Goal: Task Accomplishment & Management: Manage account settings

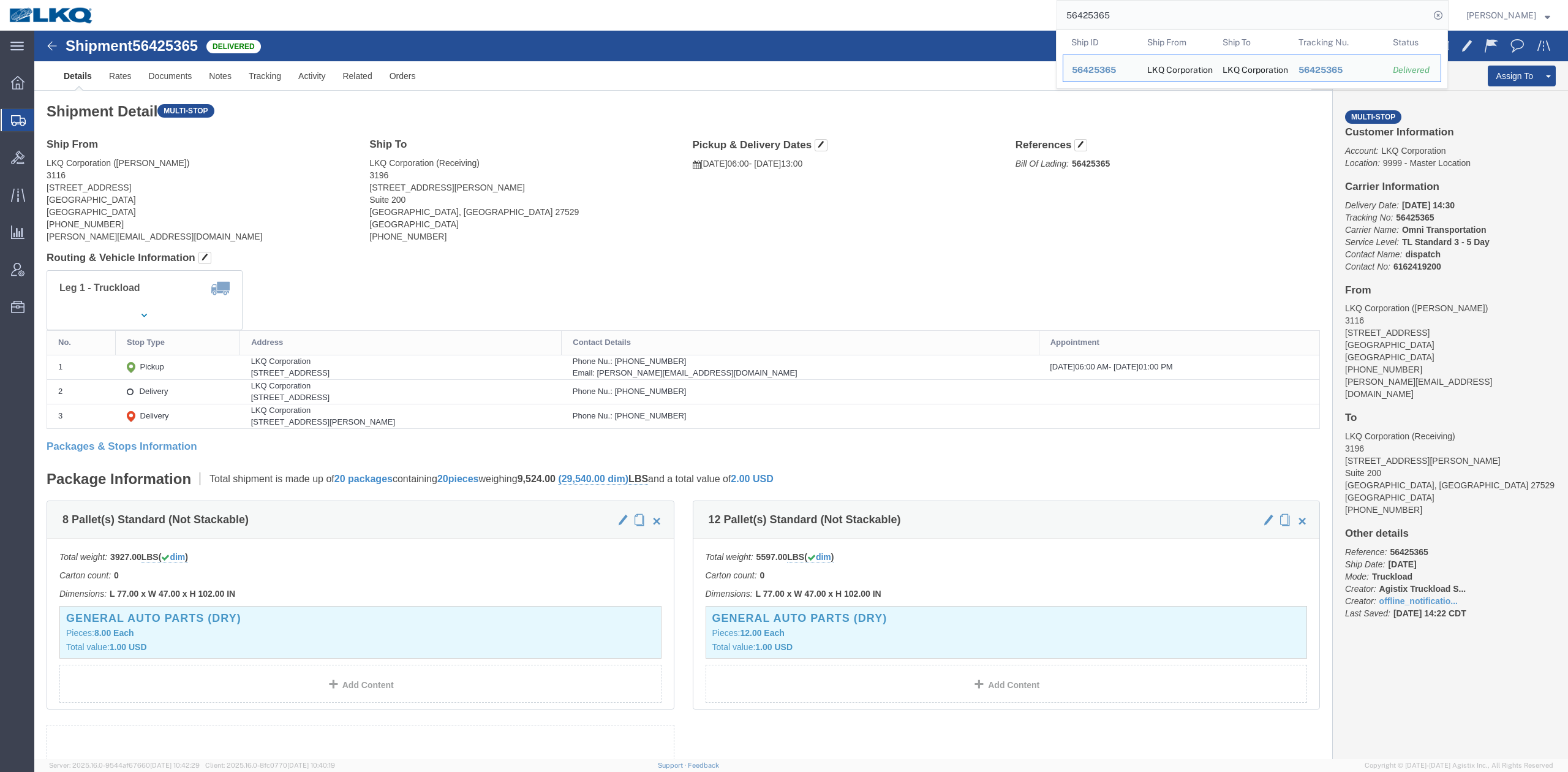
click at [1127, 15] on input "56425365" at bounding box center [1243, 15] width 373 height 29
drag, startPoint x: 1127, startPoint y: 15, endPoint x: 1281, endPoint y: 3, distance: 154.5
click at [1127, 15] on input "56425365" at bounding box center [1243, 15] width 373 height 29
paste input "195609"
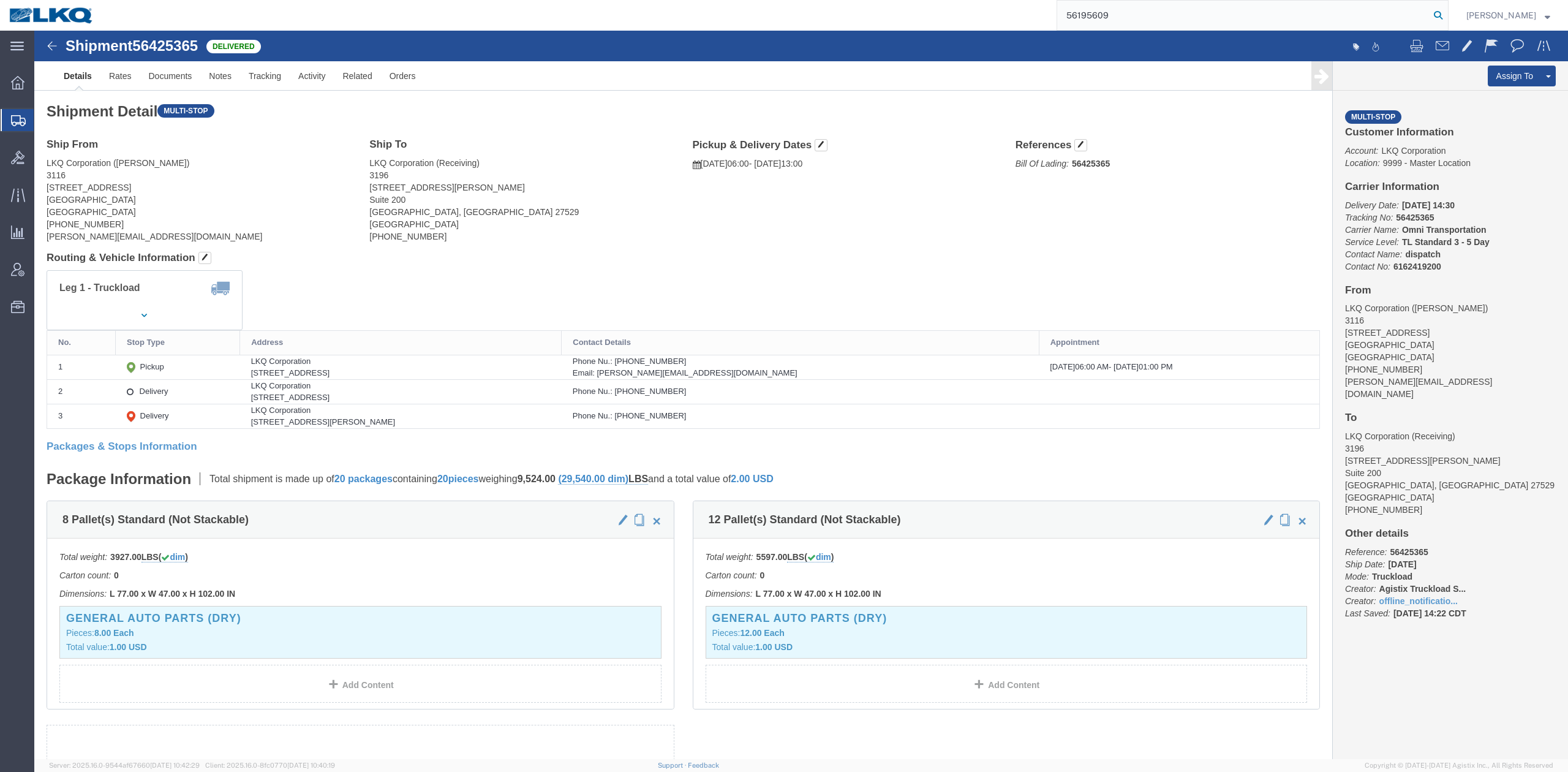
drag, startPoint x: 1456, startPoint y: 17, endPoint x: 244, endPoint y: 268, distance: 1237.7
click at [1447, 17] on icon at bounding box center [1438, 15] width 17 height 17
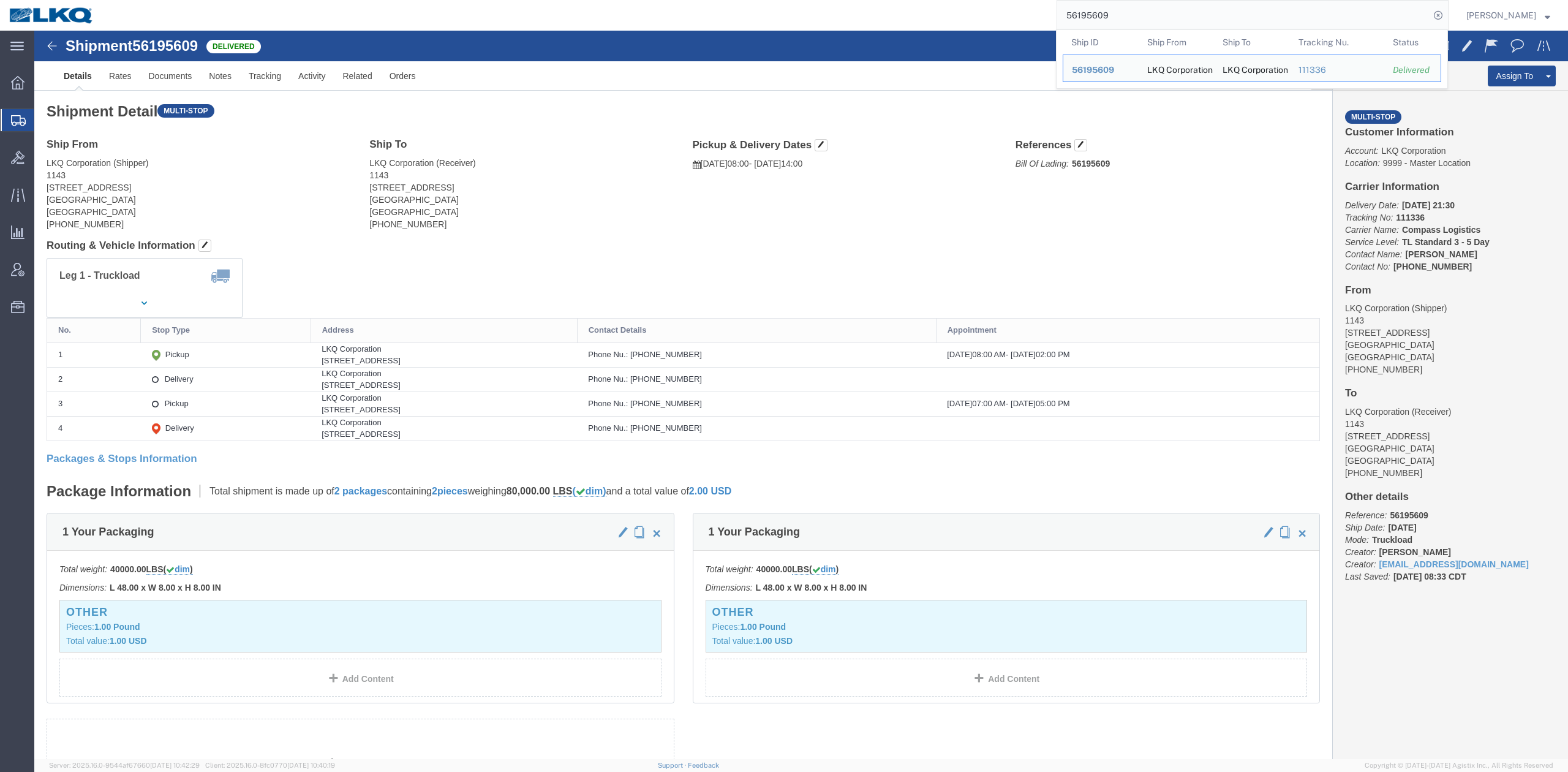
click at [1164, 17] on input "56195609" at bounding box center [1243, 15] width 373 height 29
click at [1164, 15] on input "56195609" at bounding box center [1243, 15] width 373 height 29
paste input "402451"
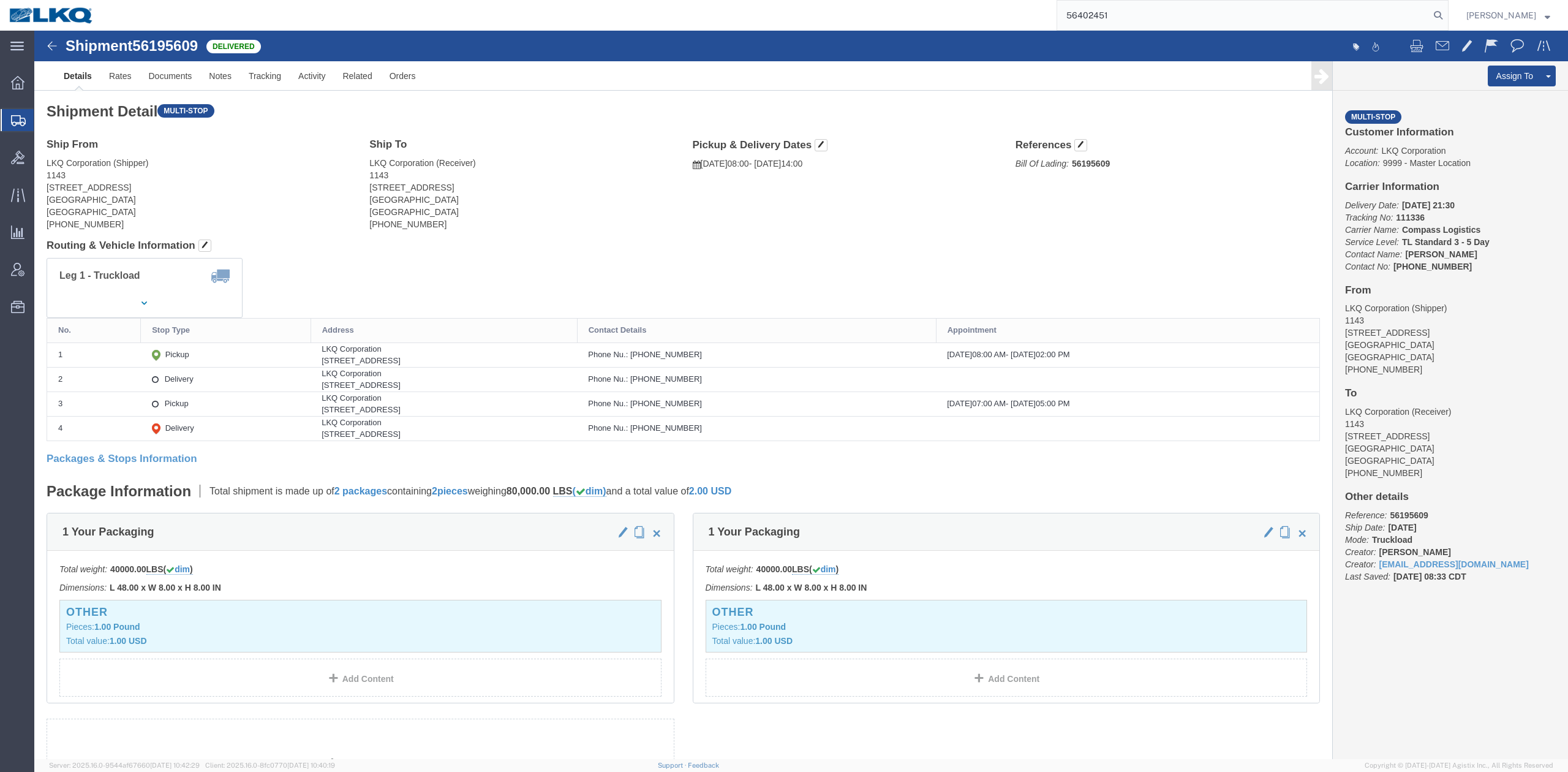
click at [1449, 15] on form "56402451" at bounding box center [1252, 15] width 392 height 31
click at [1447, 15] on icon at bounding box center [1438, 15] width 17 height 17
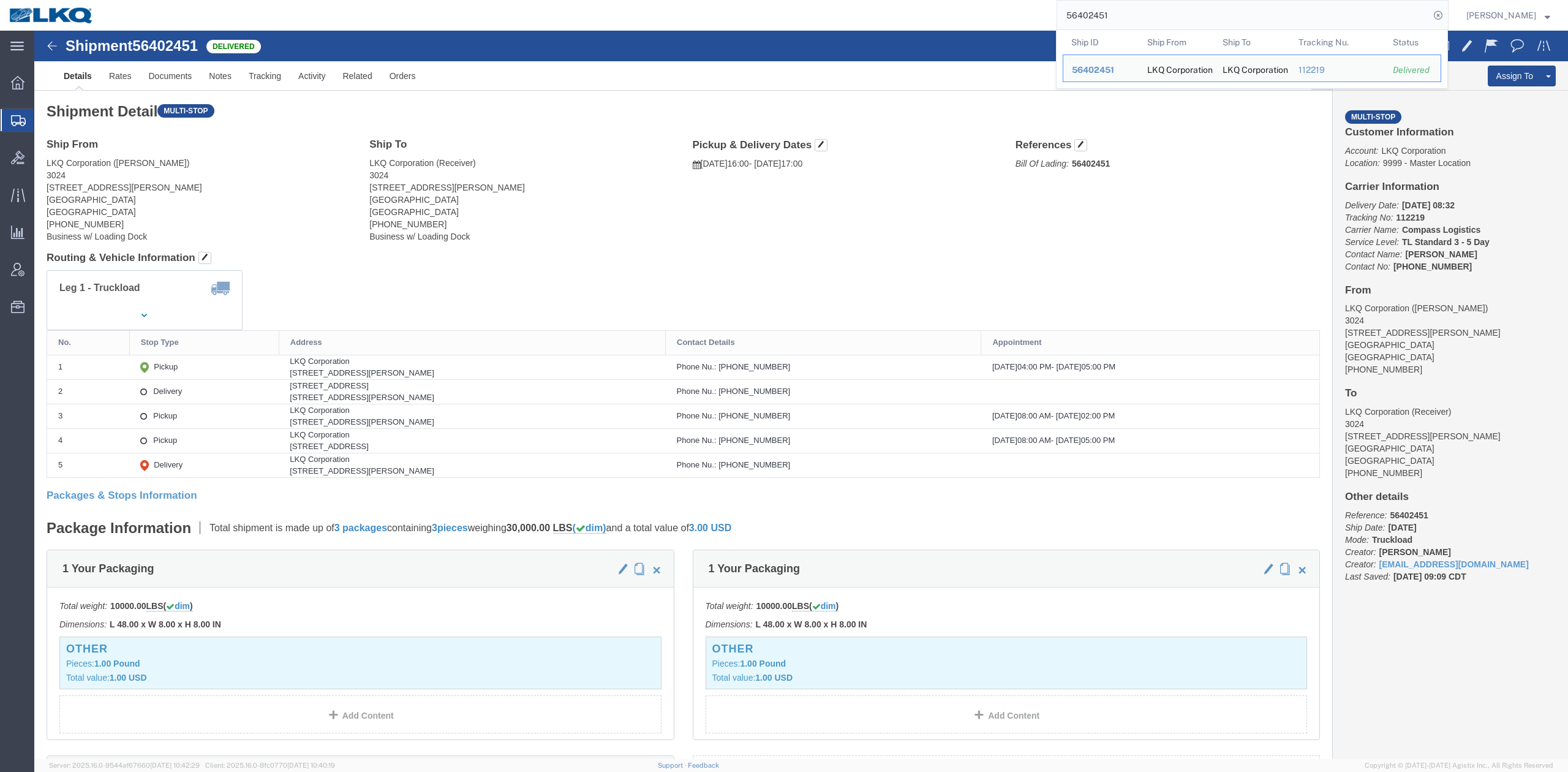
click at [1138, 10] on input "56402451" at bounding box center [1243, 15] width 373 height 29
paste input "78666"
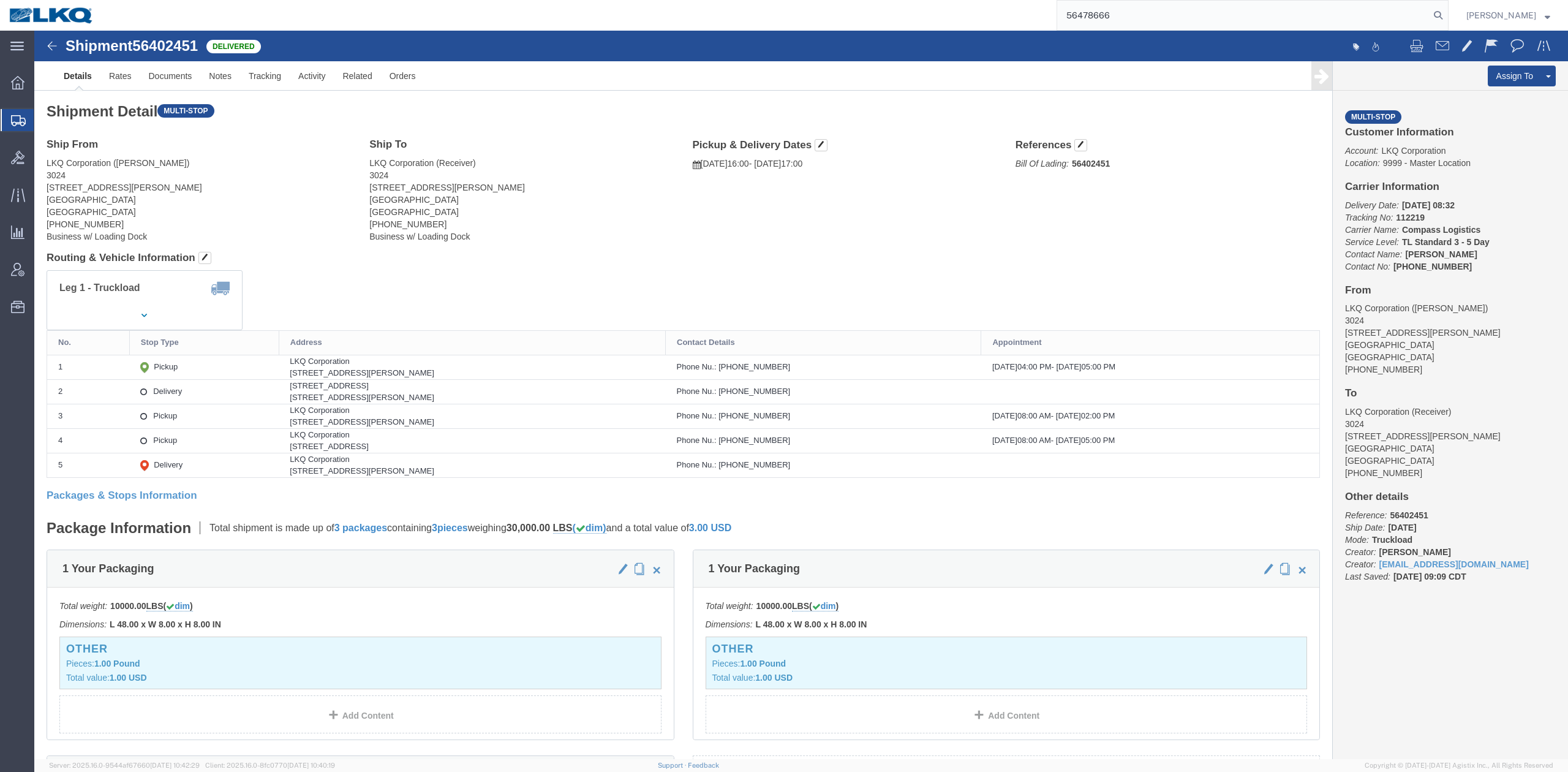
drag, startPoint x: 1456, startPoint y: 12, endPoint x: 1433, endPoint y: 30, distance: 29.2
click at [1447, 11] on icon at bounding box center [1438, 15] width 17 height 17
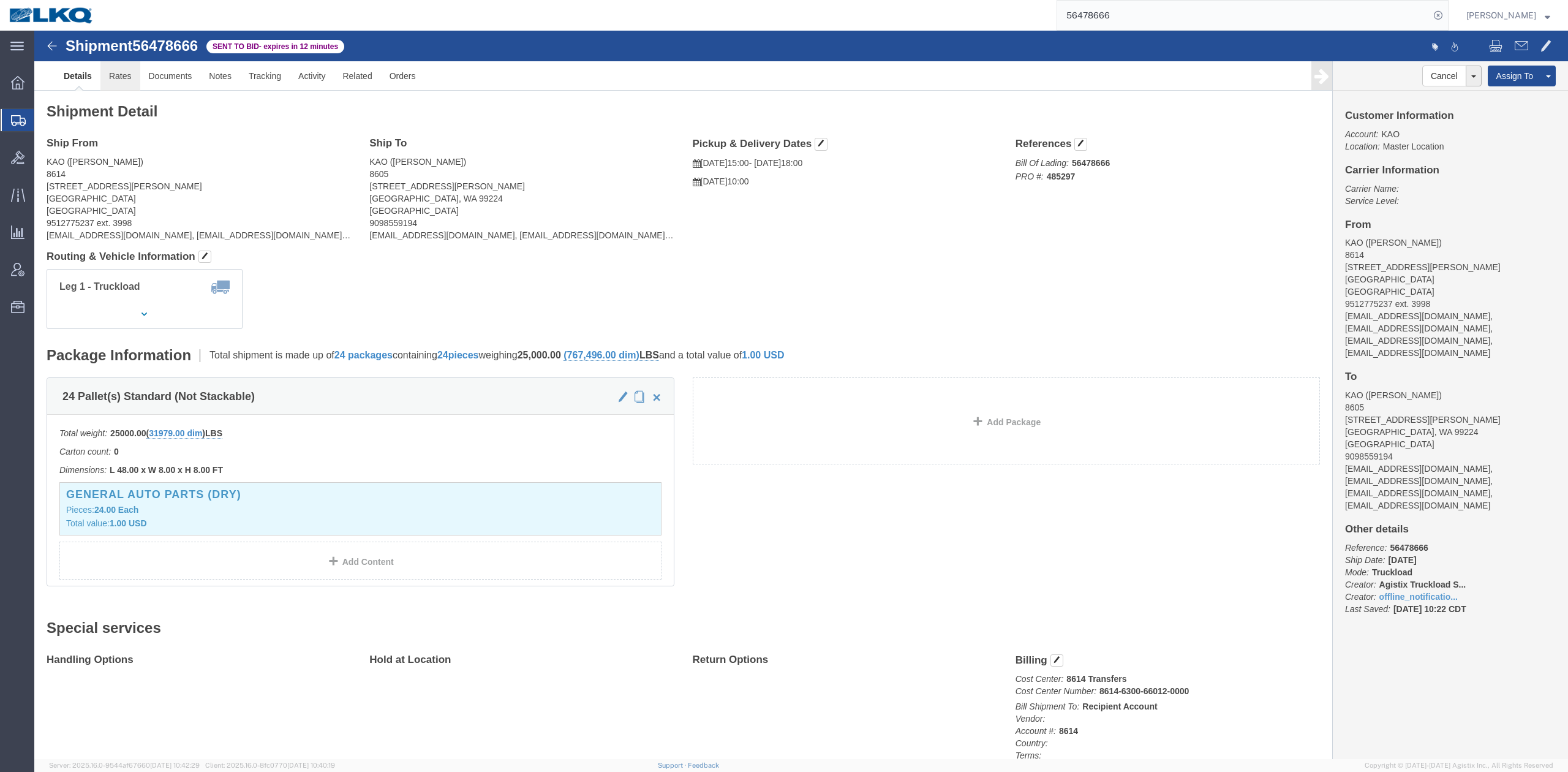
click link "Rates"
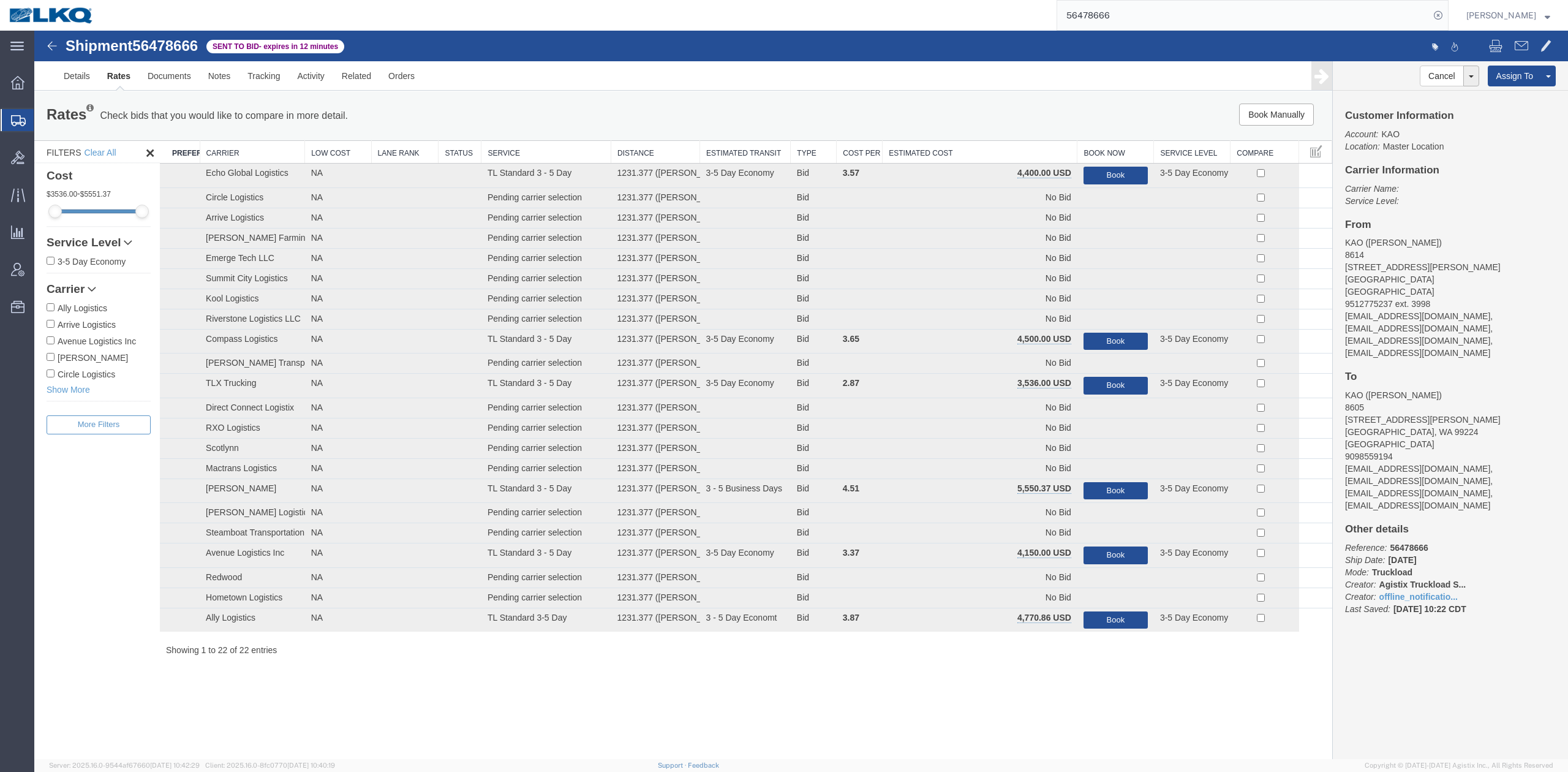
drag, startPoint x: 954, startPoint y: 149, endPoint x: 862, endPoint y: 129, distance: 94.1
click at [954, 149] on th "Estimated Cost" at bounding box center [980, 152] width 195 height 23
click at [862, 129] on div "Rates Check bids that you would like to compare in more detail. Compare Filter …" at bounding box center [683, 116] width 1297 height 49
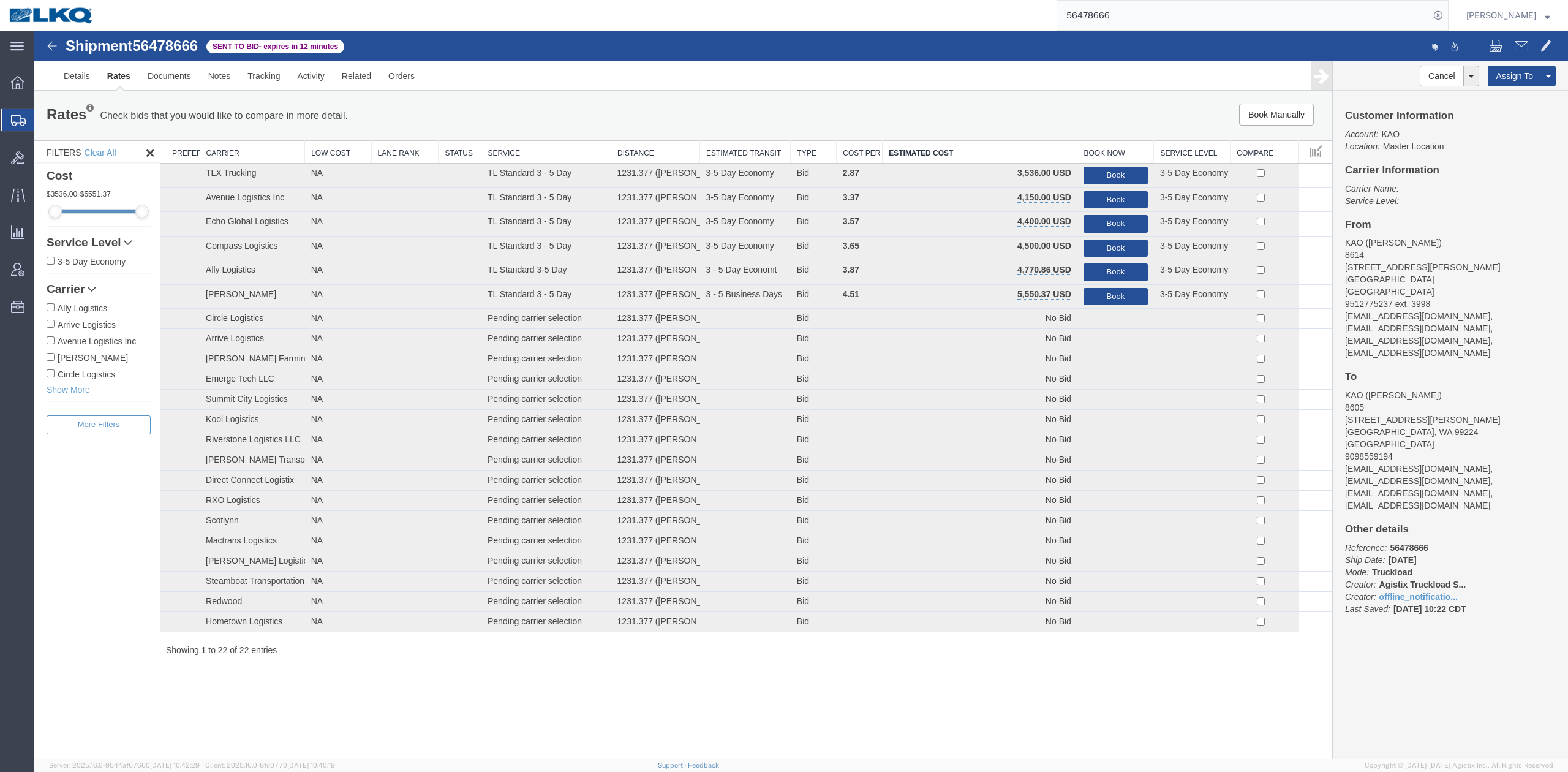
click at [1157, 20] on input "56478666" at bounding box center [1243, 15] width 373 height 29
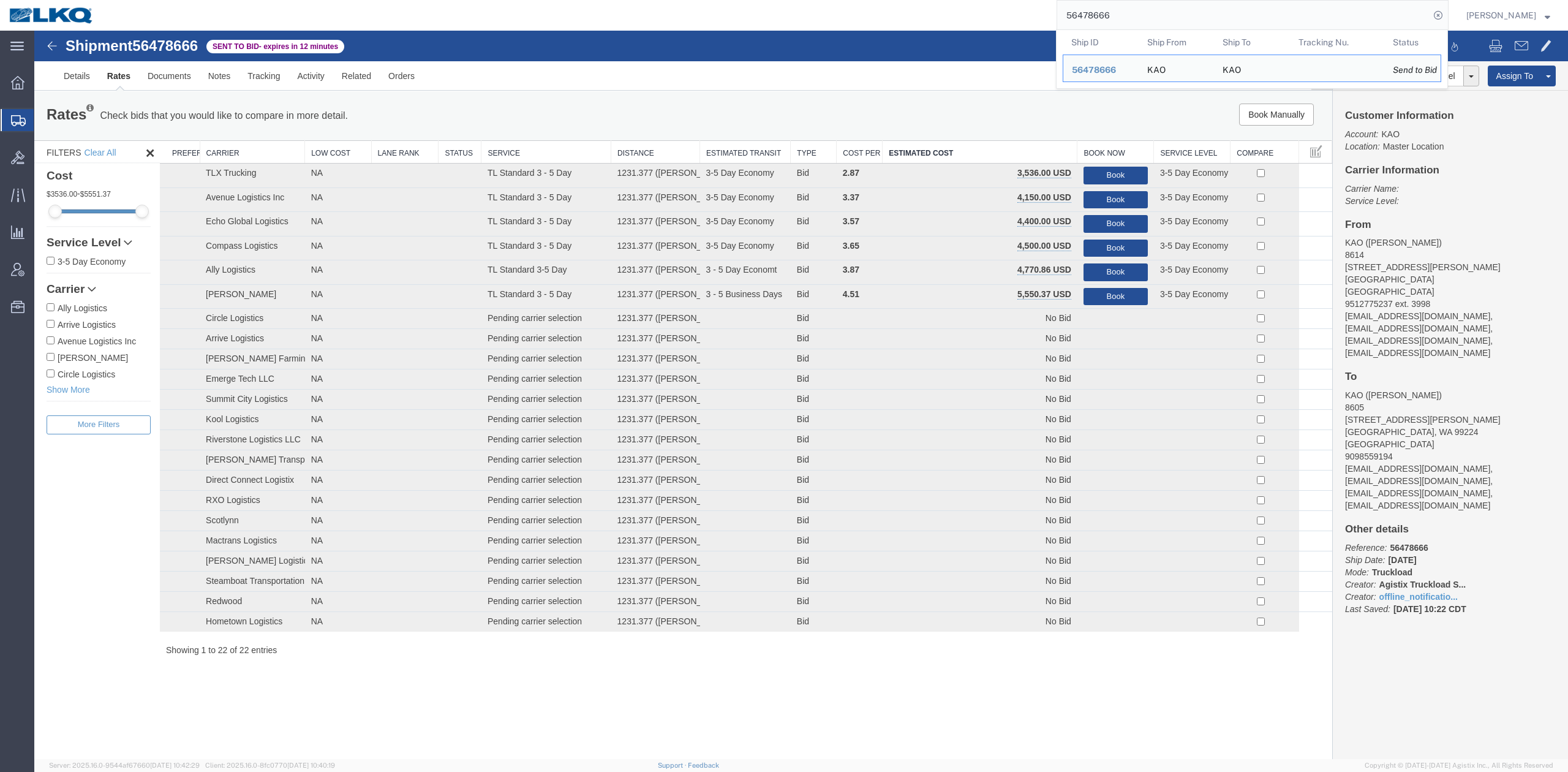
click at [1157, 20] on input "56478666" at bounding box center [1243, 15] width 373 height 29
paste input "194158"
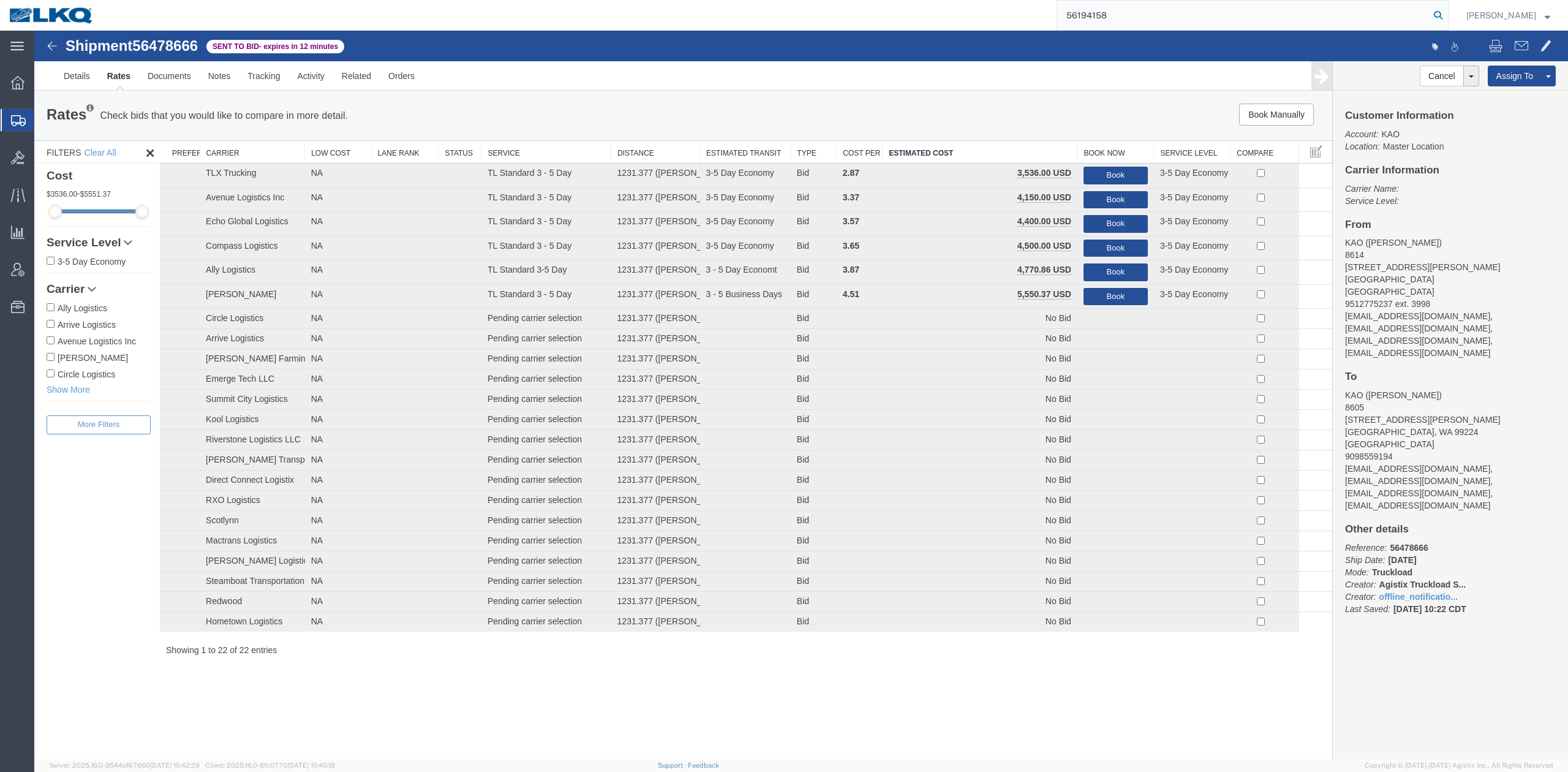
click at [1447, 20] on icon at bounding box center [1438, 15] width 17 height 17
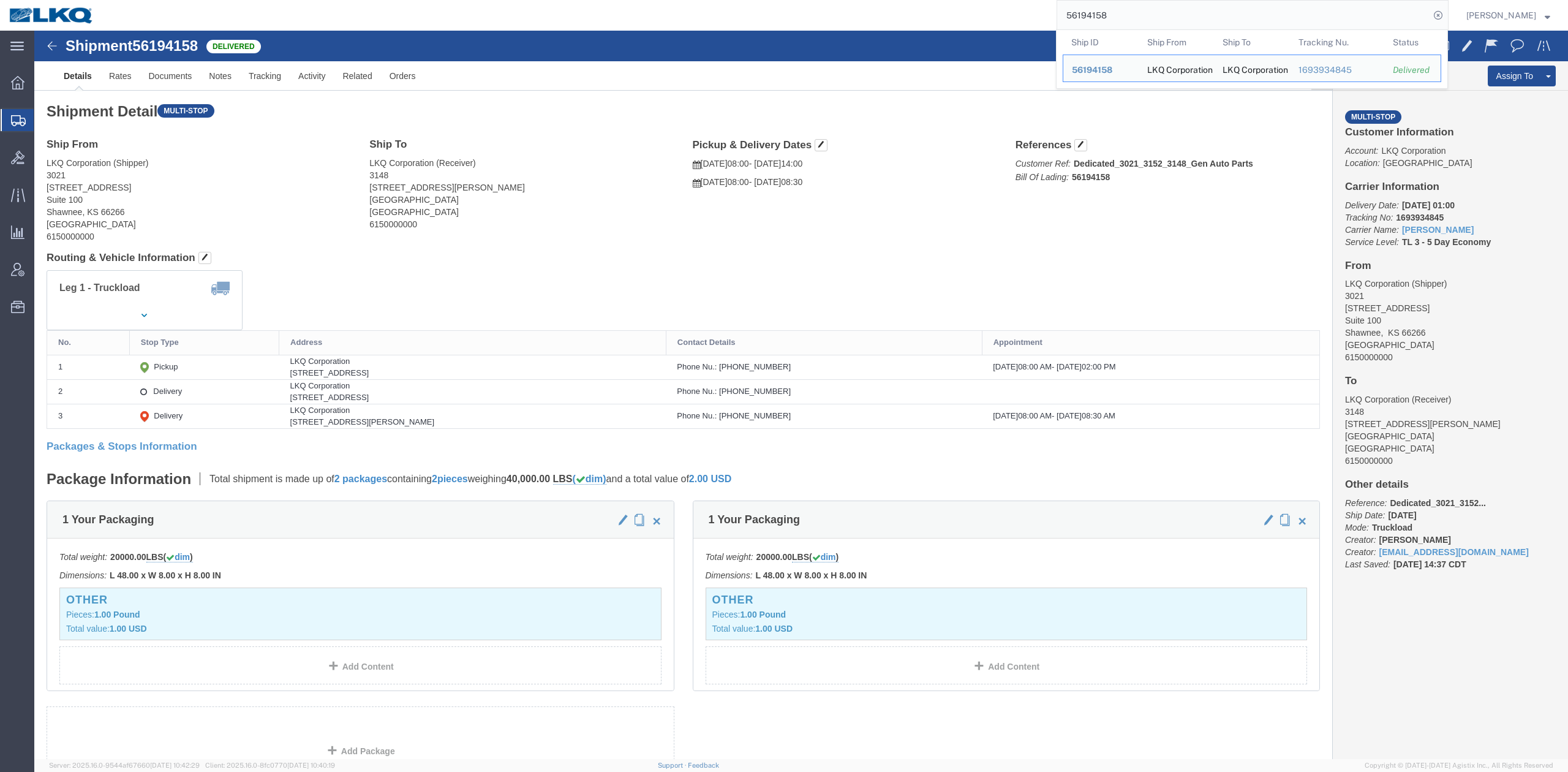
click at [1196, 8] on input "56194158" at bounding box center [1243, 15] width 373 height 29
paste input "359690"
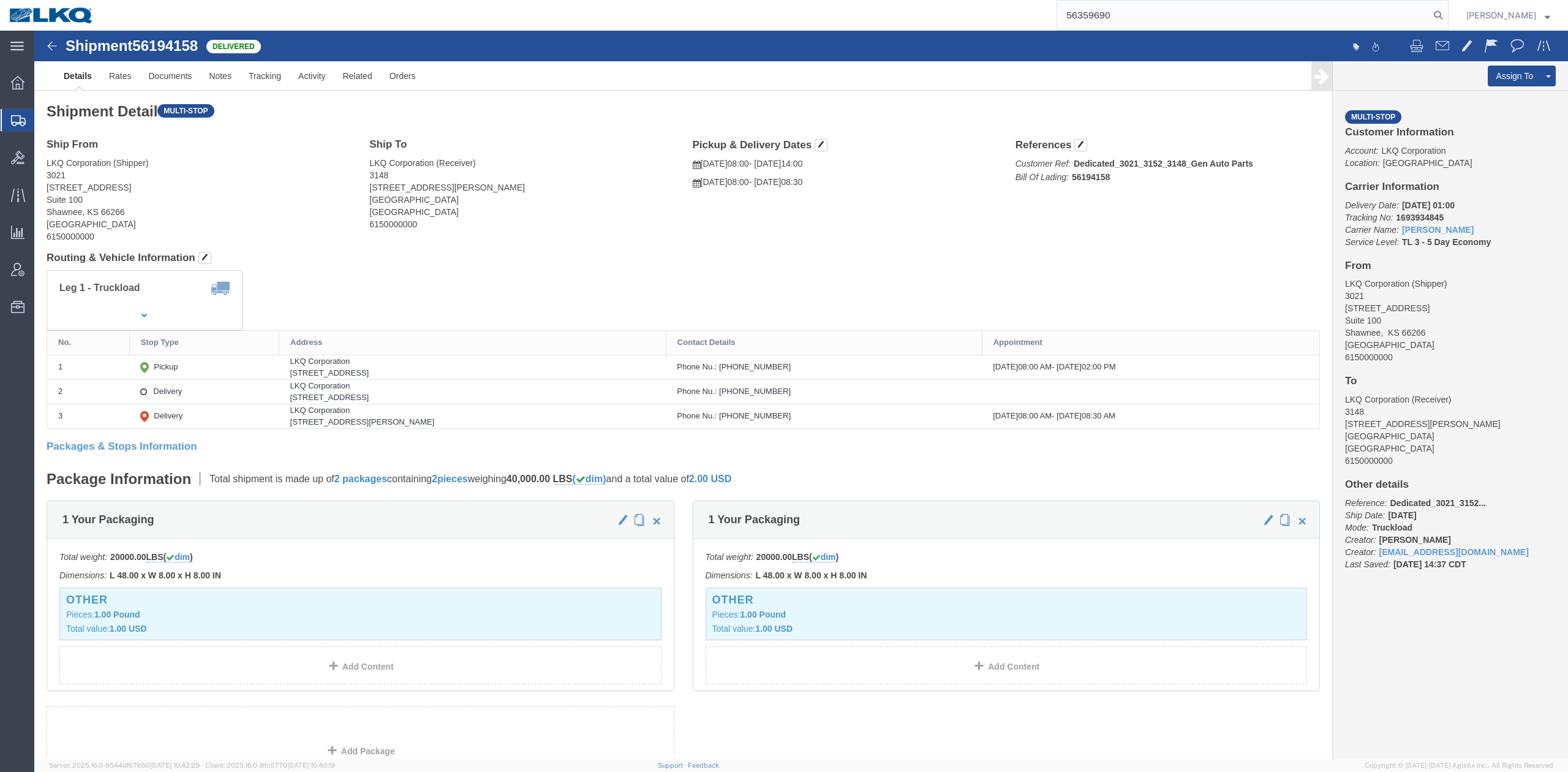
click at [1449, 5] on form "56359690" at bounding box center [1252, 15] width 392 height 31
drag, startPoint x: 1456, startPoint y: 15, endPoint x: 1379, endPoint y: 5, distance: 77.6
click at [1447, 15] on icon at bounding box center [1438, 15] width 17 height 17
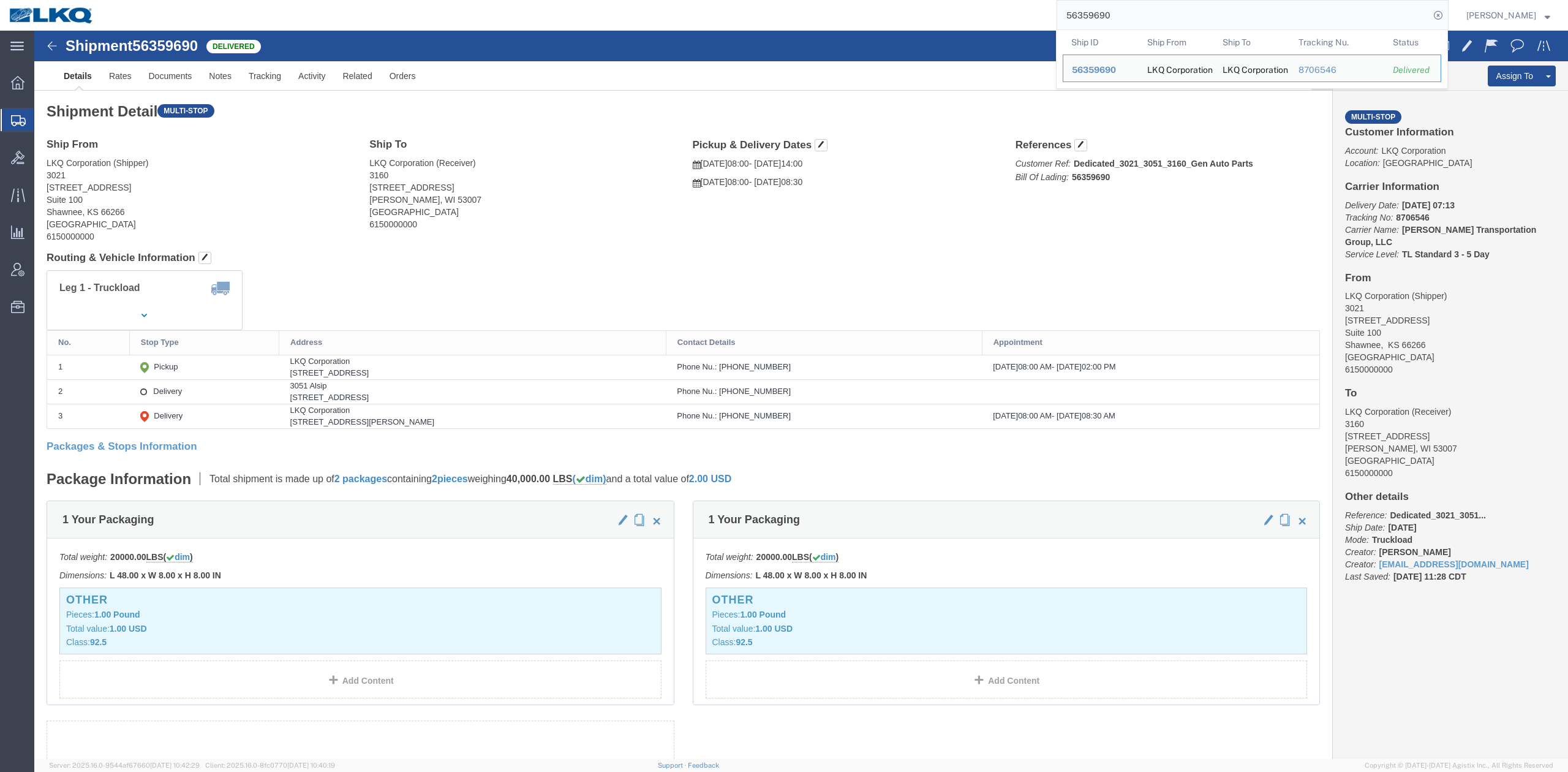
click at [1132, 20] on input "56359690" at bounding box center [1243, 15] width 373 height 29
paste input "478666"
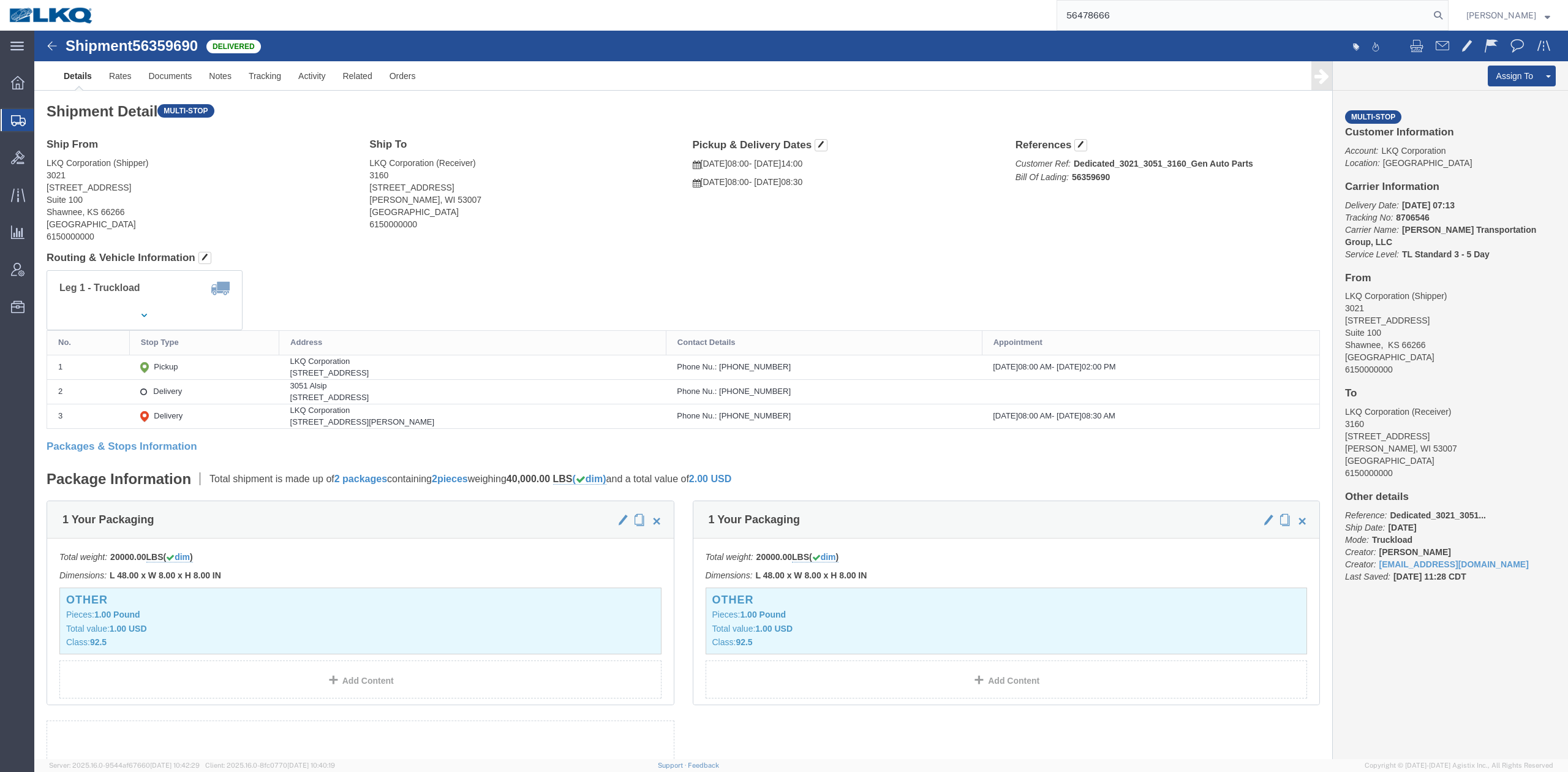
type input "56478666"
click at [1471, 26] on nav "56478666 [PERSON_NAME]" at bounding box center [787, 15] width 1559 height 31
click at [1430, 17] on input "56478666" at bounding box center [1243, 15] width 373 height 29
click at [1447, 17] on icon at bounding box center [1438, 15] width 17 height 17
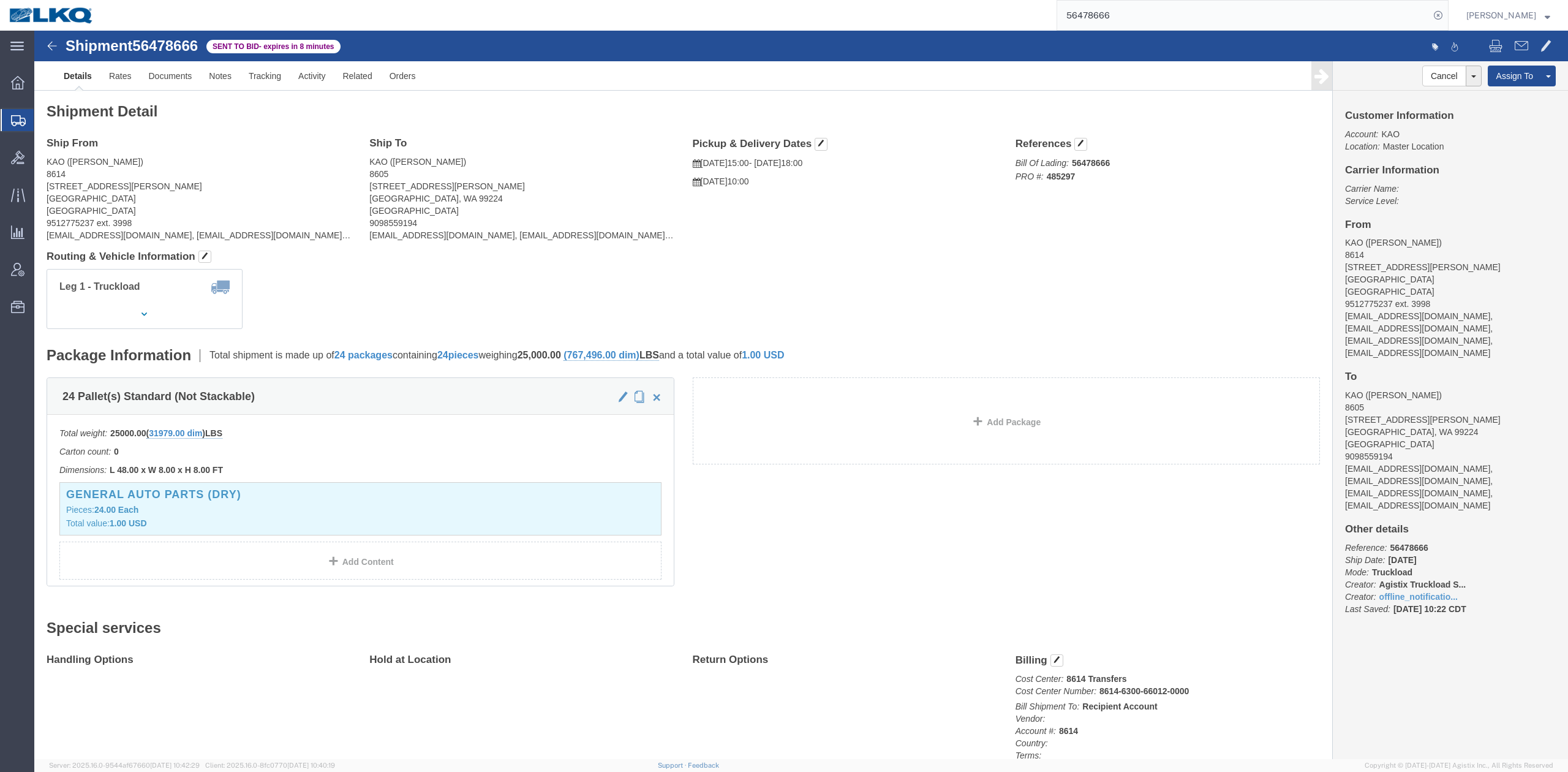
drag, startPoint x: 1385, startPoint y: 61, endPoint x: 938, endPoint y: 98, distance: 448.5
click link "Withdraw Bid"
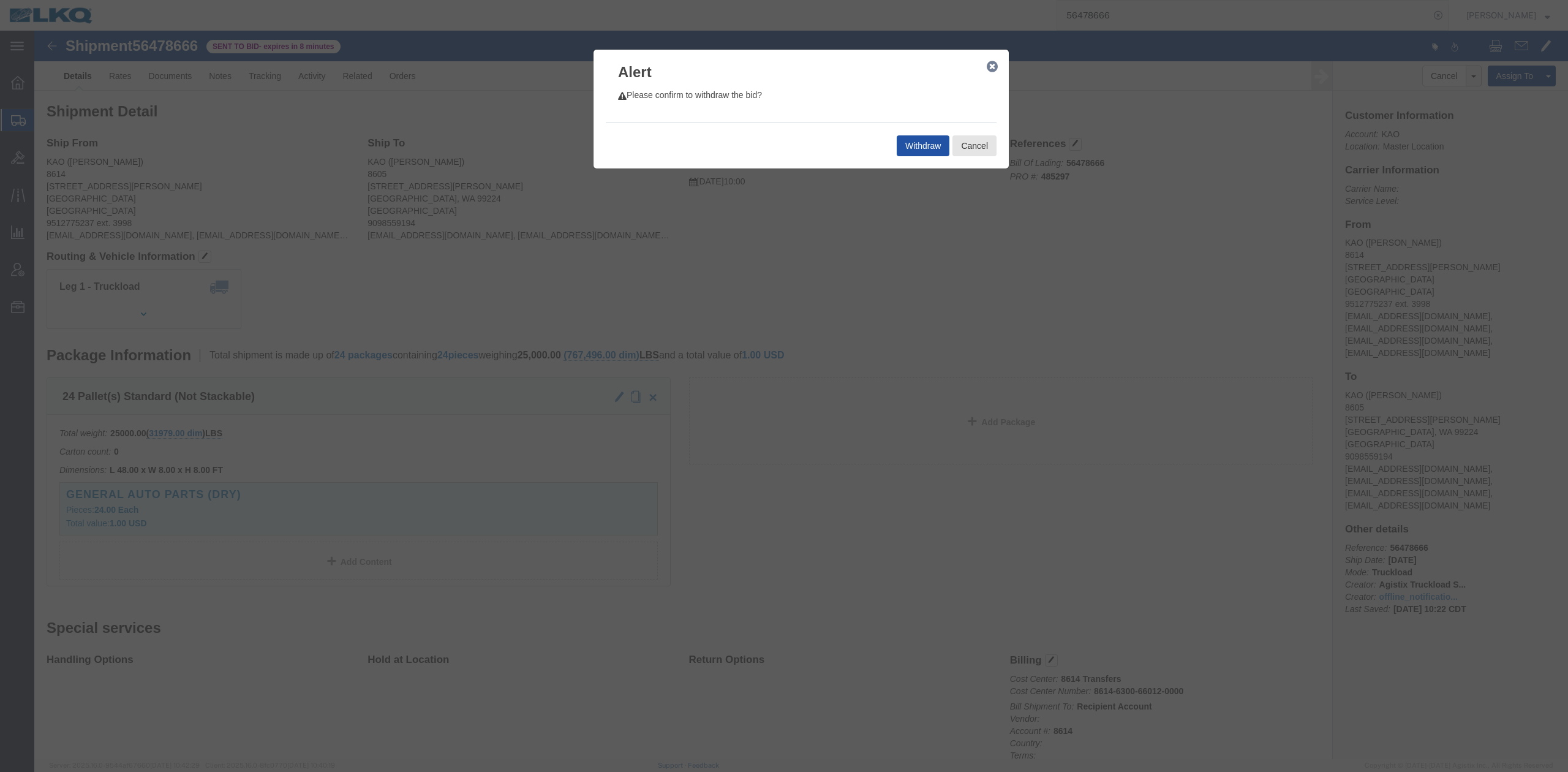
click button "Withdraw"
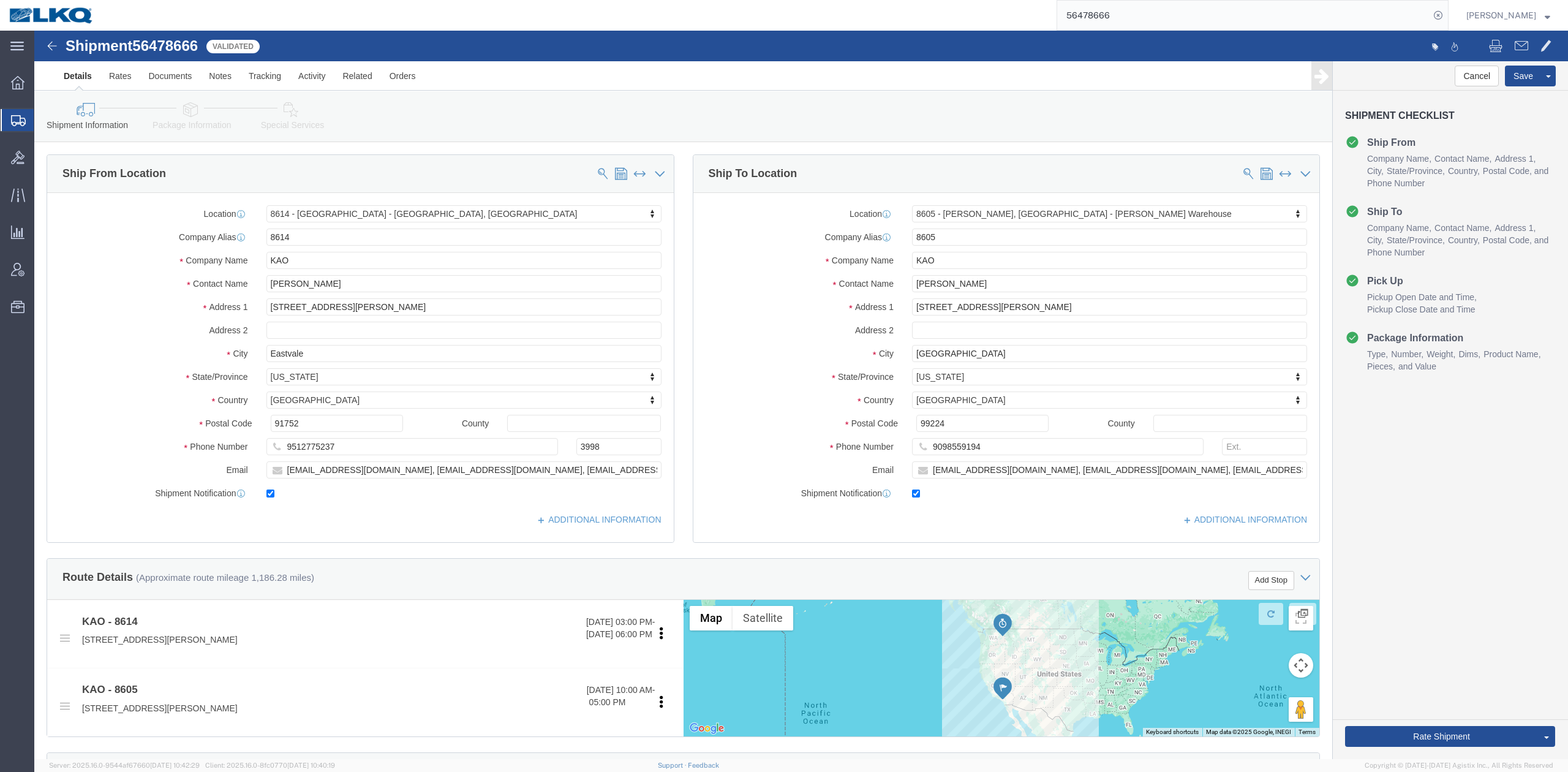
click div "Location 8614 - [GEOGRAPHIC_DATA] - [GEOGRAPHIC_DATA], [GEOGRAPHIC_DATA] Select…"
select select "30605"
select select "30602"
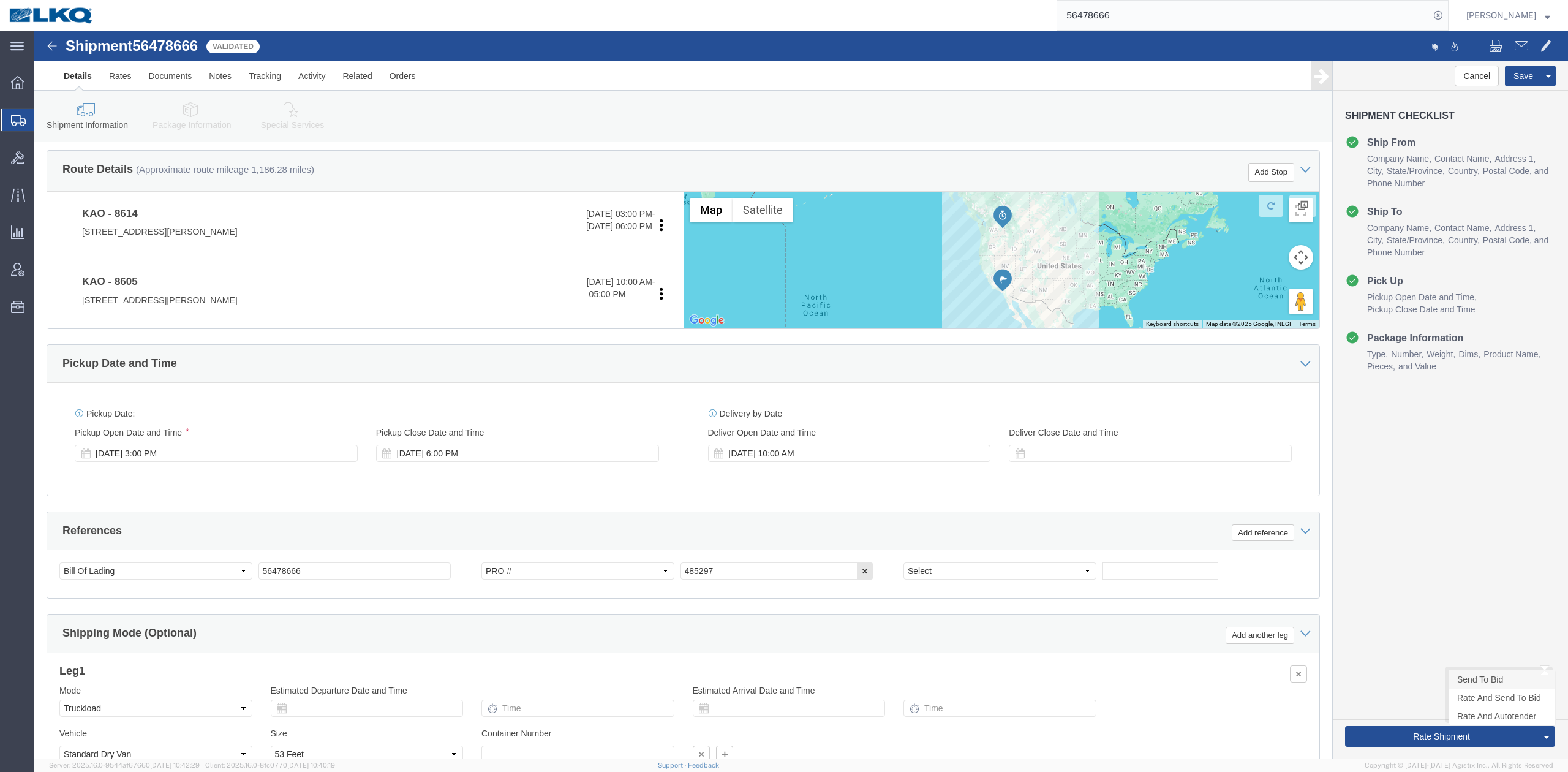
click link "Send To Bid"
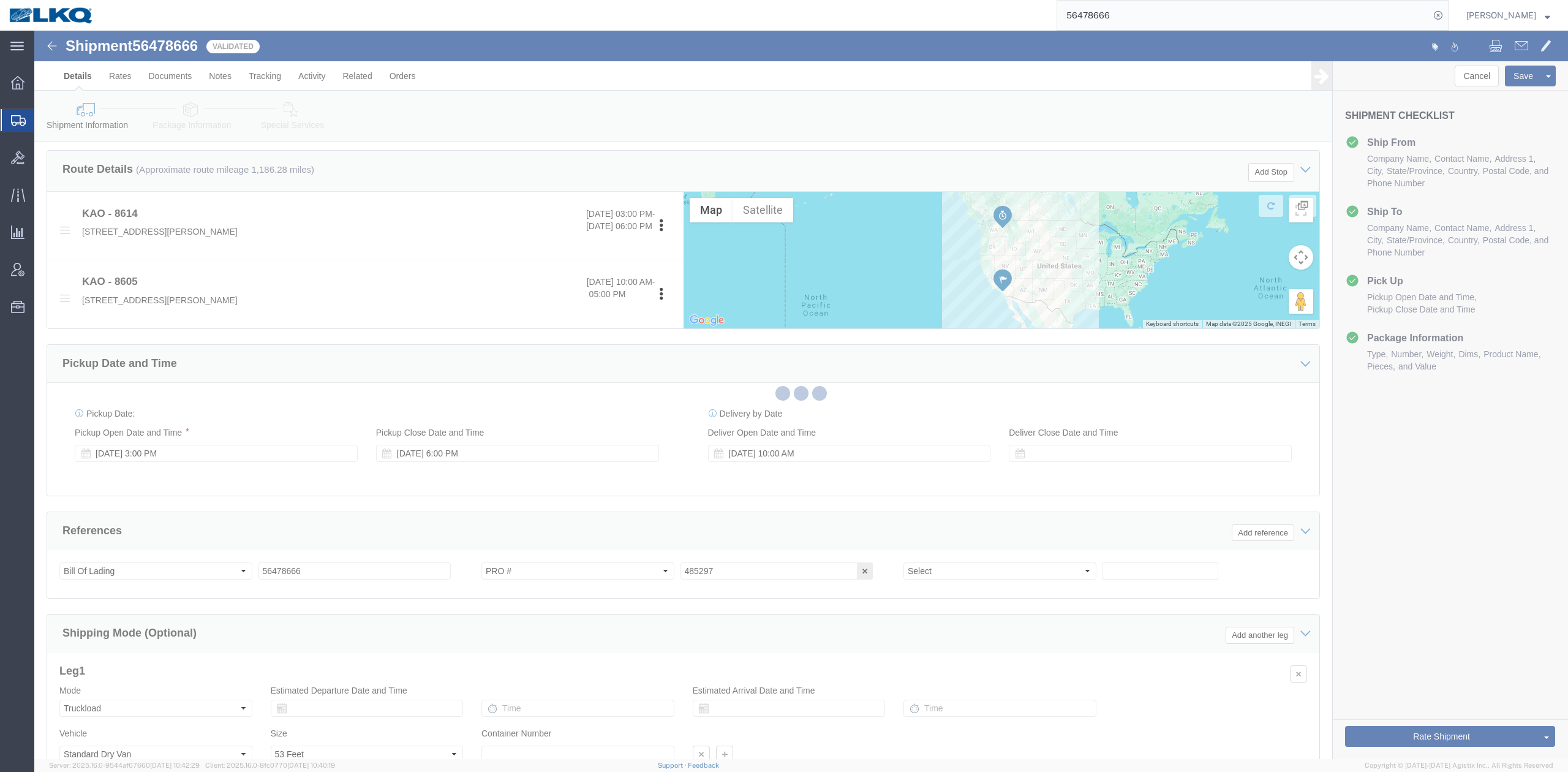
select select "TL"
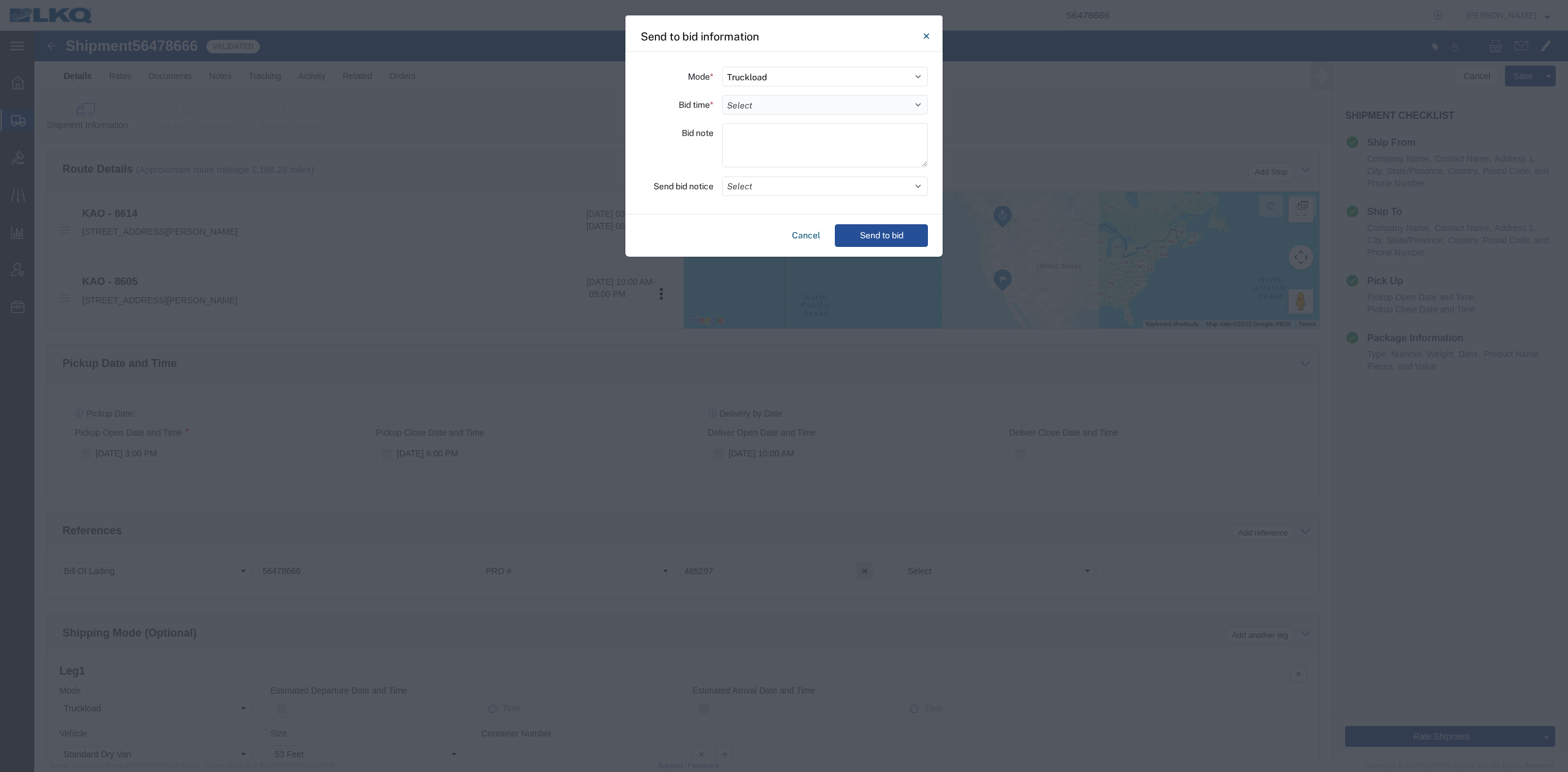
click at [787, 108] on select "Select 30 Min (Rush) 1 Hour (Rush) 2 Hours (Rush) 4 Hours (Rush) 8 Hours (Rush)…" at bounding box center [825, 105] width 206 height 20
select select "2"
click at [722, 95] on select "Select 30 Min (Rush) 1 Hour (Rush) 2 Hours (Rush) 4 Hours (Rush) 8 Hours (Rush)…" at bounding box center [825, 105] width 206 height 20
click at [767, 187] on button "Select" at bounding box center [825, 187] width 206 height 20
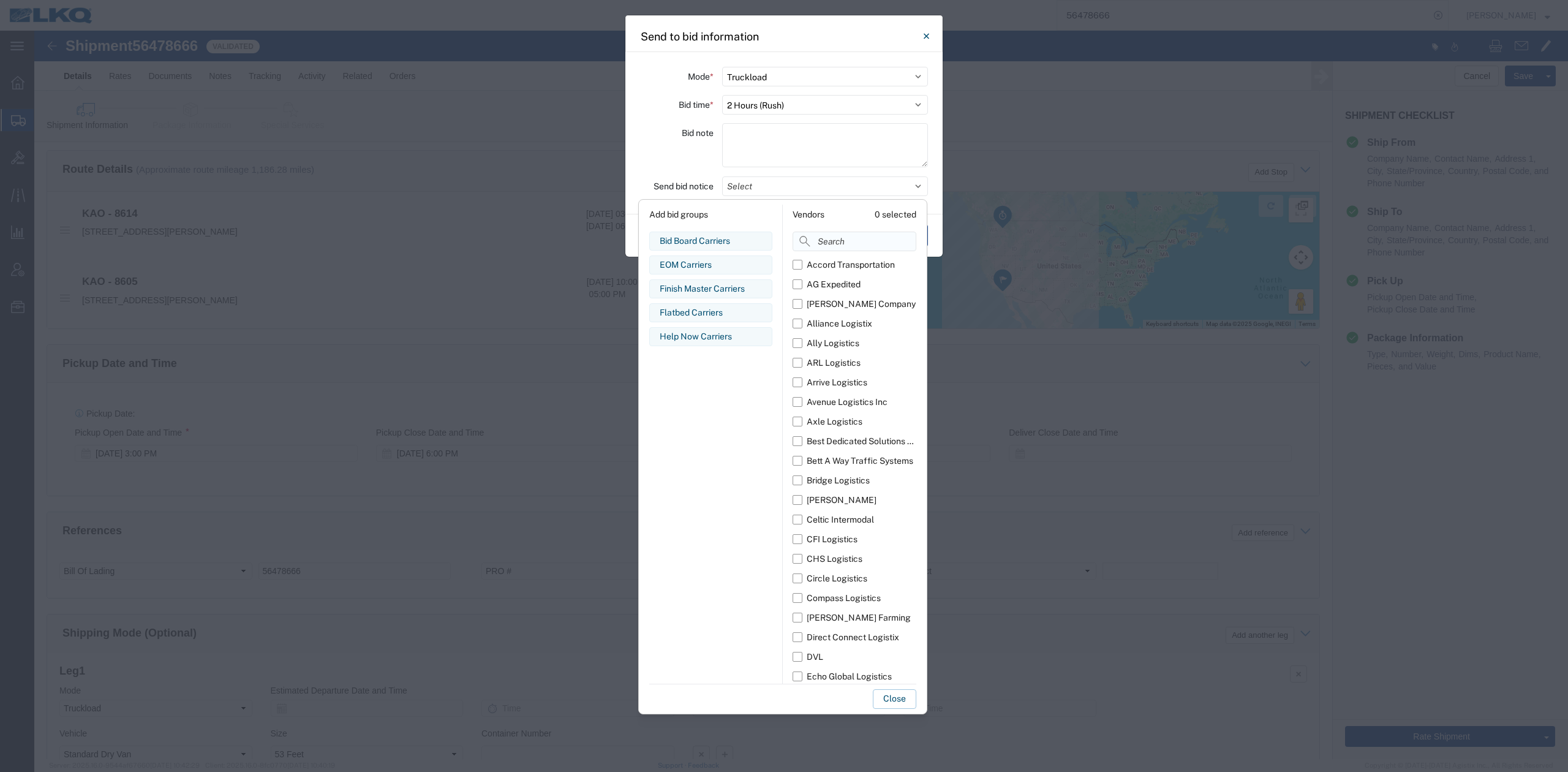
click at [828, 244] on input at bounding box center [855, 242] width 124 height 20
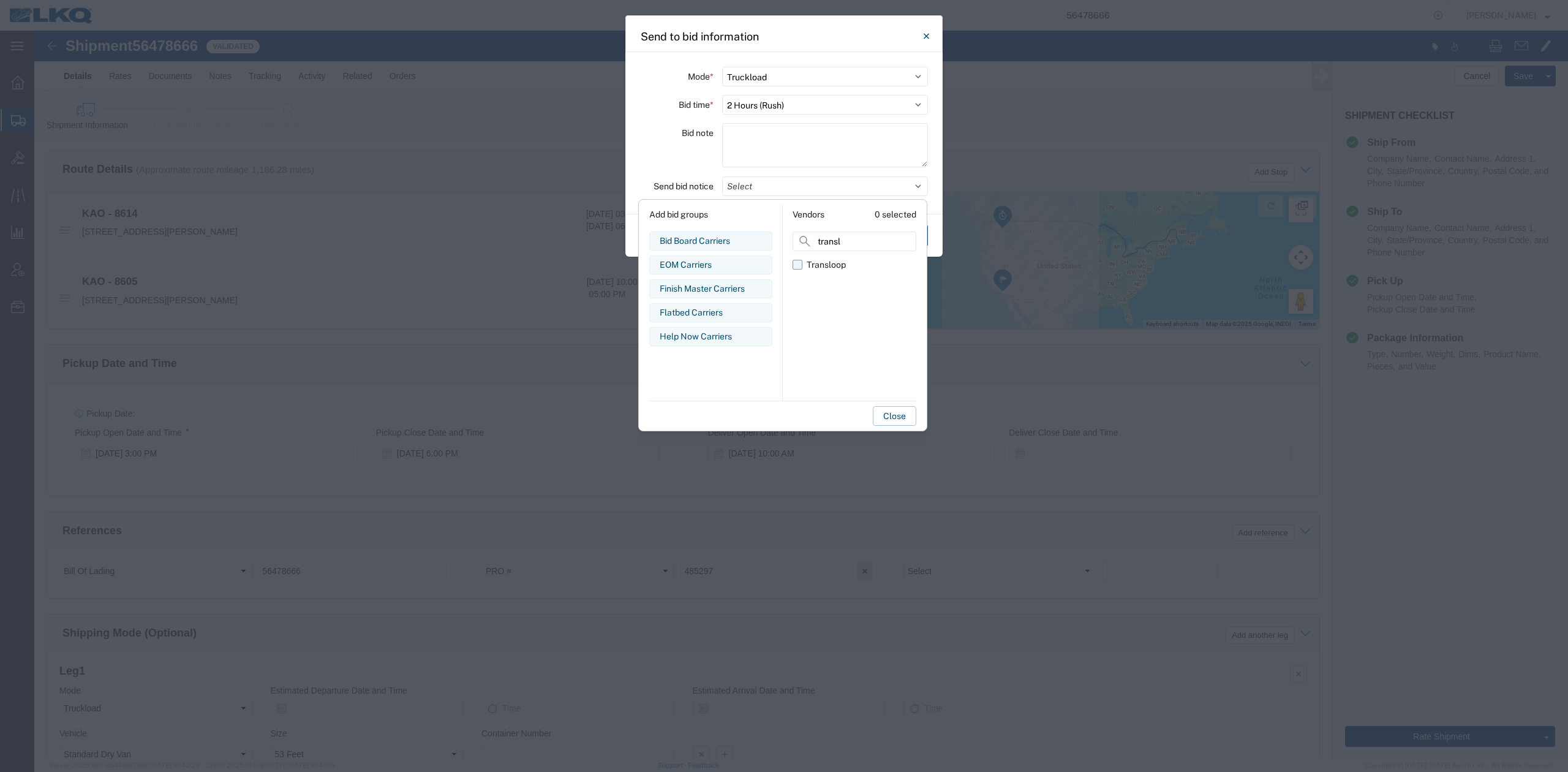
type input "transl"
click at [804, 264] on label "Transloop" at bounding box center [855, 265] width 124 height 20
click at [0, 0] on input "Transloop" at bounding box center [0, 0] width 0 height 0
click at [899, 416] on button "Close" at bounding box center [895, 417] width 44 height 20
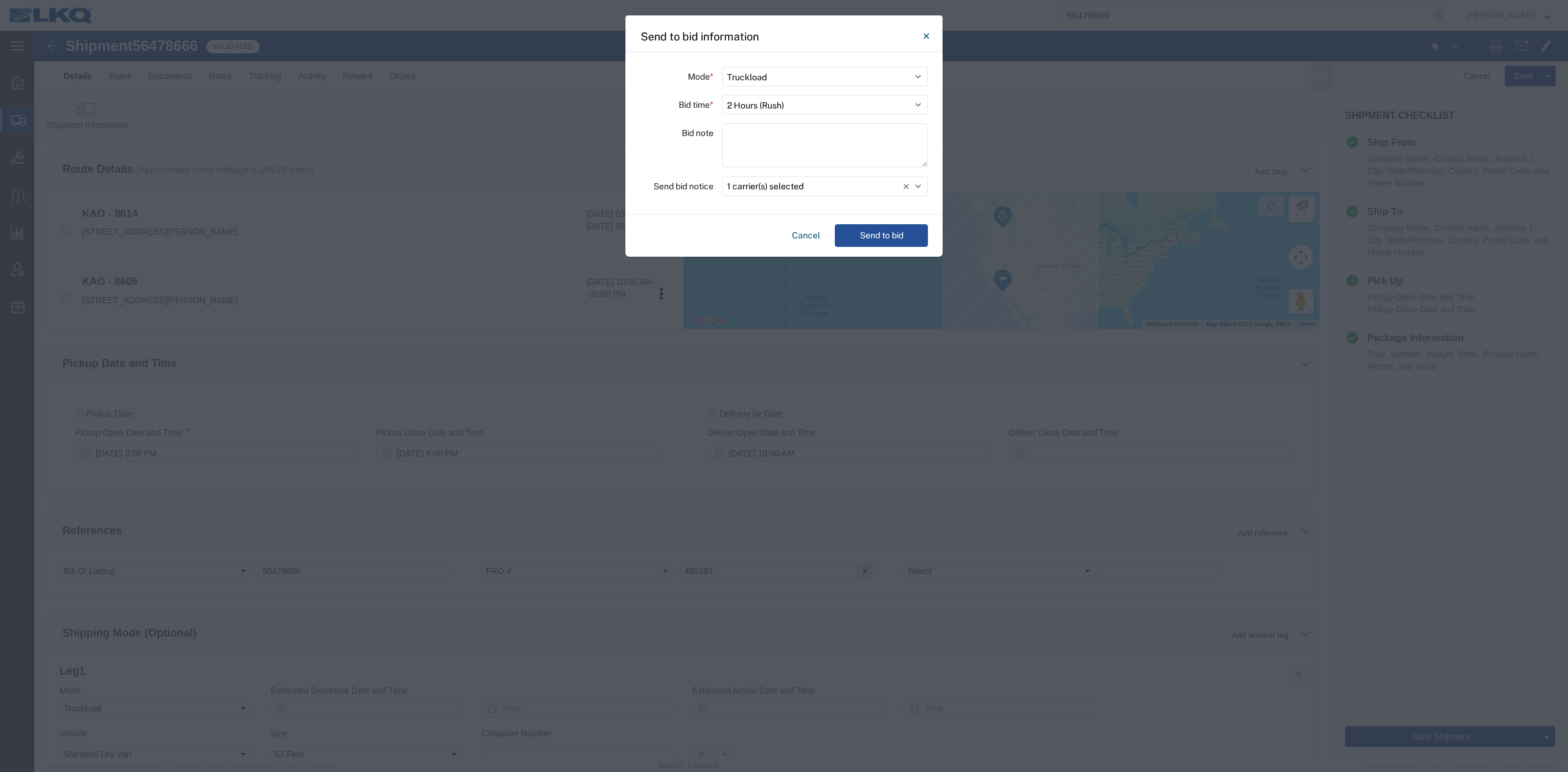
click at [908, 249] on div "Cancel Send to bid" at bounding box center [784, 235] width 317 height 42
click at [899, 239] on button "Send to bid" at bounding box center [881, 235] width 93 height 23
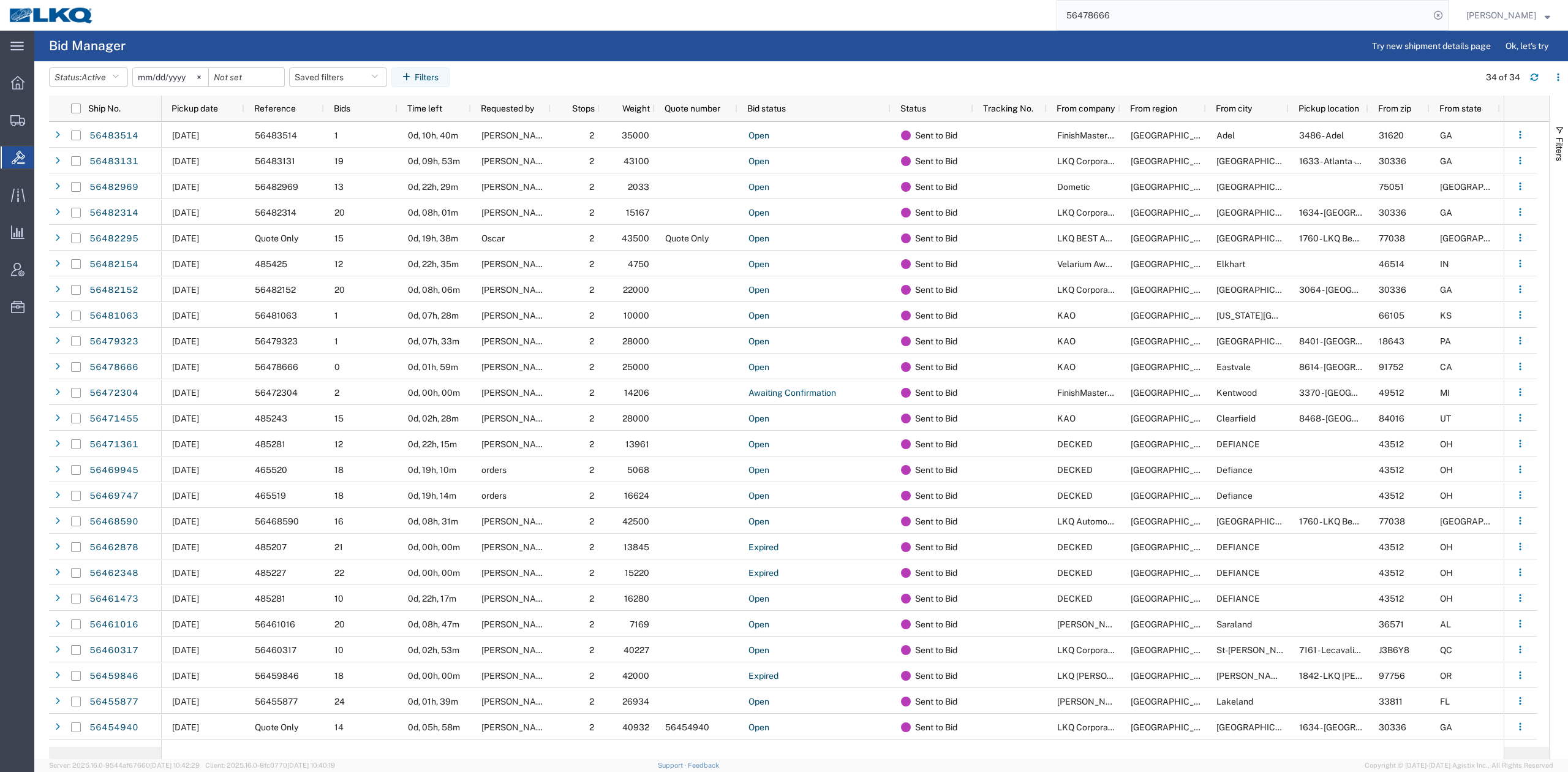
drag, startPoint x: 1184, startPoint y: 24, endPoint x: 1141, endPoint y: 95, distance: 83.0
click at [1184, 23] on input "56478666" at bounding box center [1243, 15] width 373 height 29
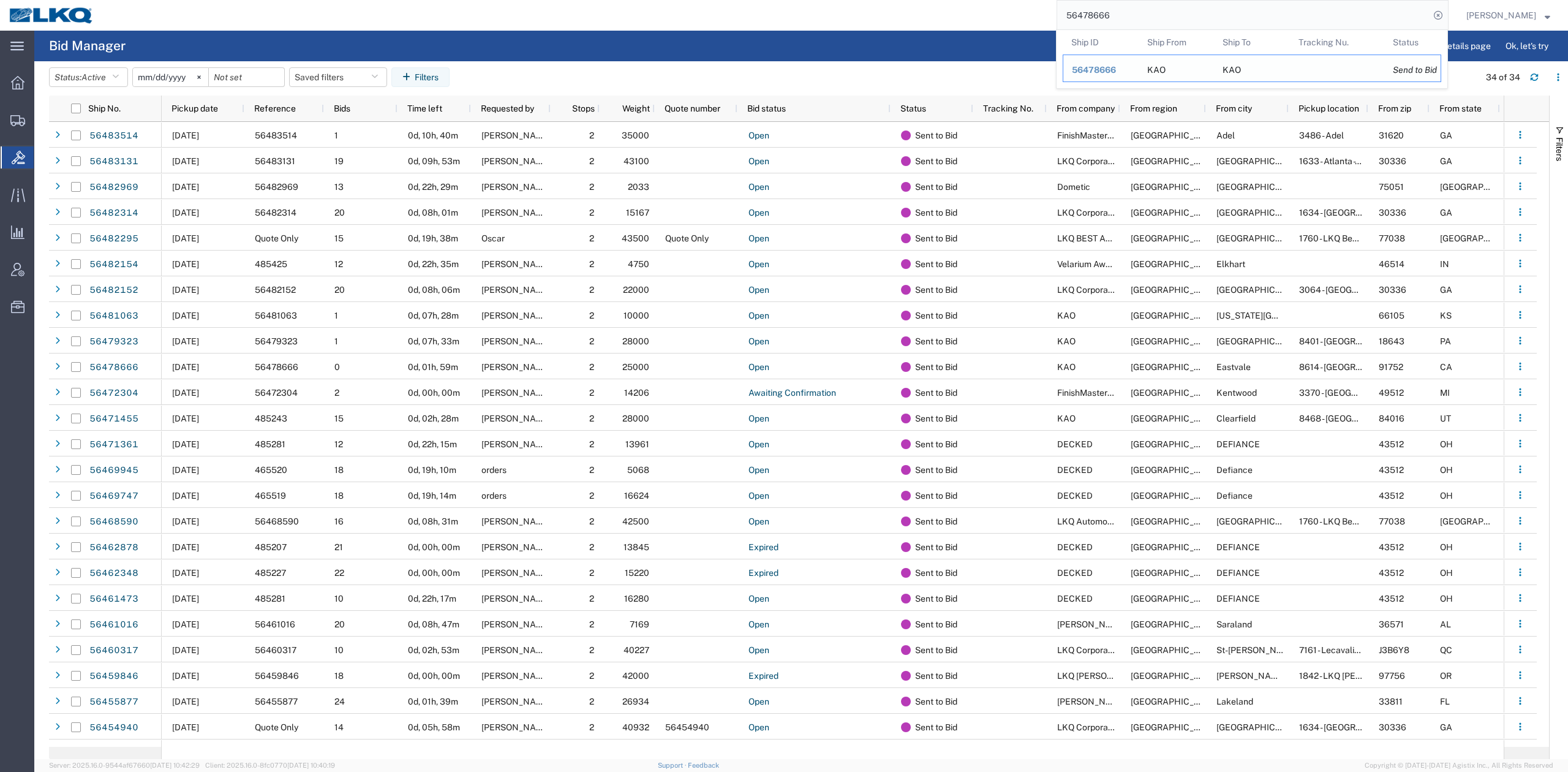
click at [1130, 67] on div "56478666" at bounding box center [1101, 70] width 58 height 13
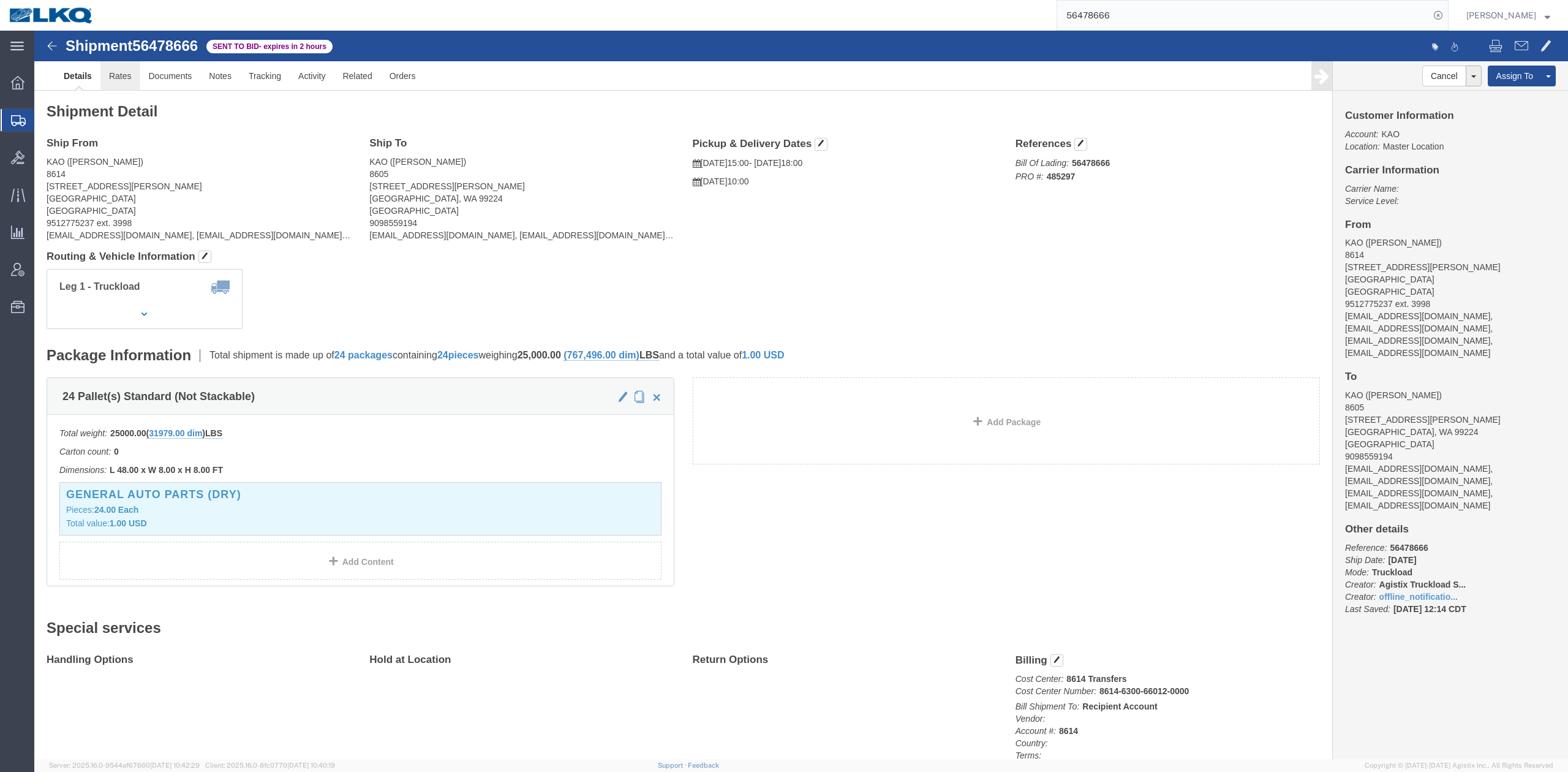
click link "Rates"
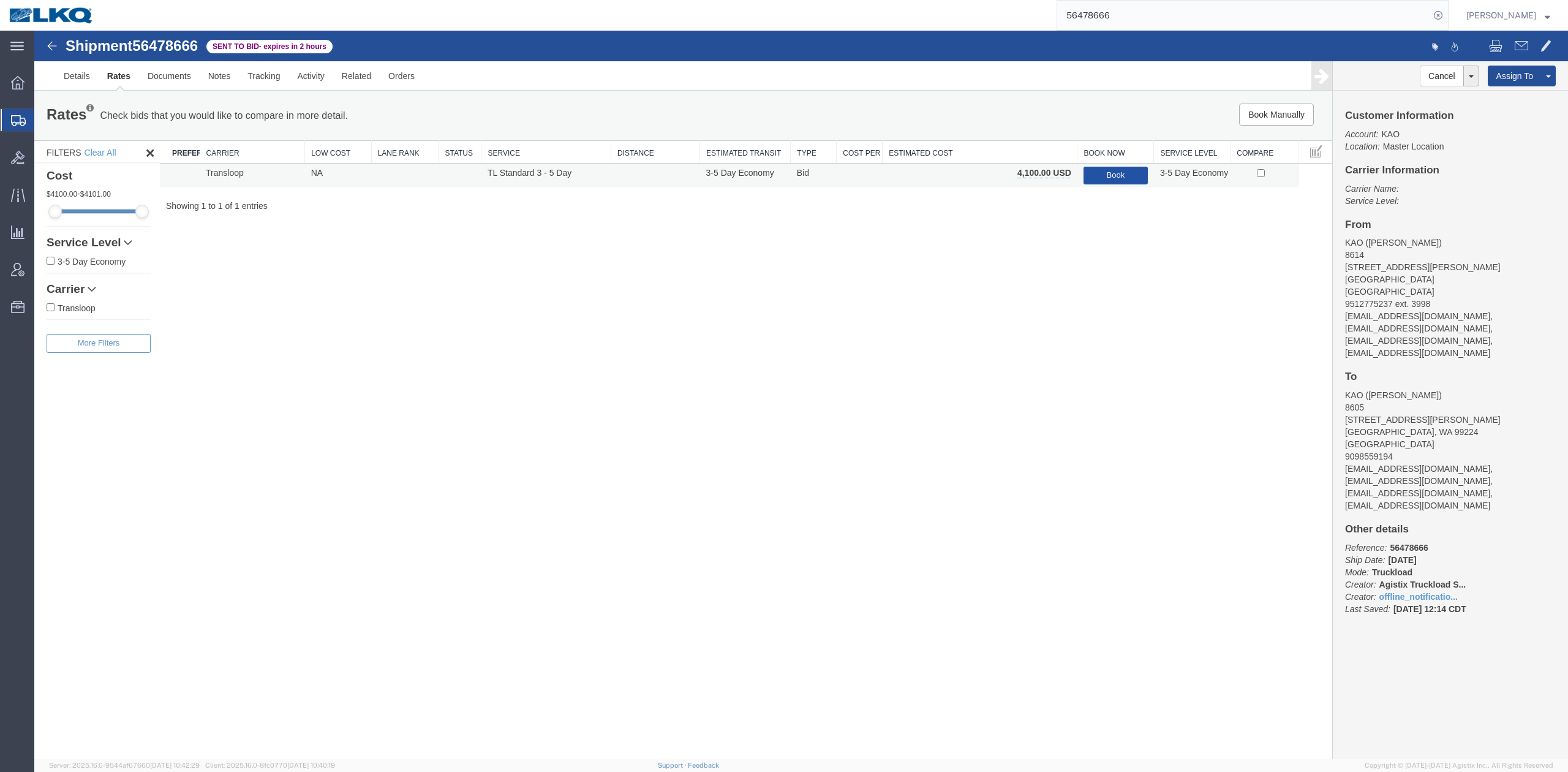
click at [1106, 175] on button "Book" at bounding box center [1115, 175] width 65 height 17
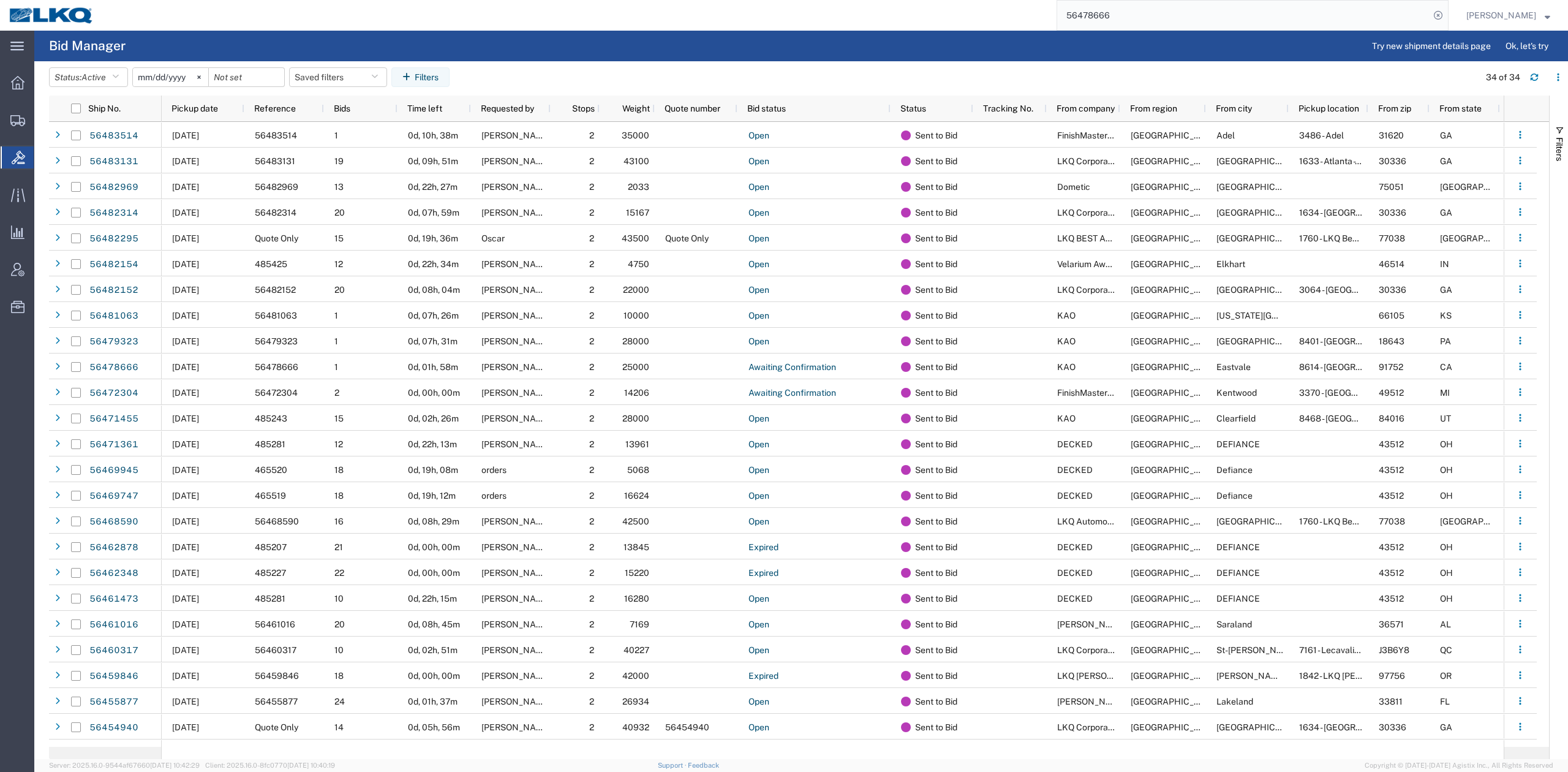
click at [1230, 5] on input "56478666" at bounding box center [1243, 15] width 373 height 29
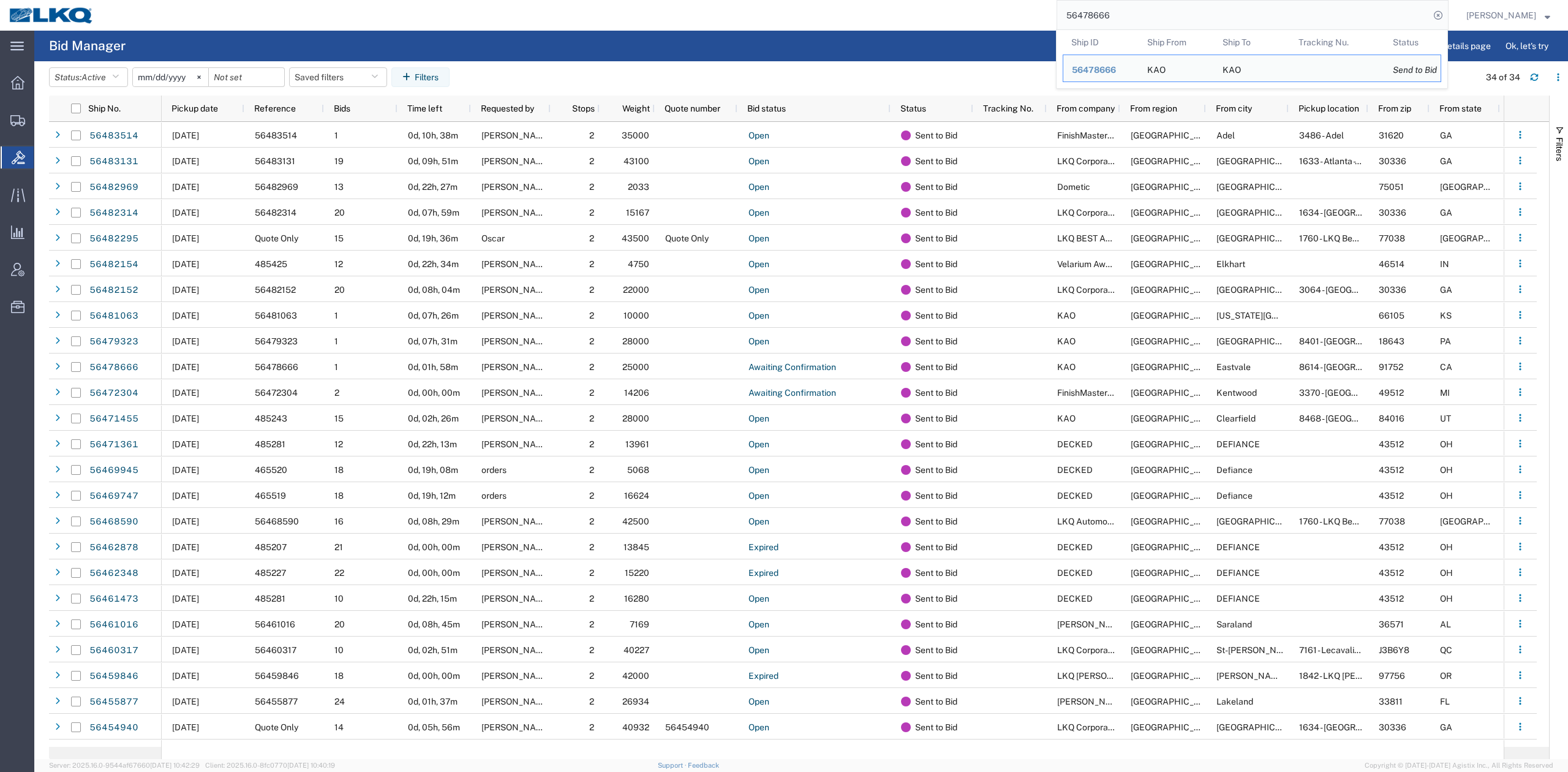
paste input "81063"
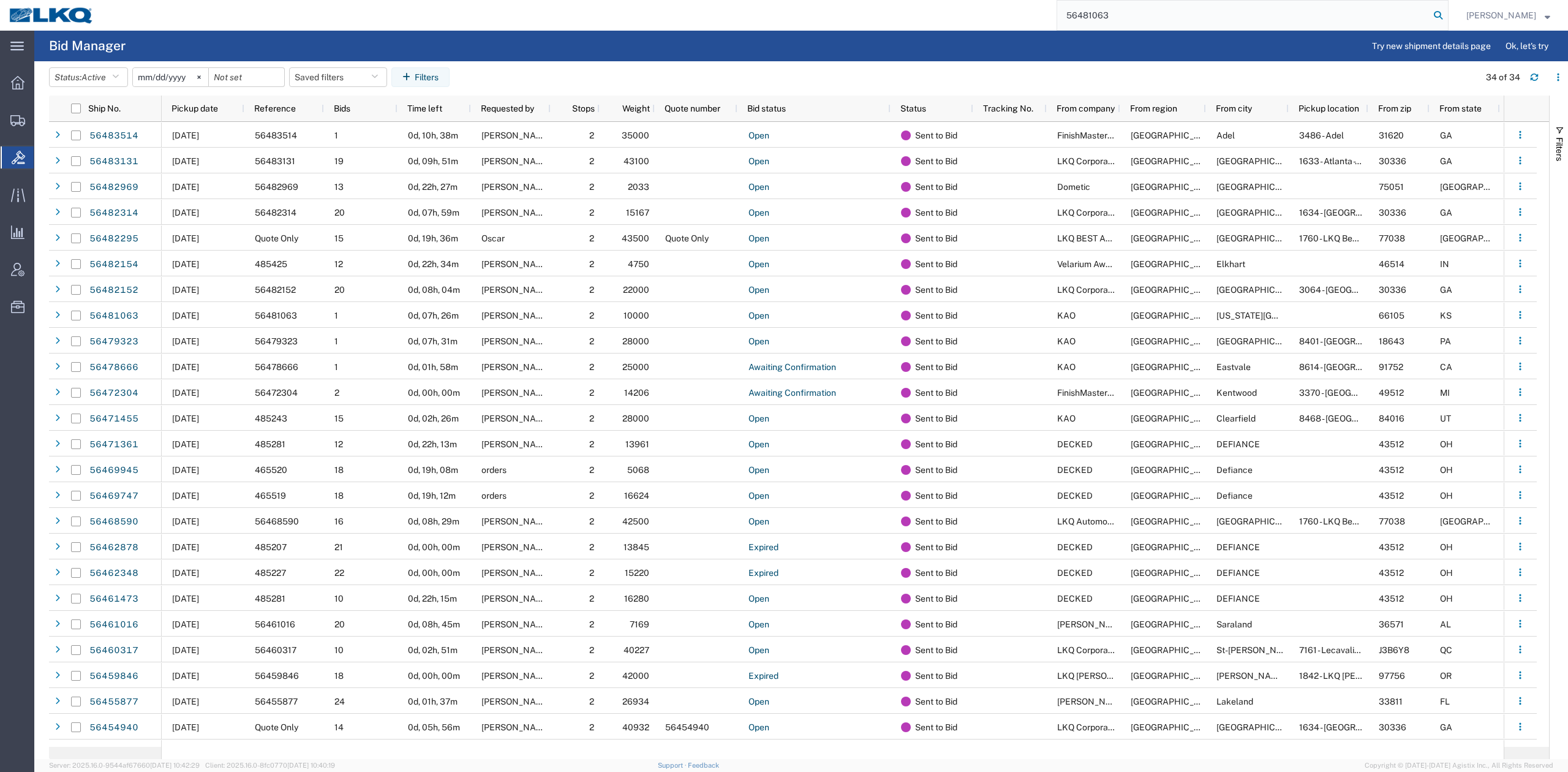
click at [1447, 17] on icon at bounding box center [1438, 15] width 17 height 17
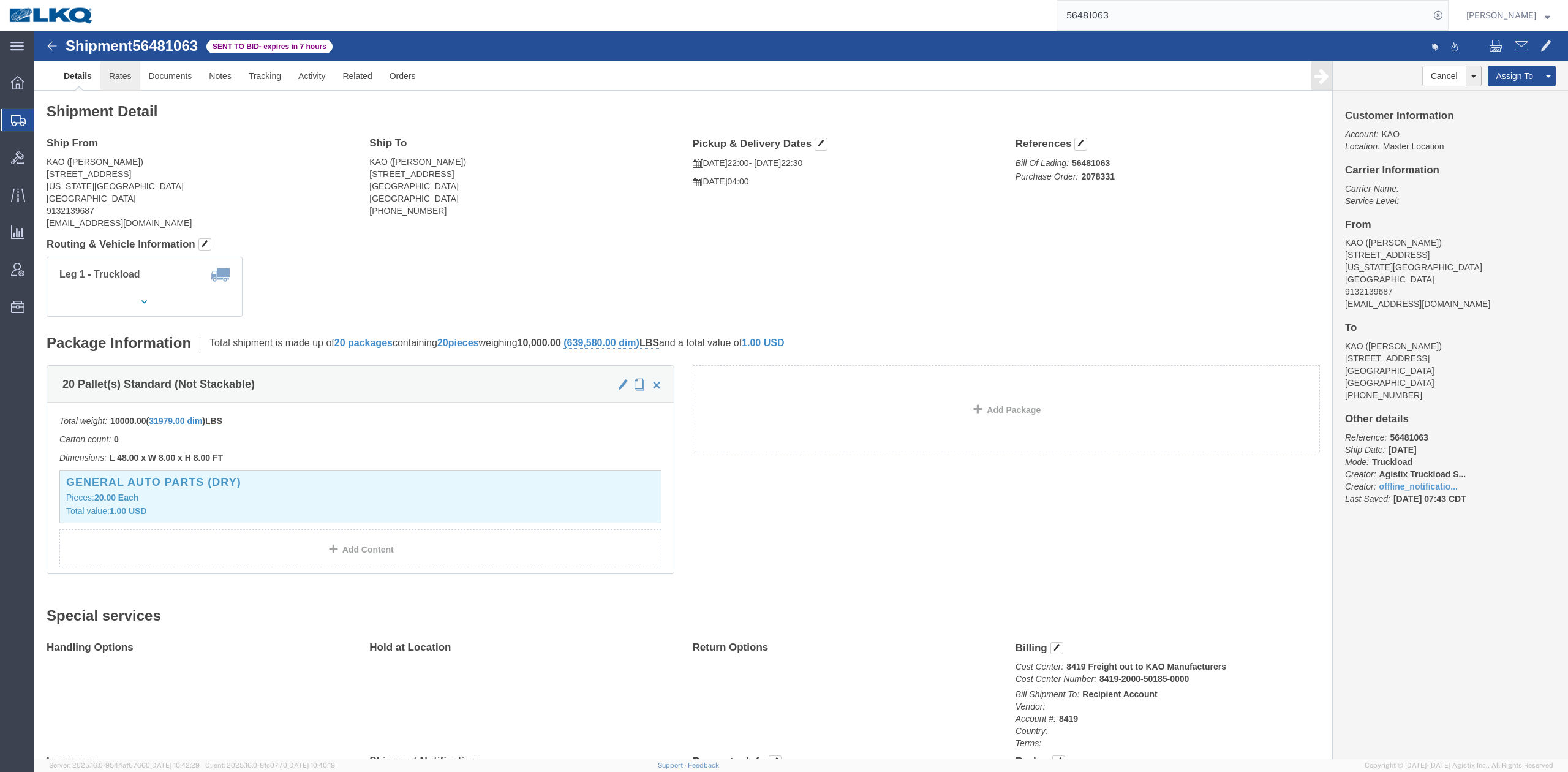
click link "Rates"
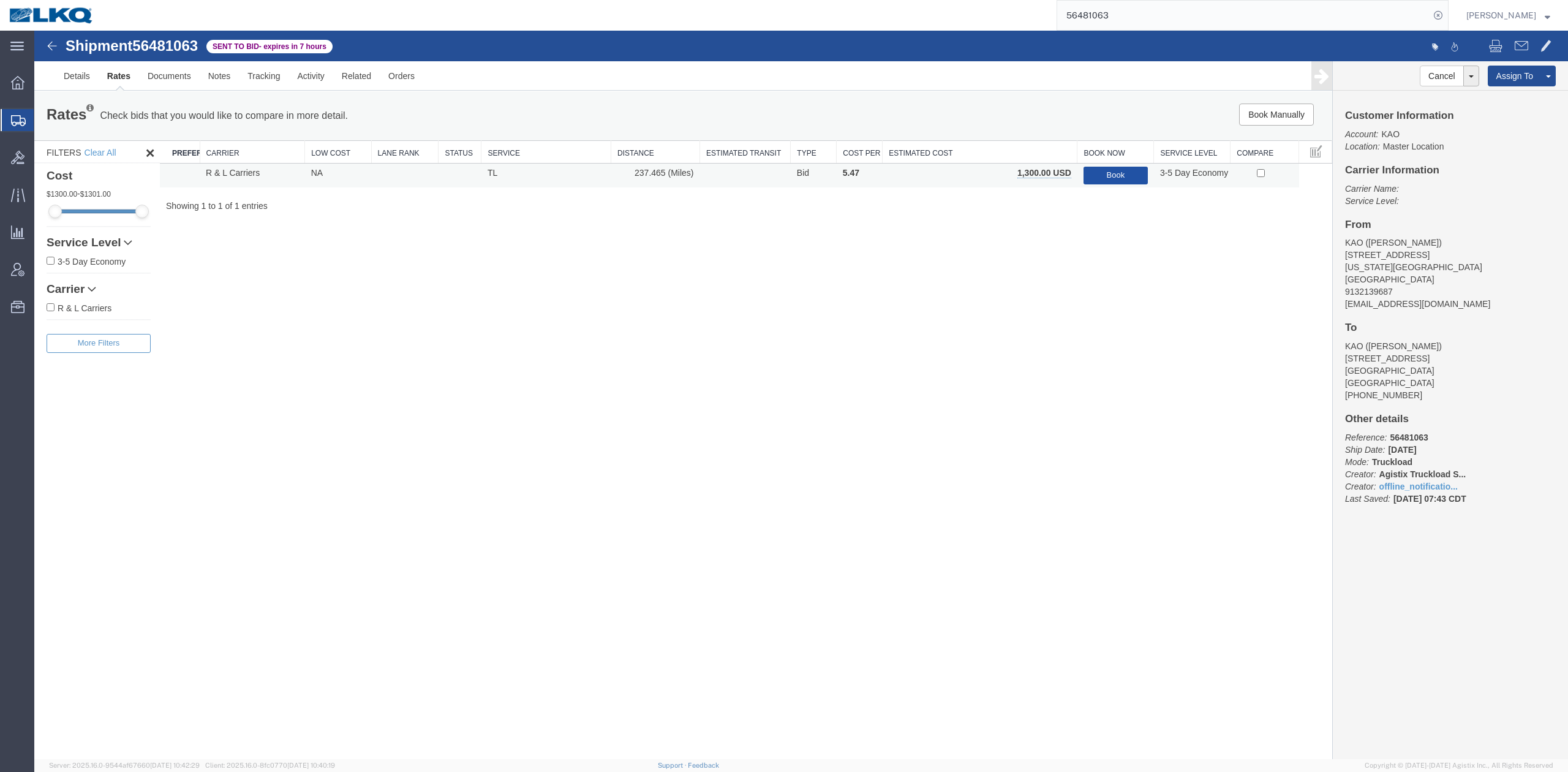
click at [1120, 172] on button "Book" at bounding box center [1115, 175] width 65 height 17
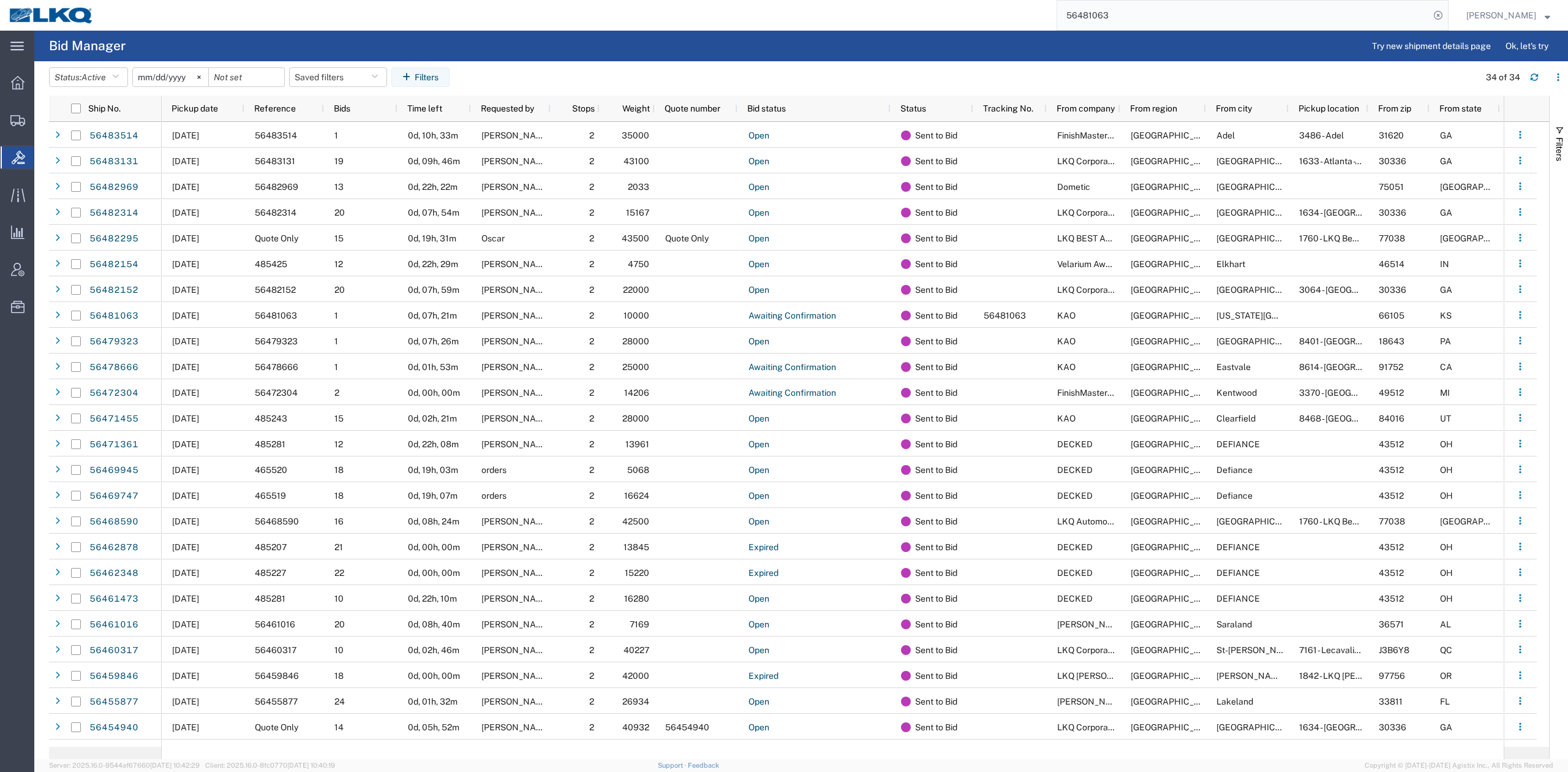
click at [1144, 8] on input "56481063" at bounding box center [1243, 15] width 373 height 29
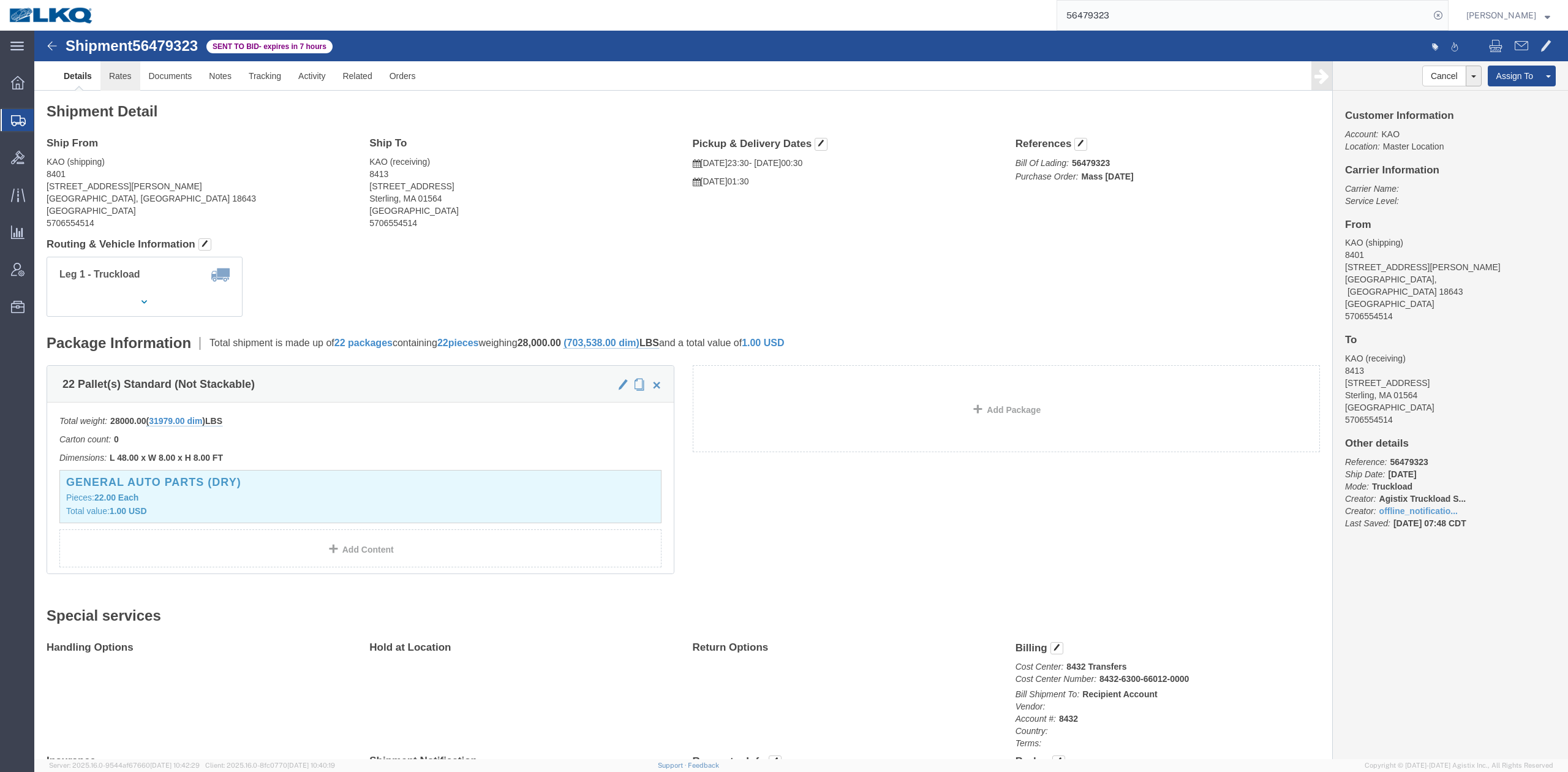
click link "Rates"
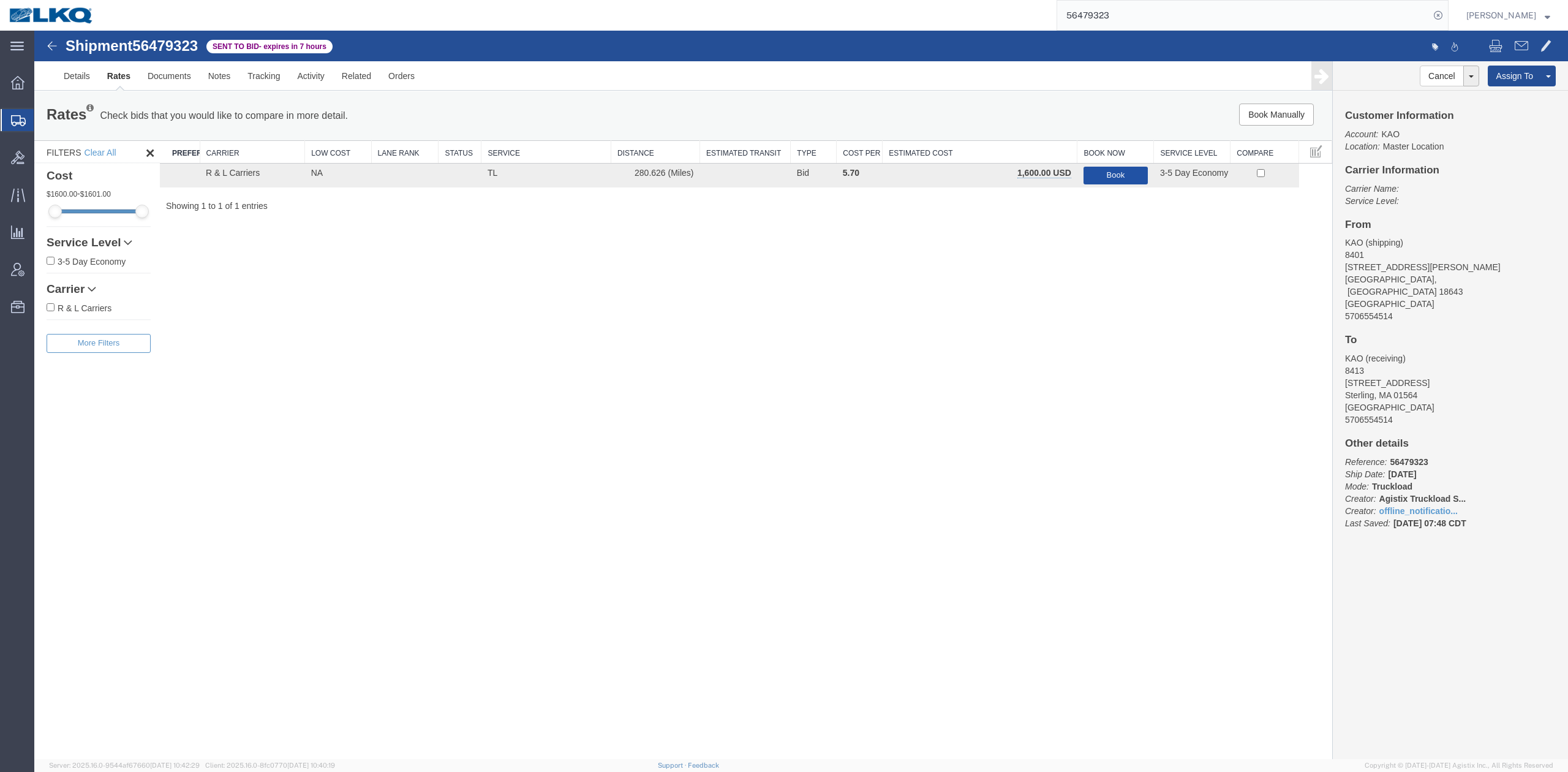
drag, startPoint x: 1128, startPoint y: 177, endPoint x: 108, endPoint y: 255, distance: 1023.0
click at [1128, 177] on button "Book" at bounding box center [1115, 175] width 65 height 17
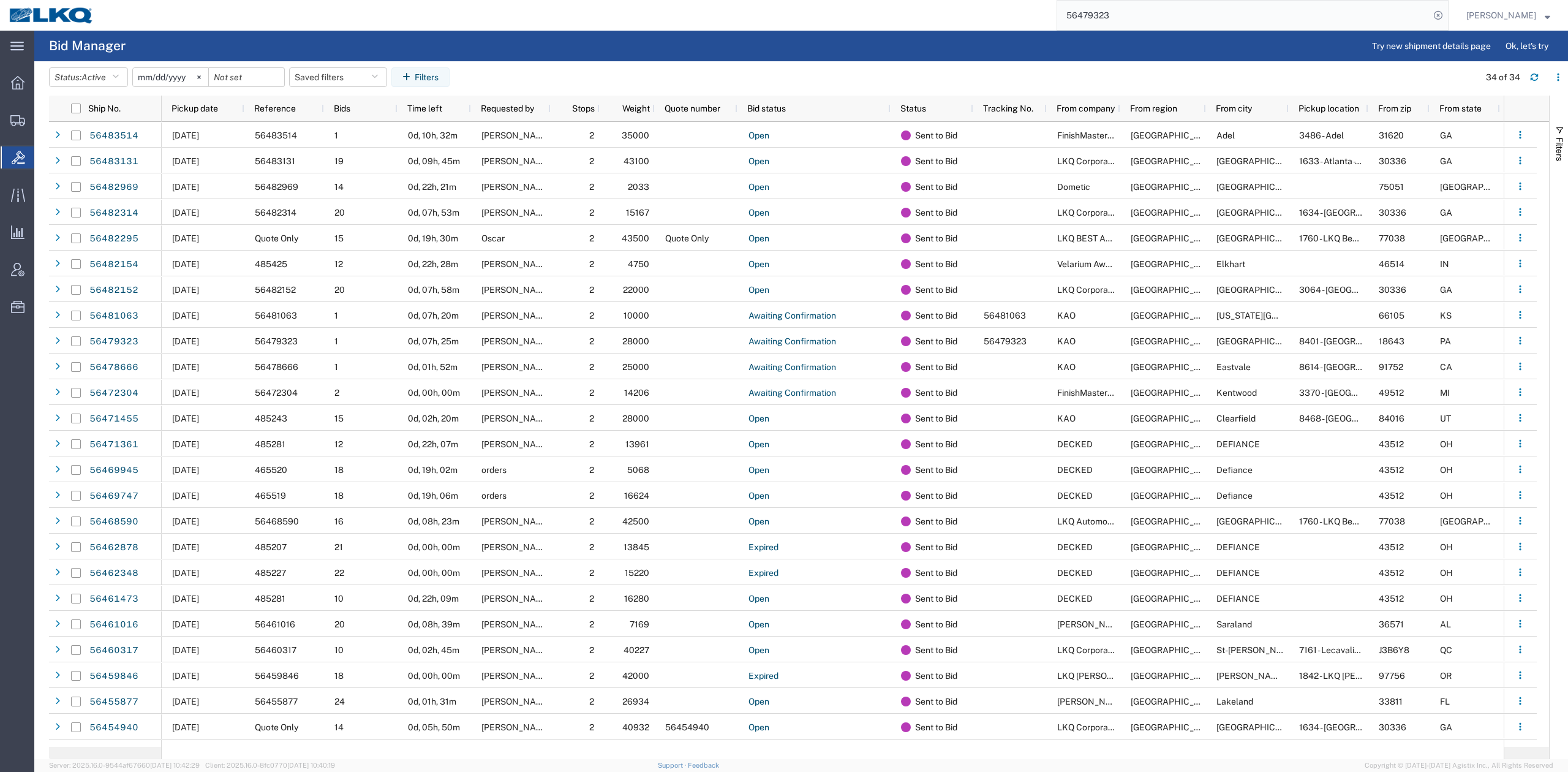
click at [1113, 10] on input "56479323" at bounding box center [1243, 15] width 373 height 29
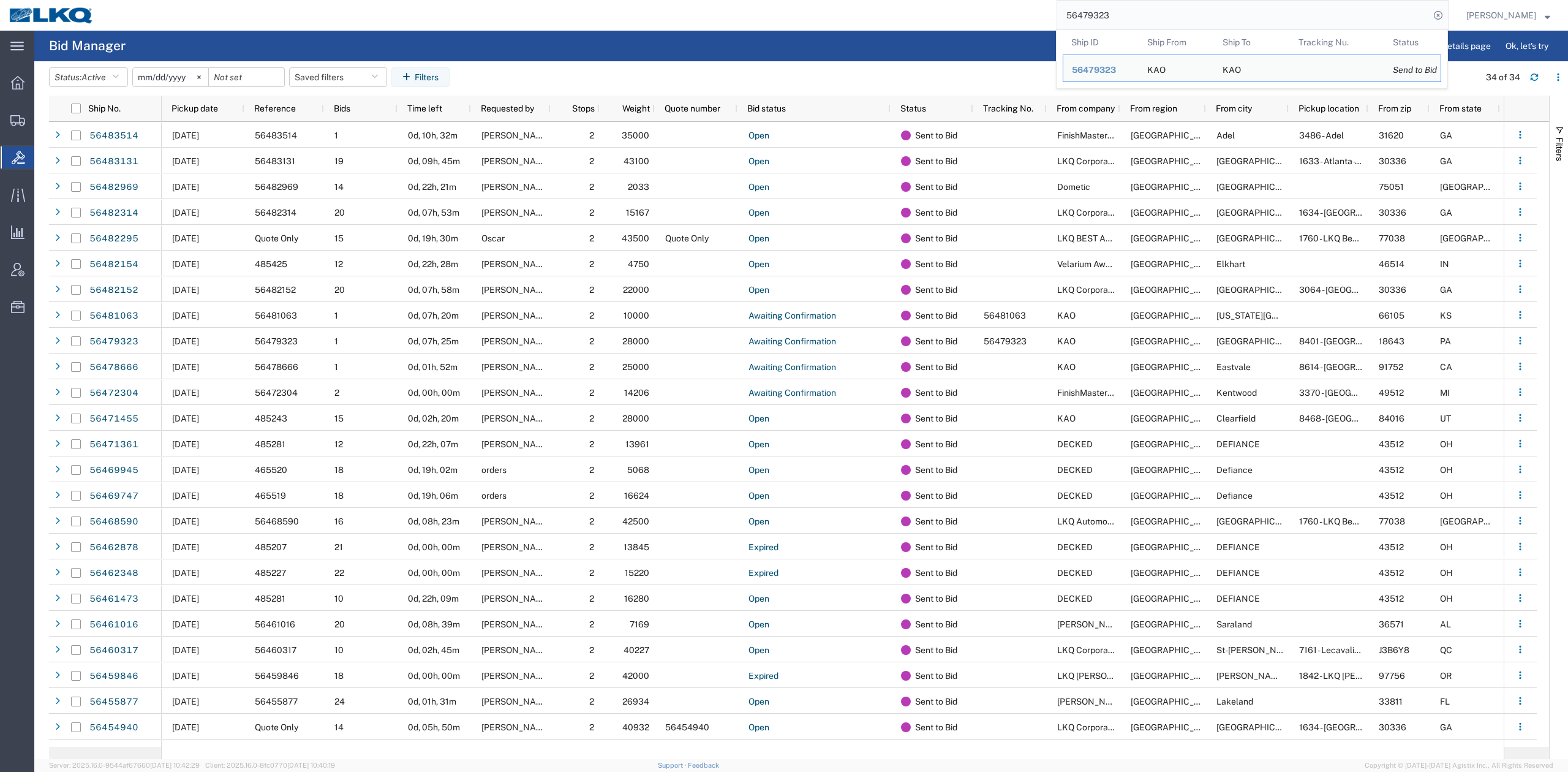
paste input "68528"
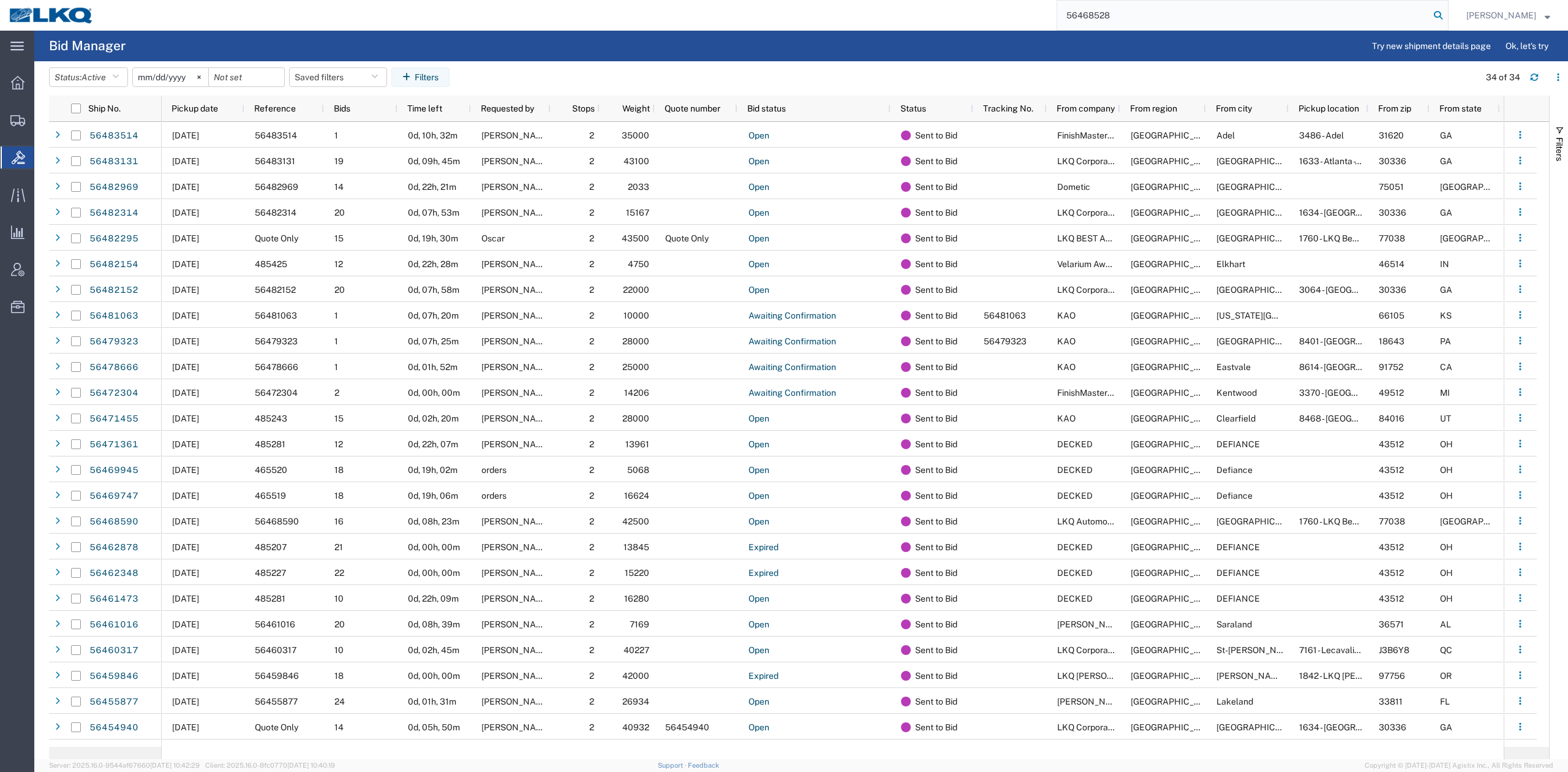
click at [1447, 15] on icon at bounding box center [1438, 15] width 17 height 17
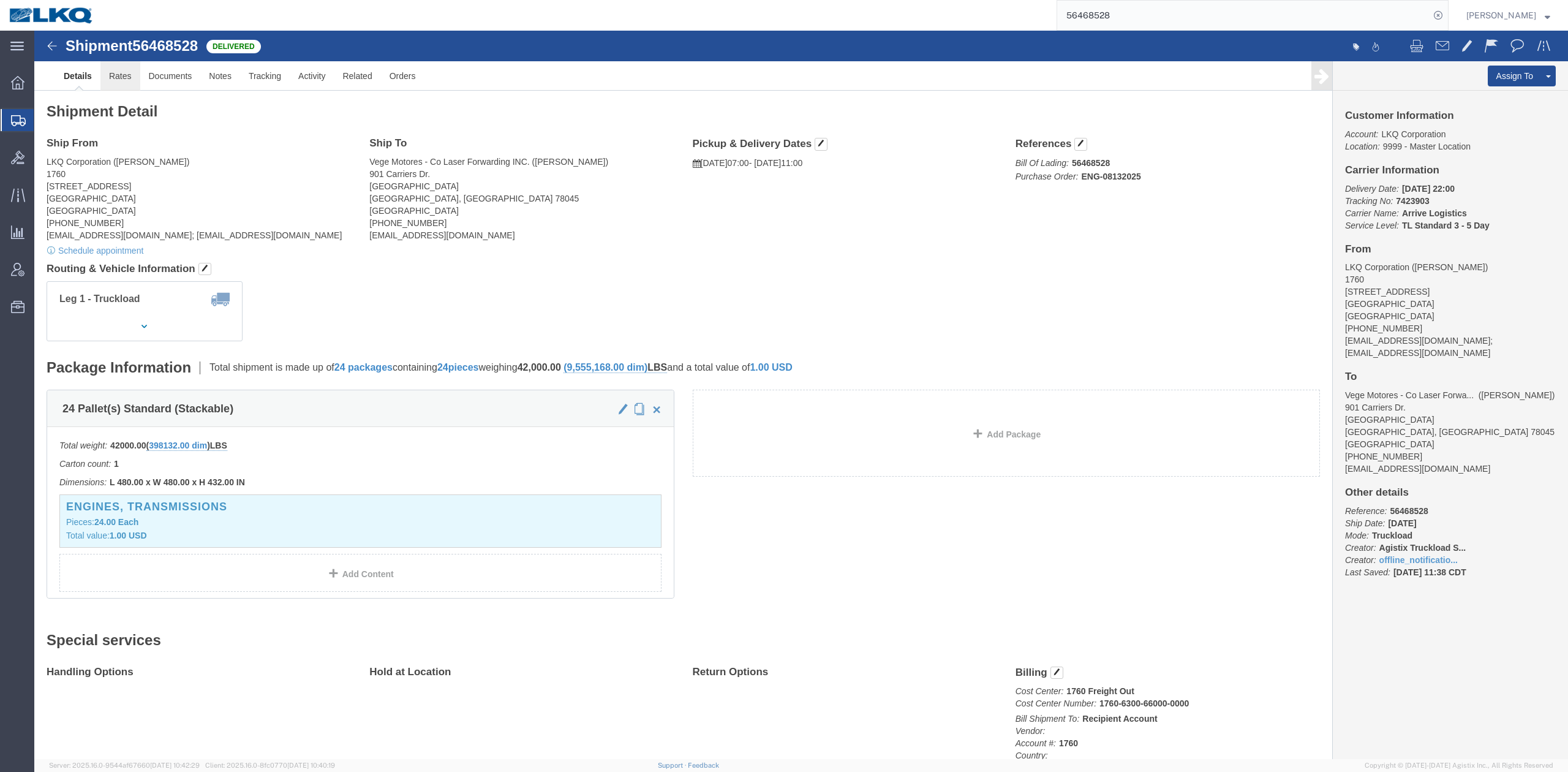
click link "Rates"
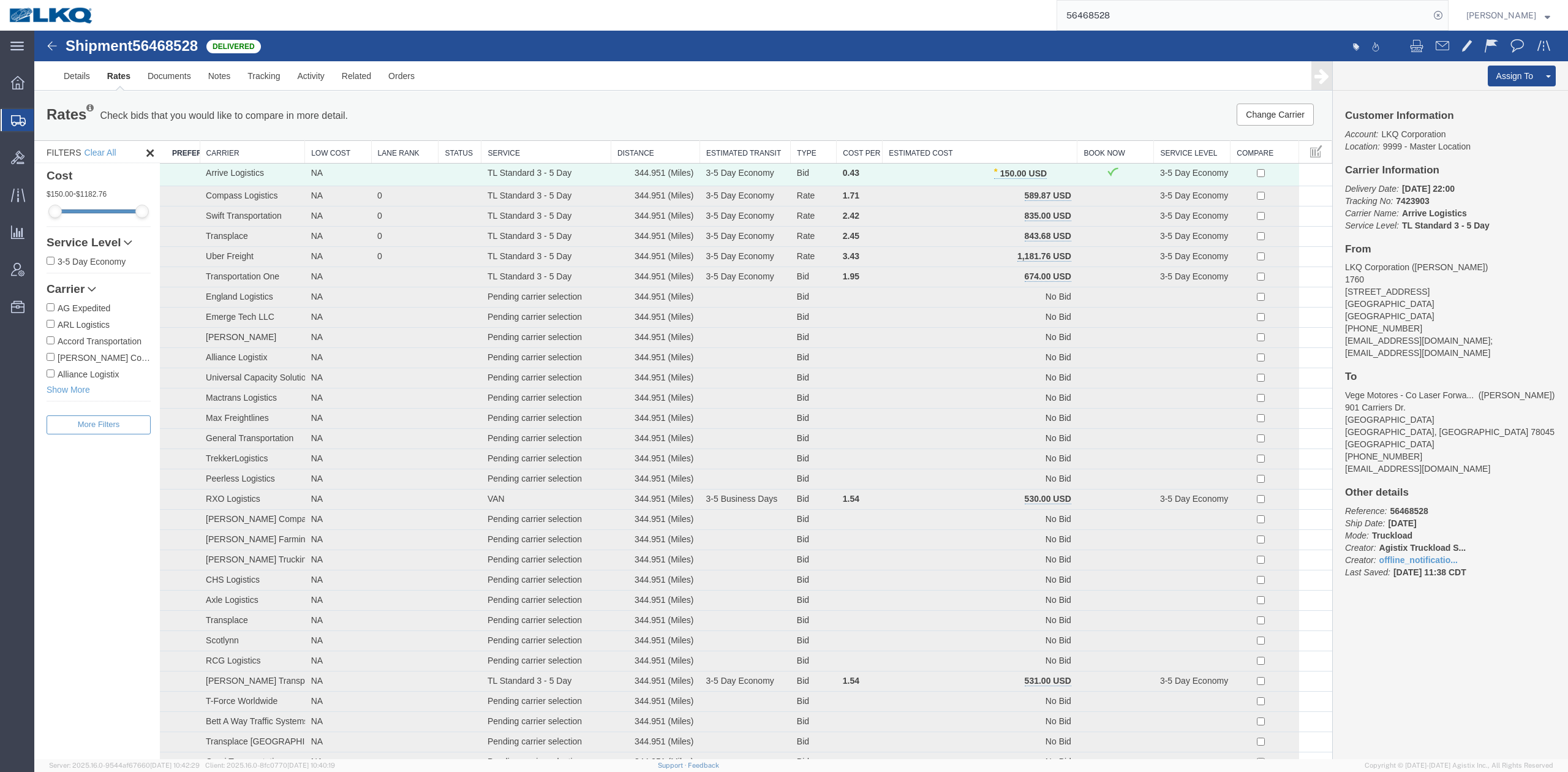
click at [1108, 29] on form "56468528" at bounding box center [1252, 15] width 392 height 31
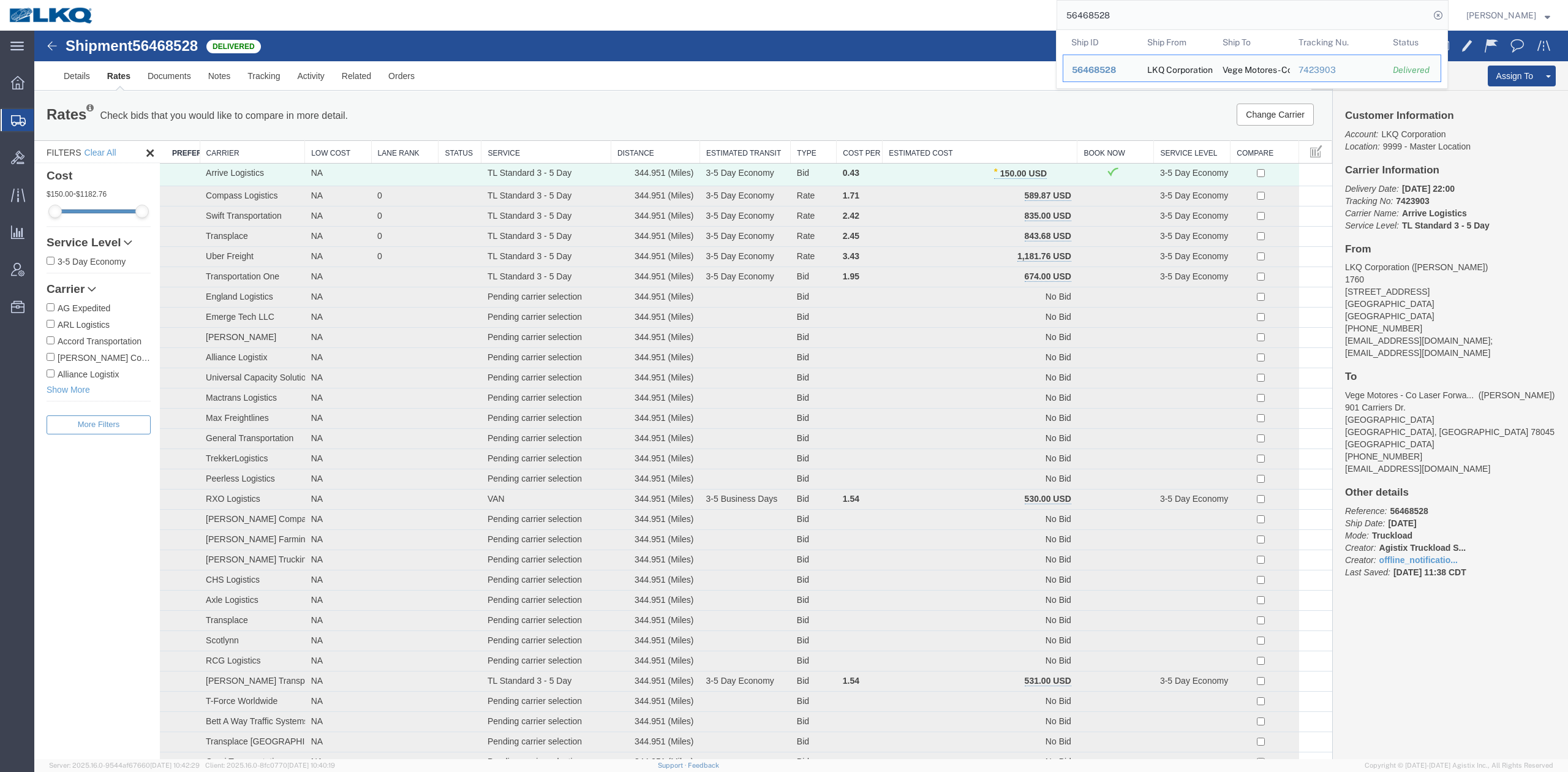
click at [1109, 27] on input "56468528" at bounding box center [1243, 15] width 373 height 29
drag, startPoint x: 1109, startPoint y: 27, endPoint x: 1103, endPoint y: 17, distance: 11.7
click at [1103, 17] on input "56468528" at bounding box center [1243, 15] width 373 height 29
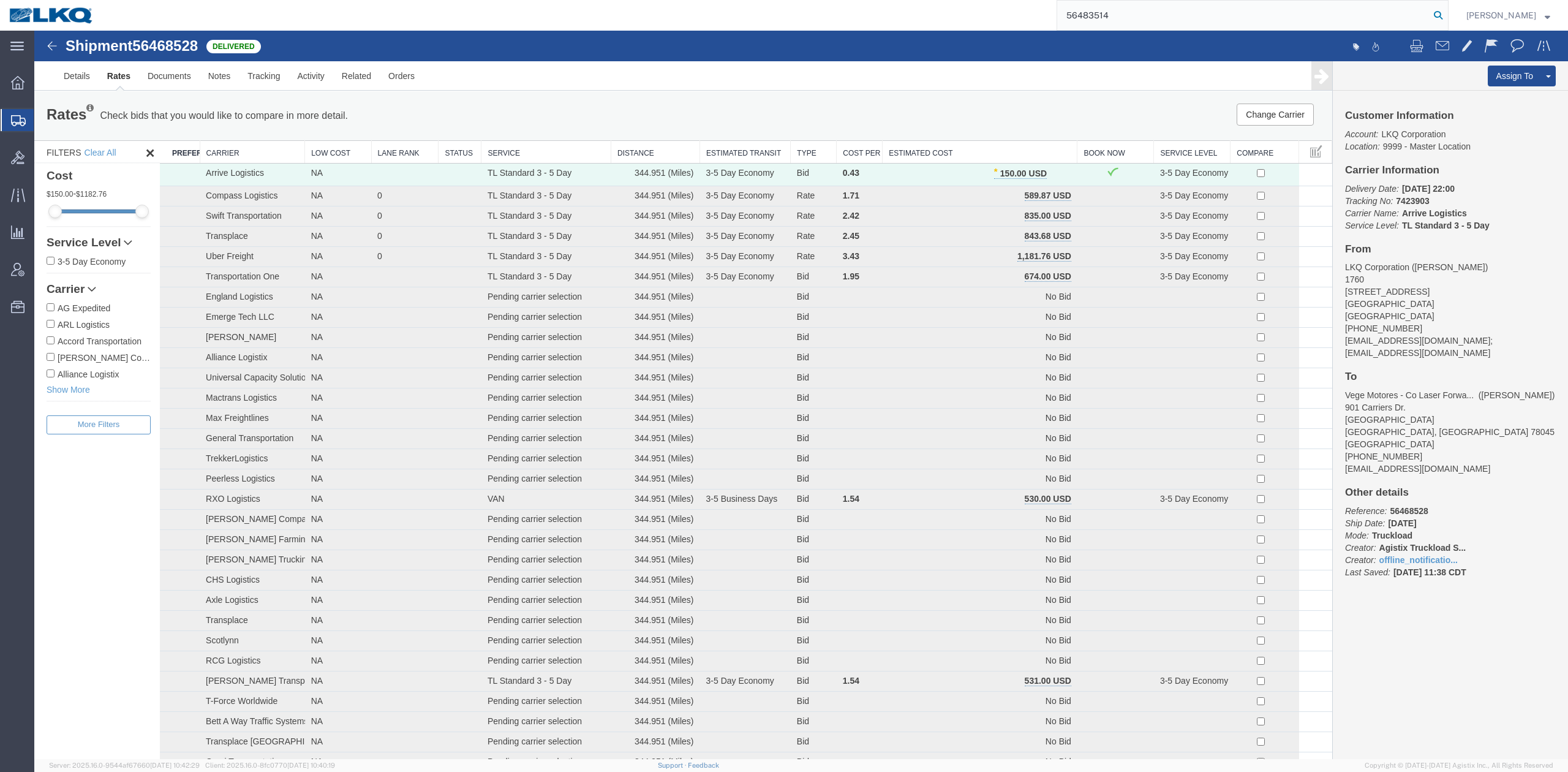
click at [1447, 18] on icon at bounding box center [1438, 15] width 17 height 17
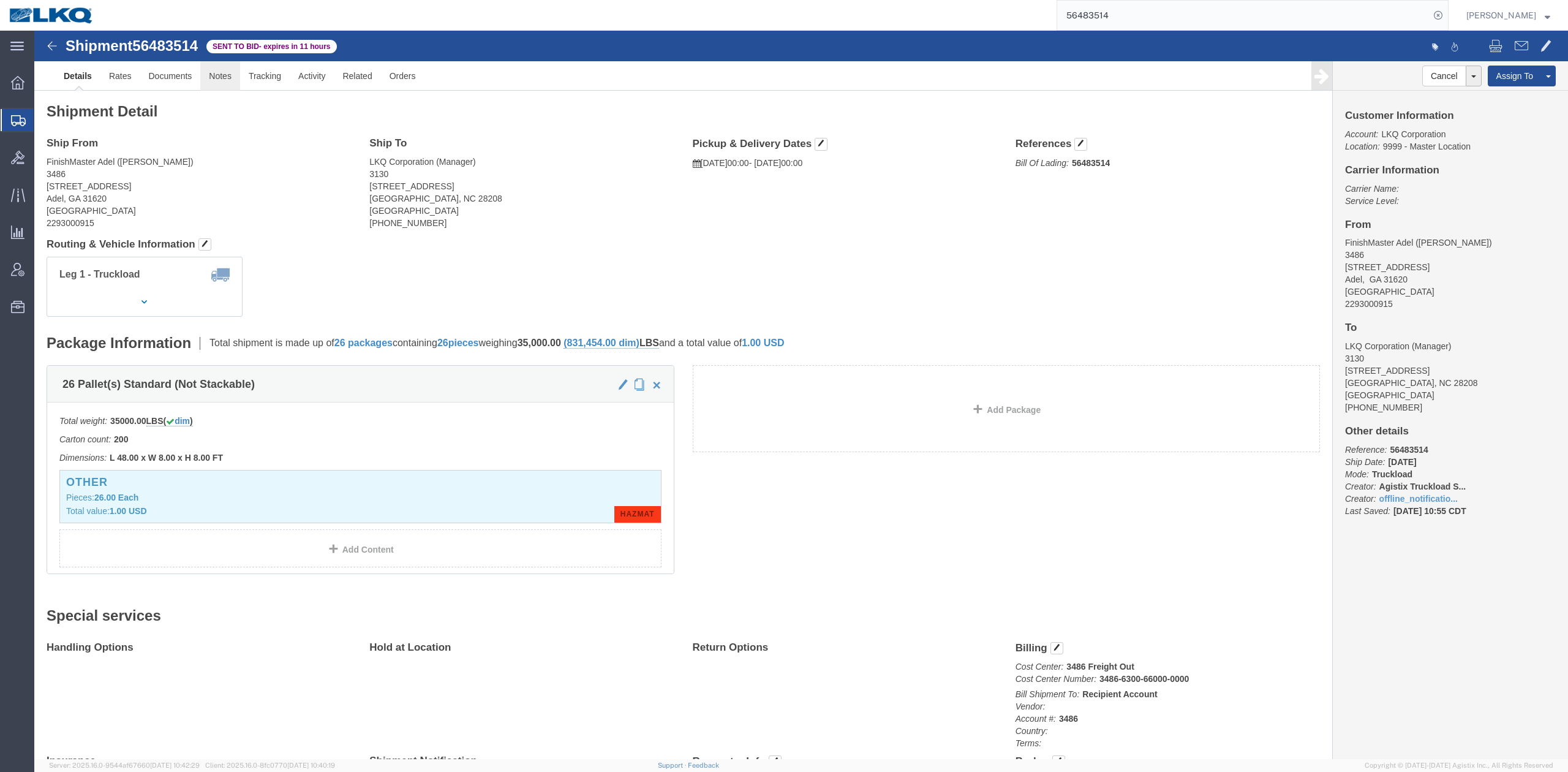
click link "Notes"
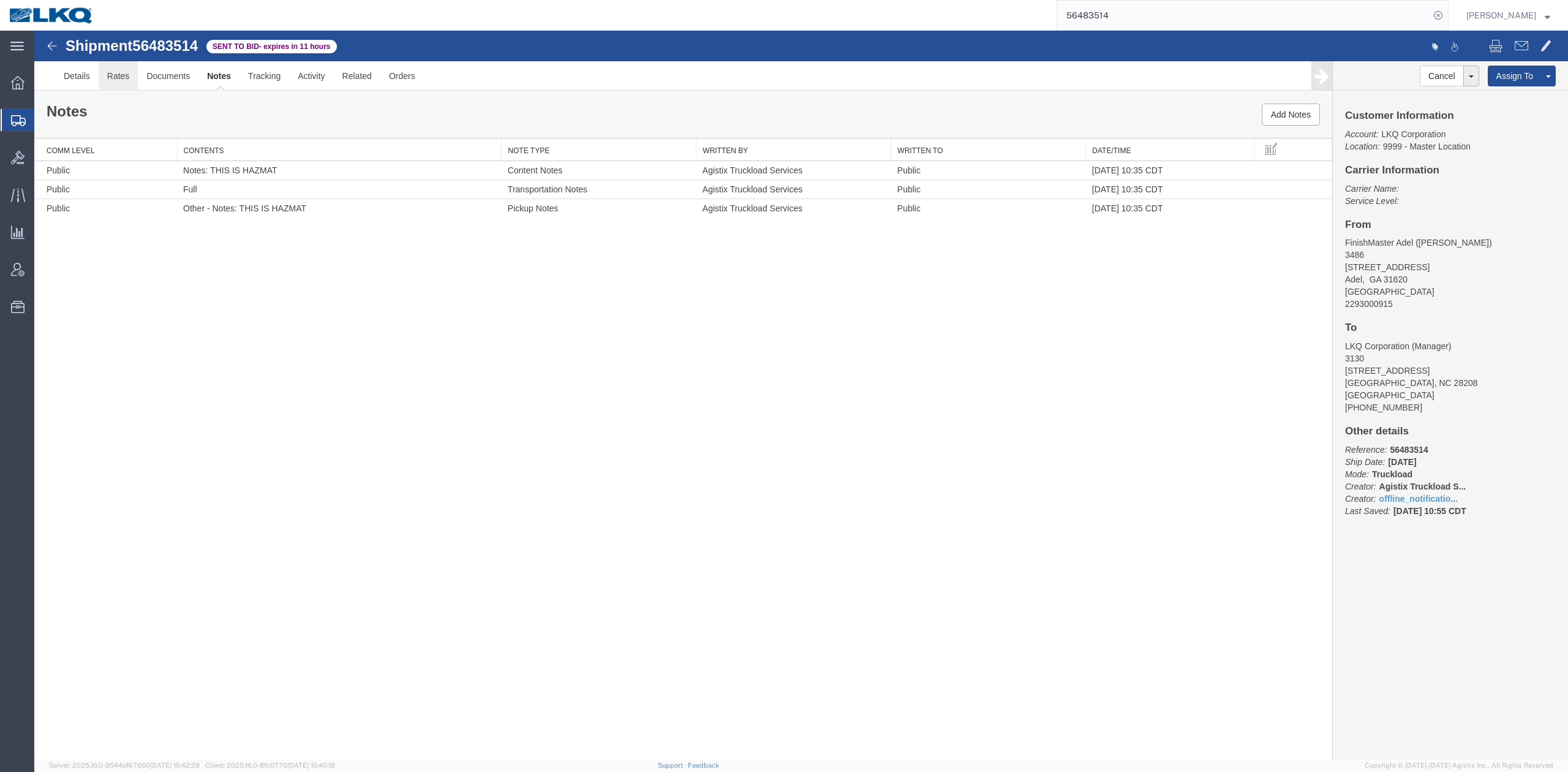
click at [126, 77] on link "Rates" at bounding box center [118, 76] width 40 height 29
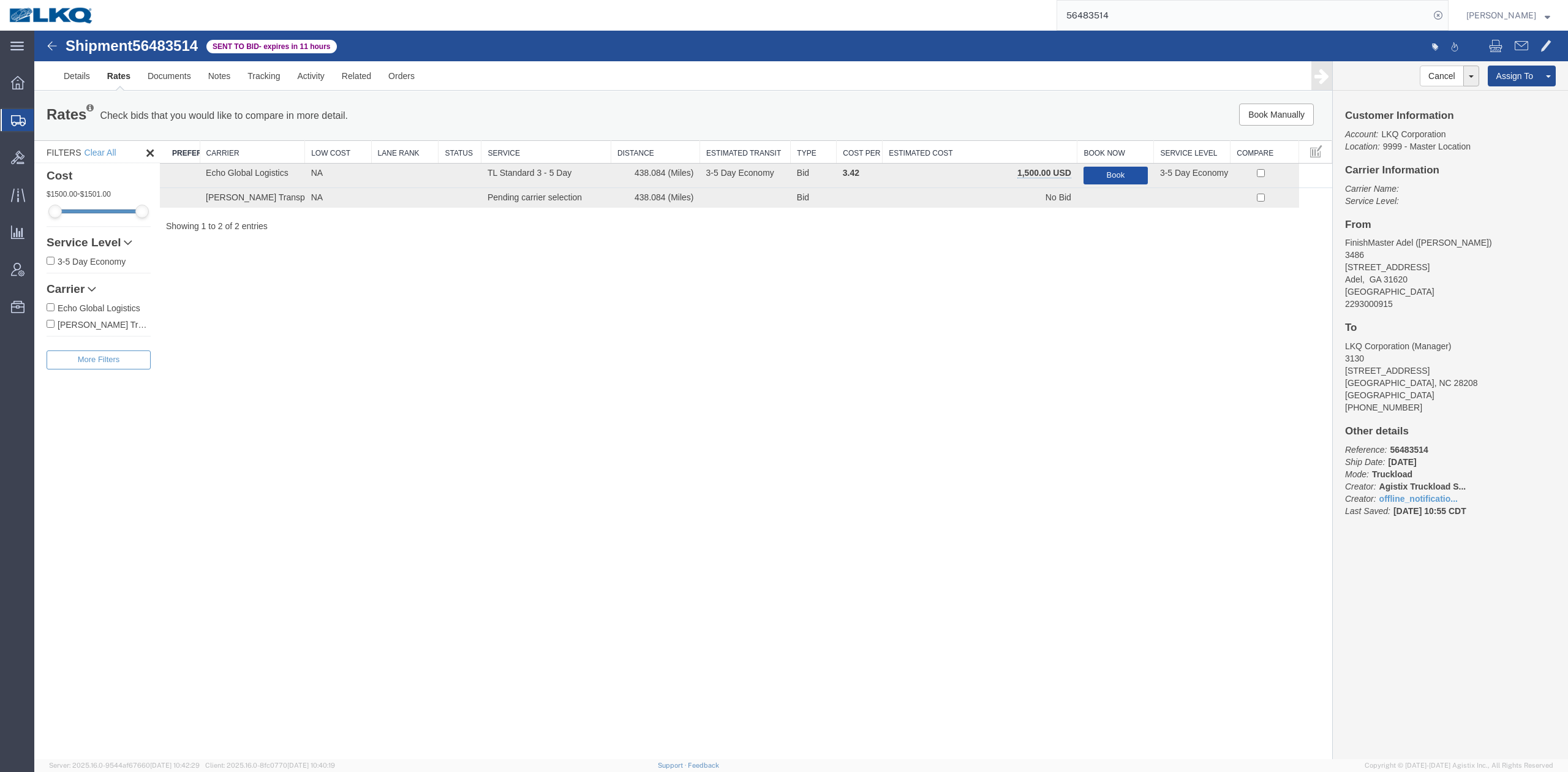
click at [1112, 179] on button "Book" at bounding box center [1115, 175] width 65 height 17
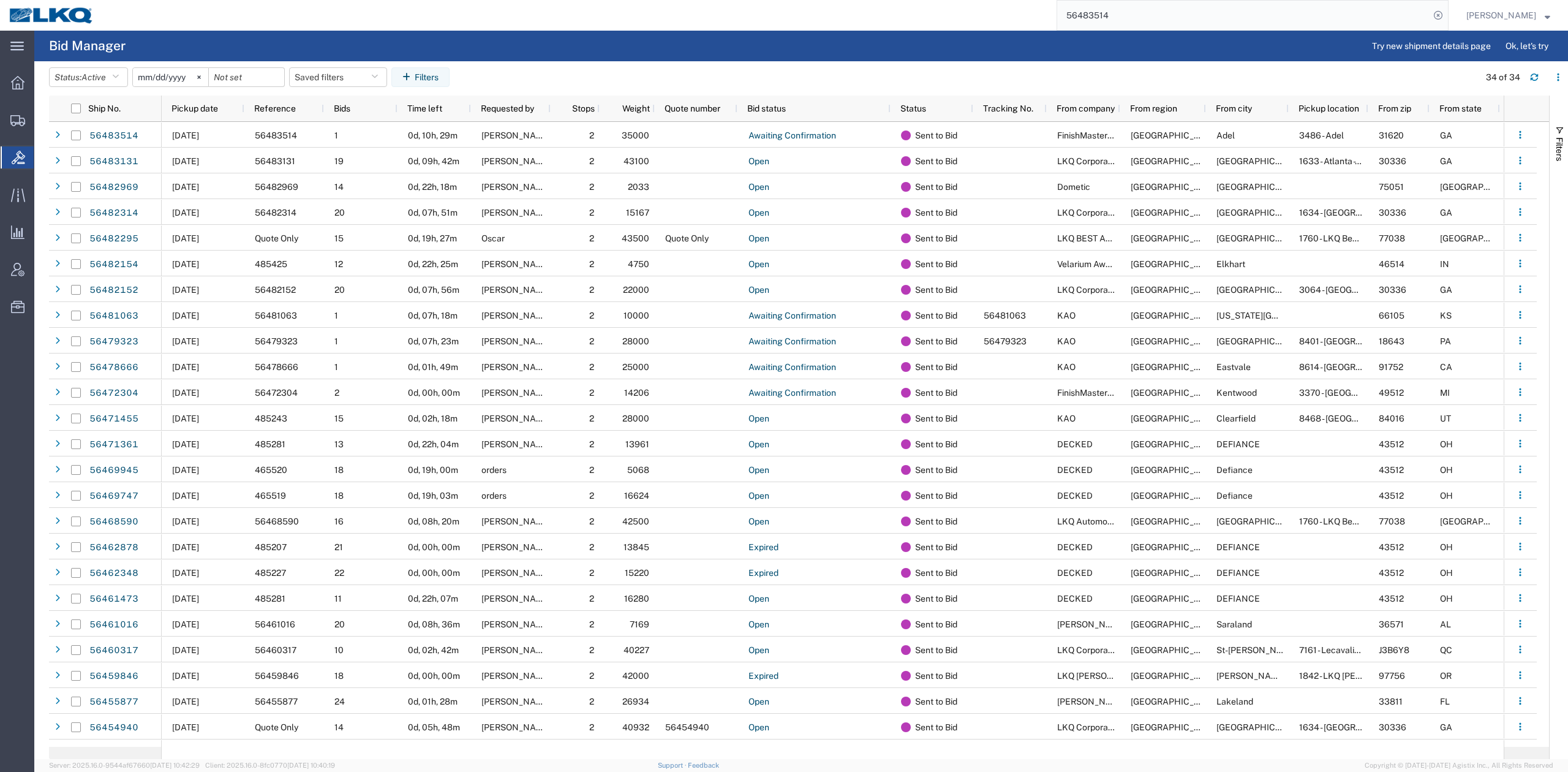
click at [1113, 12] on input "56483514" at bounding box center [1243, 15] width 373 height 29
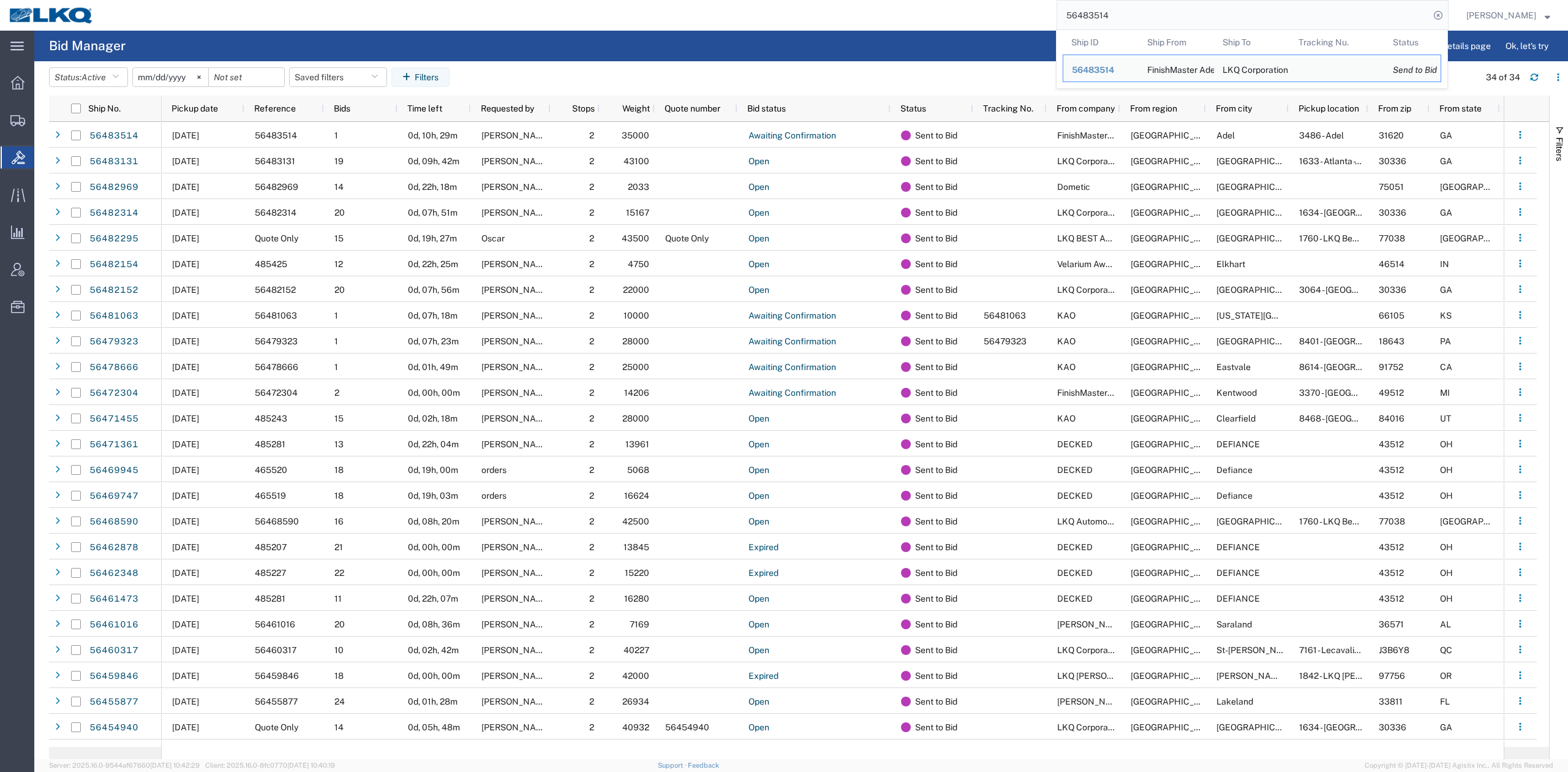
paste input "4145"
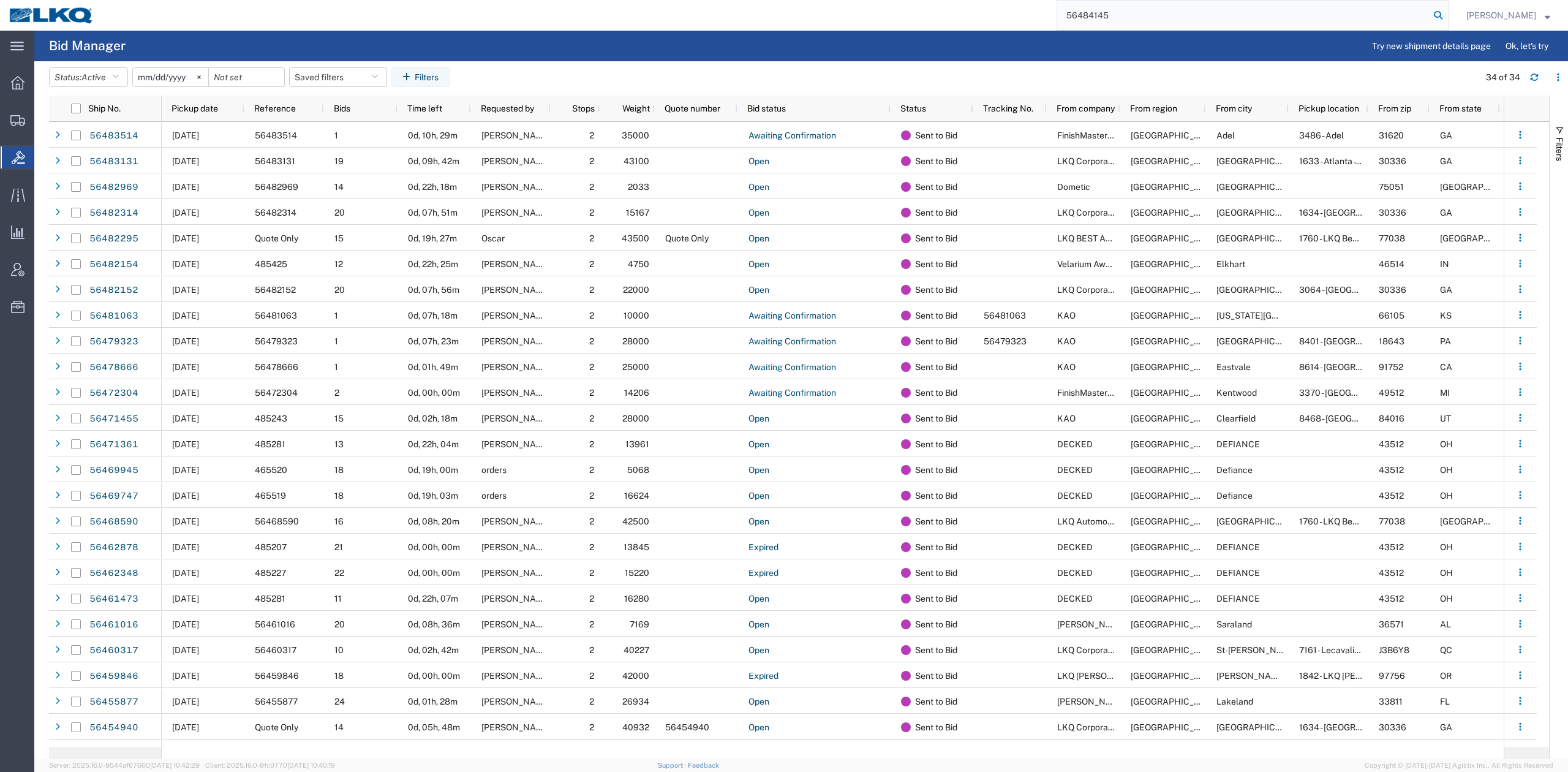
type input "56484145"
click at [1447, 13] on icon at bounding box center [1438, 15] width 17 height 17
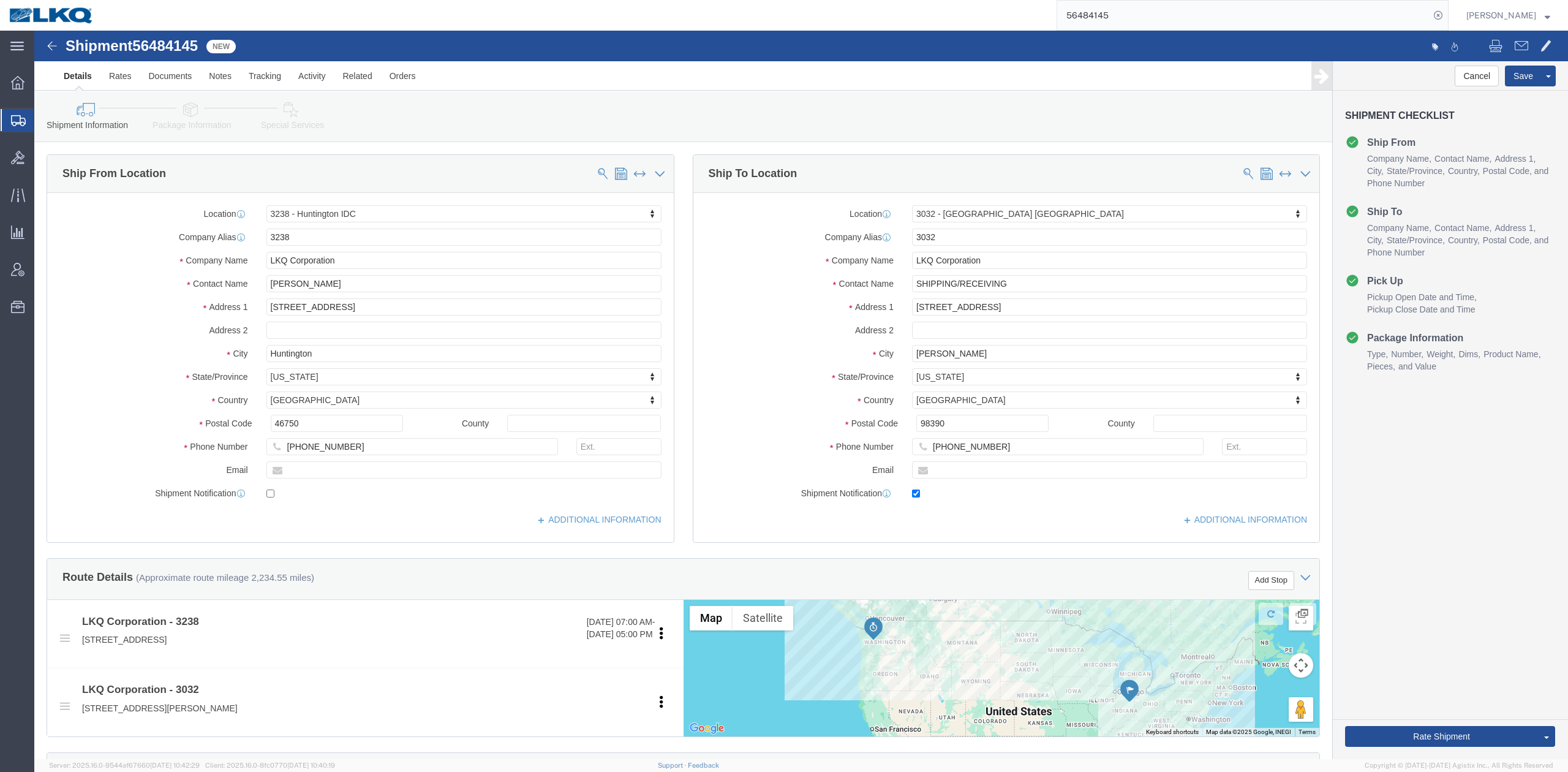
select select "27940"
select select "28720"
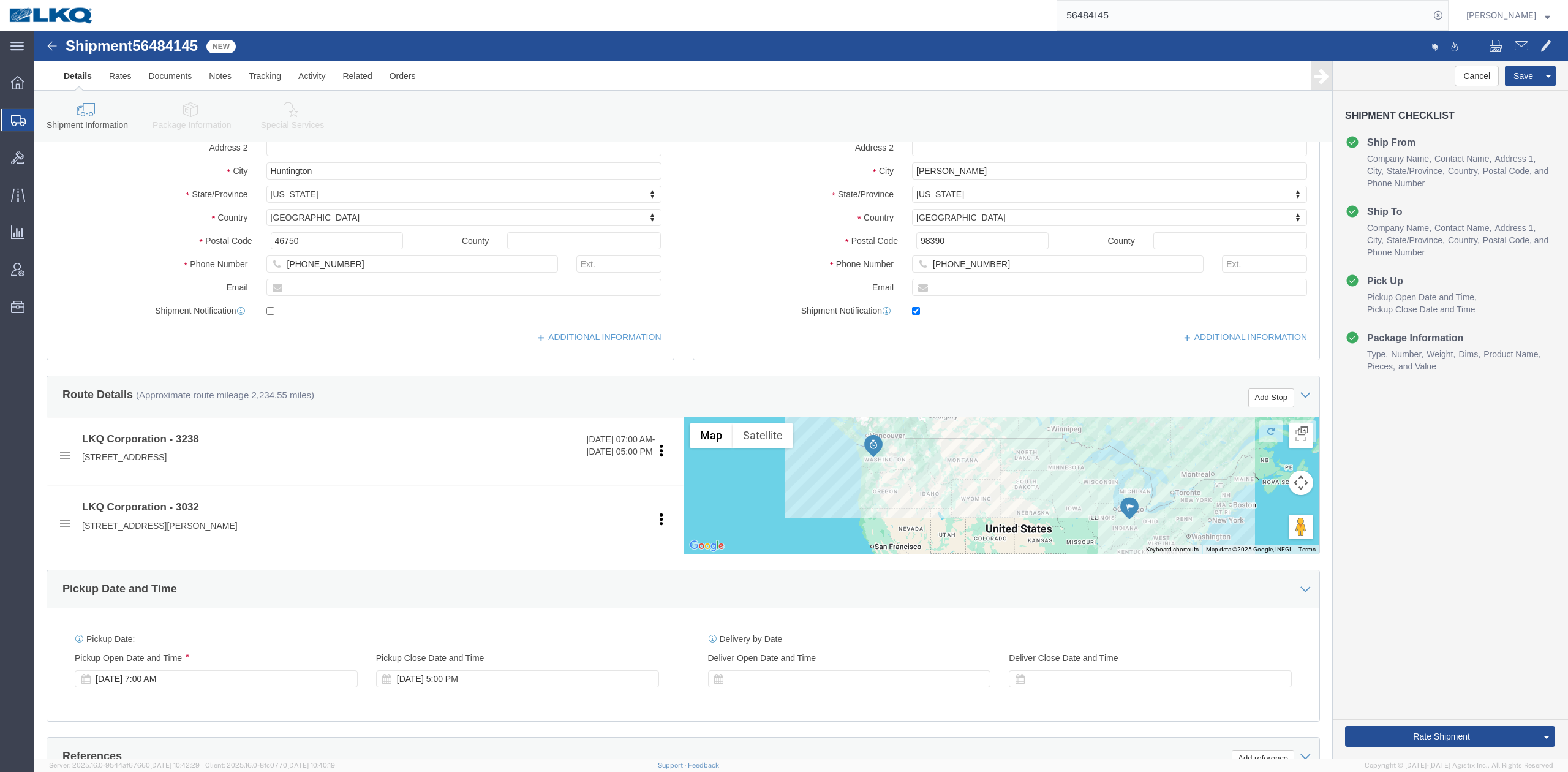
scroll to position [326, 0]
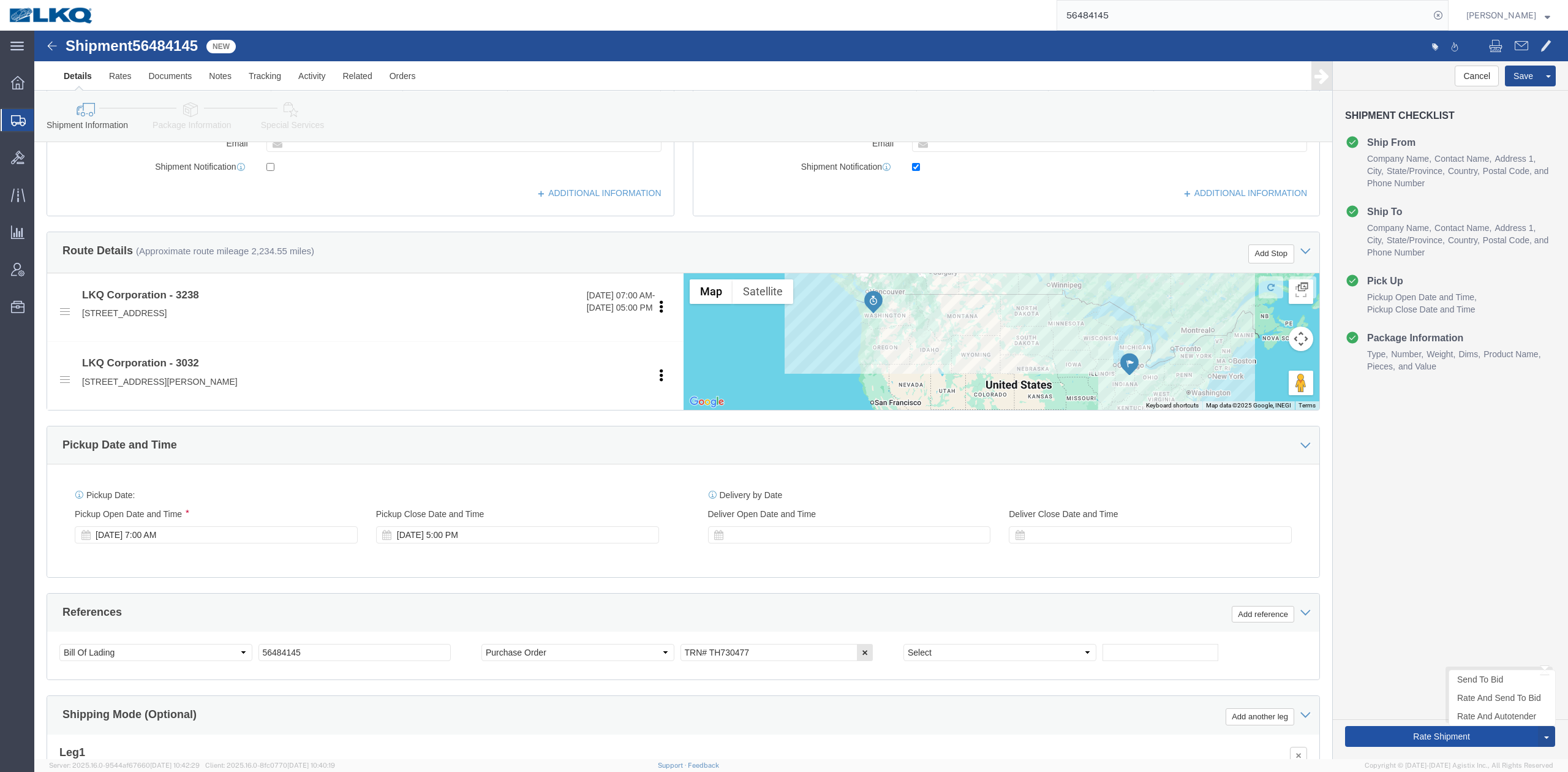
drag, startPoint x: 743, startPoint y: 15, endPoint x: 1344, endPoint y: 702, distance: 912.8
click button "Rate Shipment"
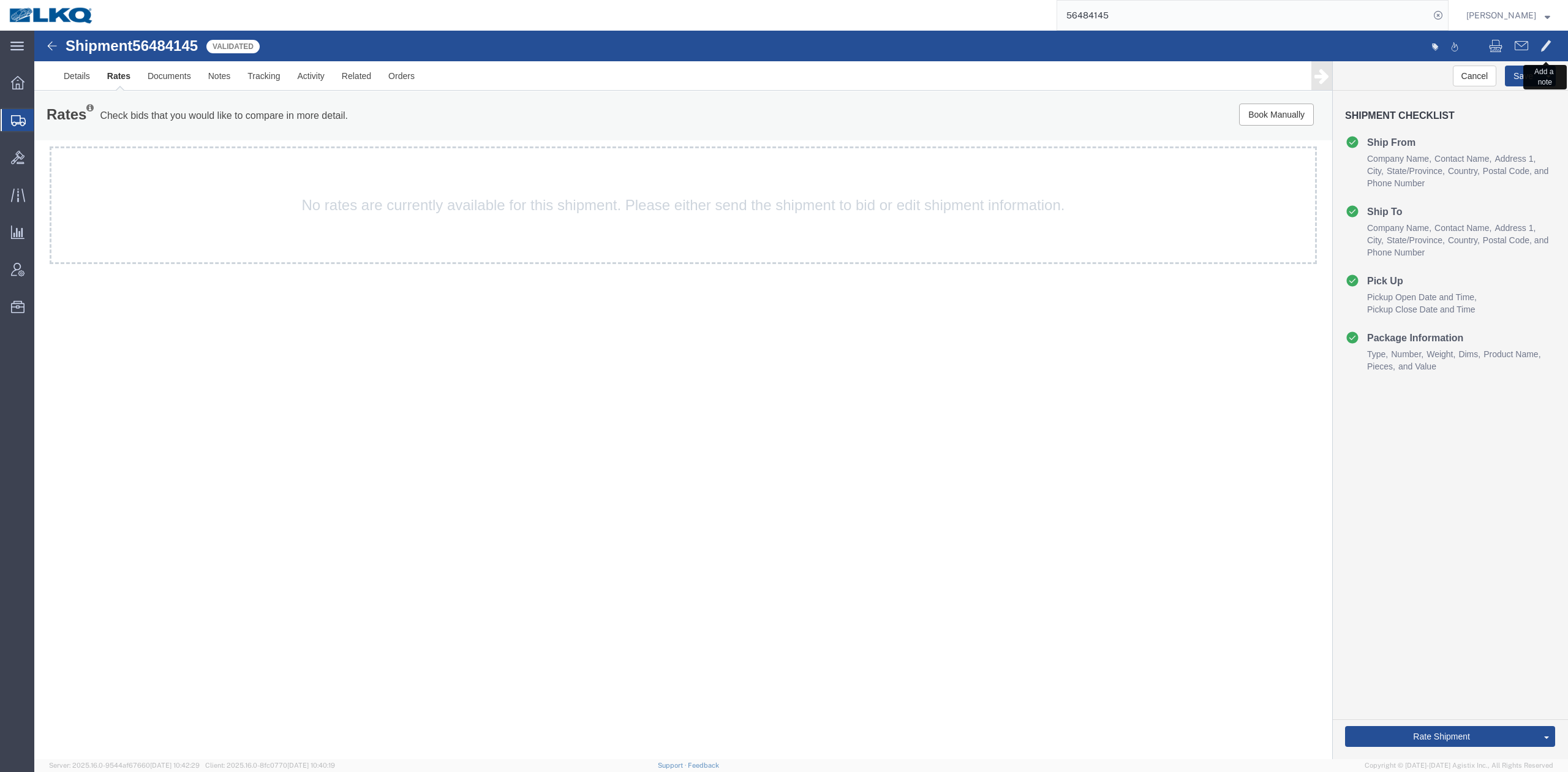
drag, startPoint x: 1555, startPoint y: 40, endPoint x: 1054, endPoint y: 143, distance: 511.5
click at [1555, 40] on button at bounding box center [1546, 47] width 24 height 26
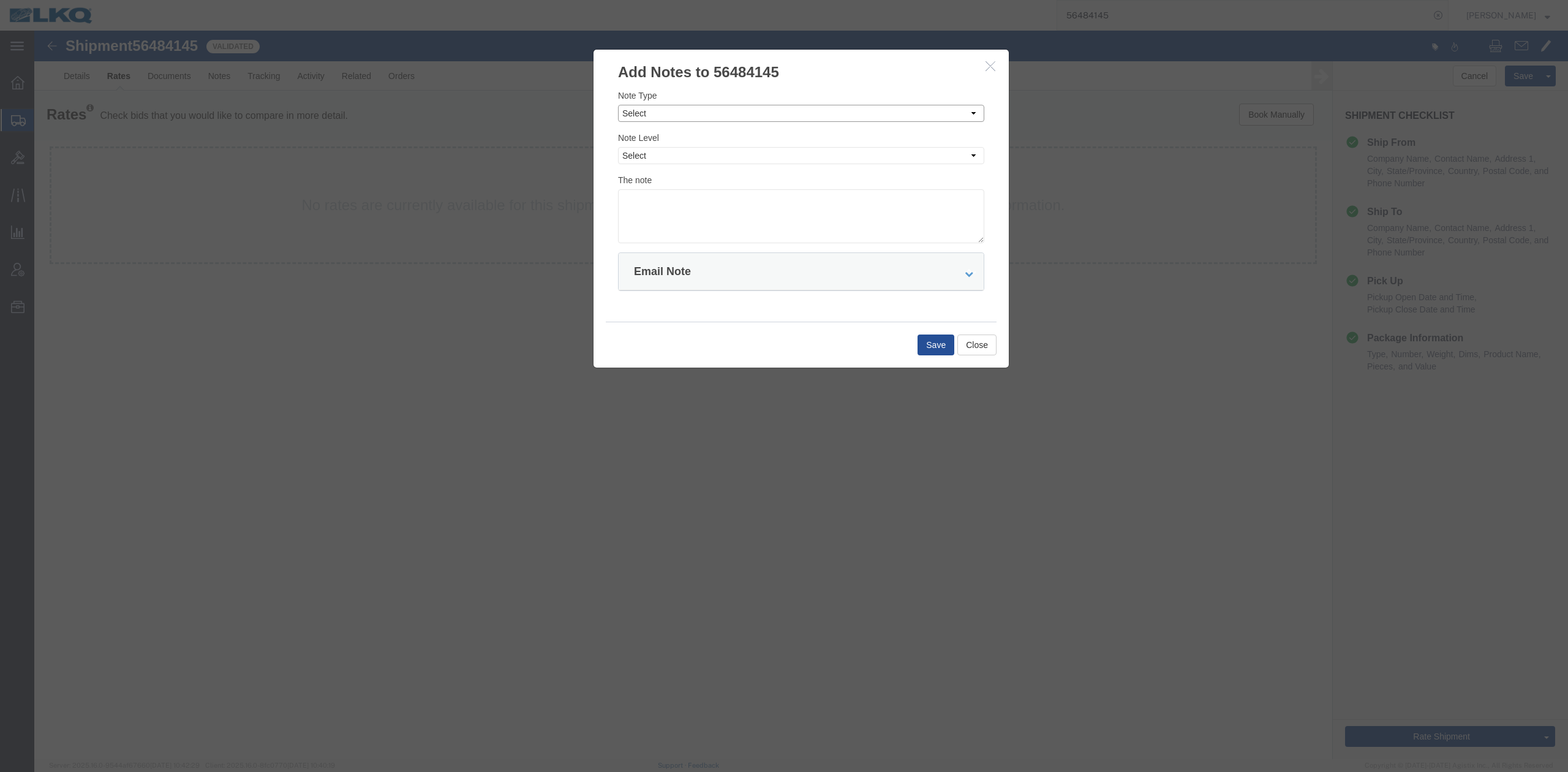
drag, startPoint x: 670, startPoint y: 113, endPoint x: 662, endPoint y: 120, distance: 10.6
click at [669, 115] on select "Select Approval Bid Notes Carrier Change Notes Claim Notes Content Hazmat Notes…" at bounding box center [801, 113] width 366 height 17
select select "BID_NOTES"
click at [618, 105] on select "Select Approval Bid Notes Carrier Change Notes Claim Notes Content Hazmat Notes…" at bounding box center [801, 113] width 366 height 17
click at [647, 117] on select "Select Approval Bid Notes Carrier Change Notes Claim Notes Content Hazmat Notes…" at bounding box center [801, 113] width 366 height 17
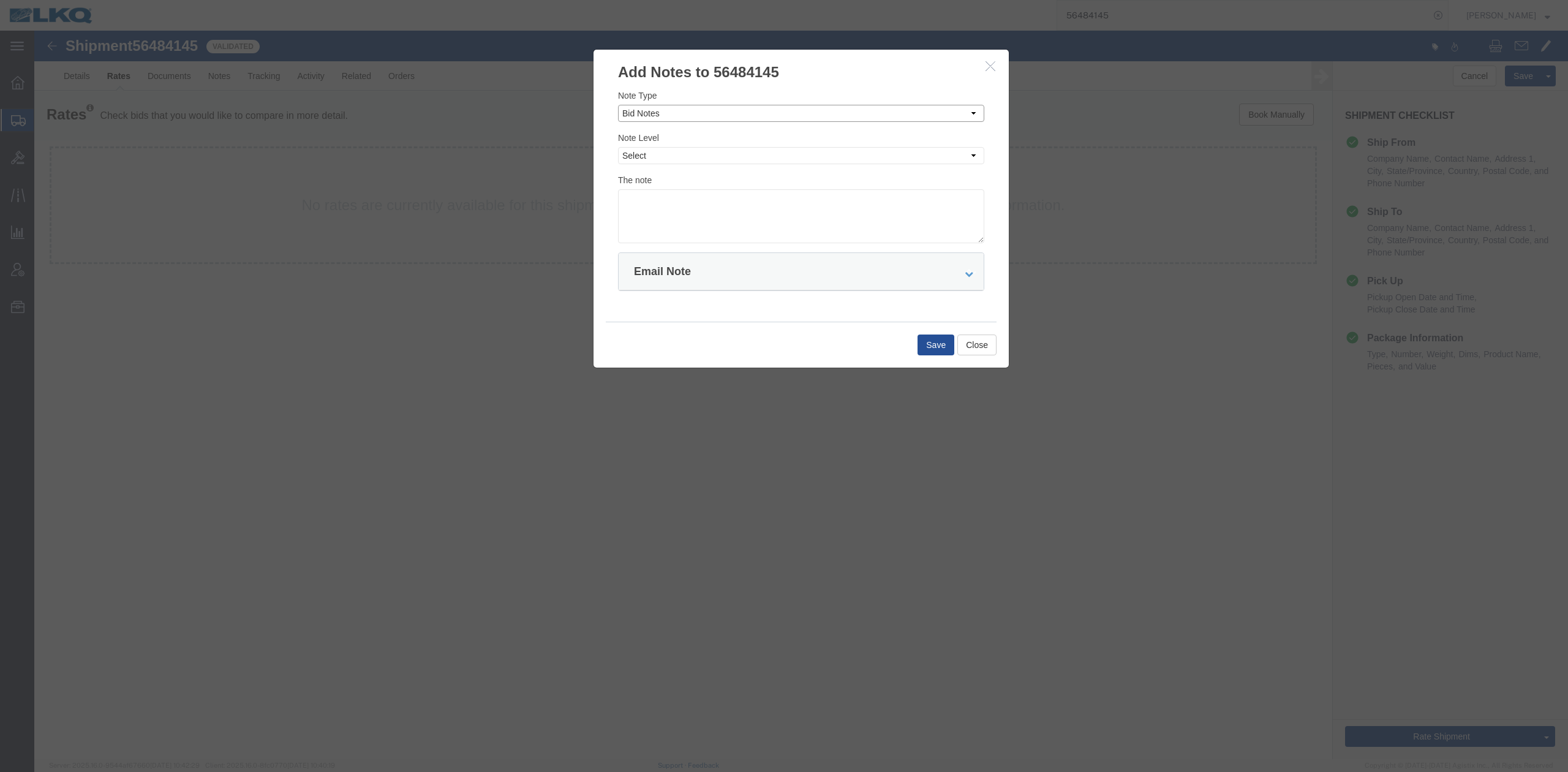
click at [618, 105] on select "Select Approval Bid Notes Carrier Change Notes Claim Notes Content Hazmat Notes…" at bounding box center [801, 113] width 366 height 17
click at [647, 153] on select "Select Private to Account Private to Vendor Public" at bounding box center [801, 155] width 366 height 17
select select "PRIVATE_TO_ACCOUNT"
click at [618, 147] on select "Select Private to Account Private to Vendor Public" at bounding box center [801, 155] width 366 height 17
click at [664, 209] on textarea at bounding box center [801, 216] width 366 height 54
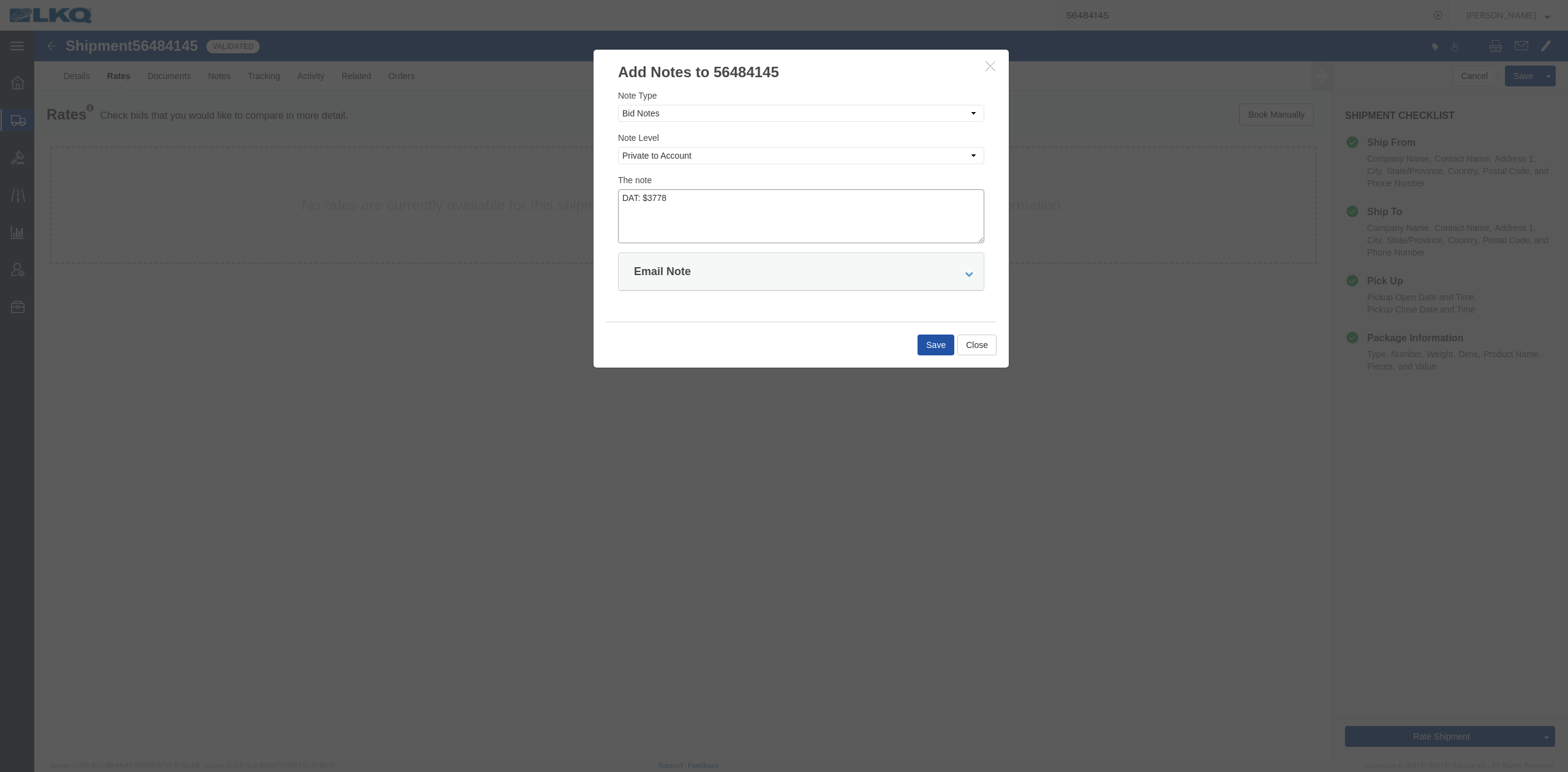
type textarea "DAT: $3778"
click at [927, 349] on button "Save" at bounding box center [936, 345] width 36 height 21
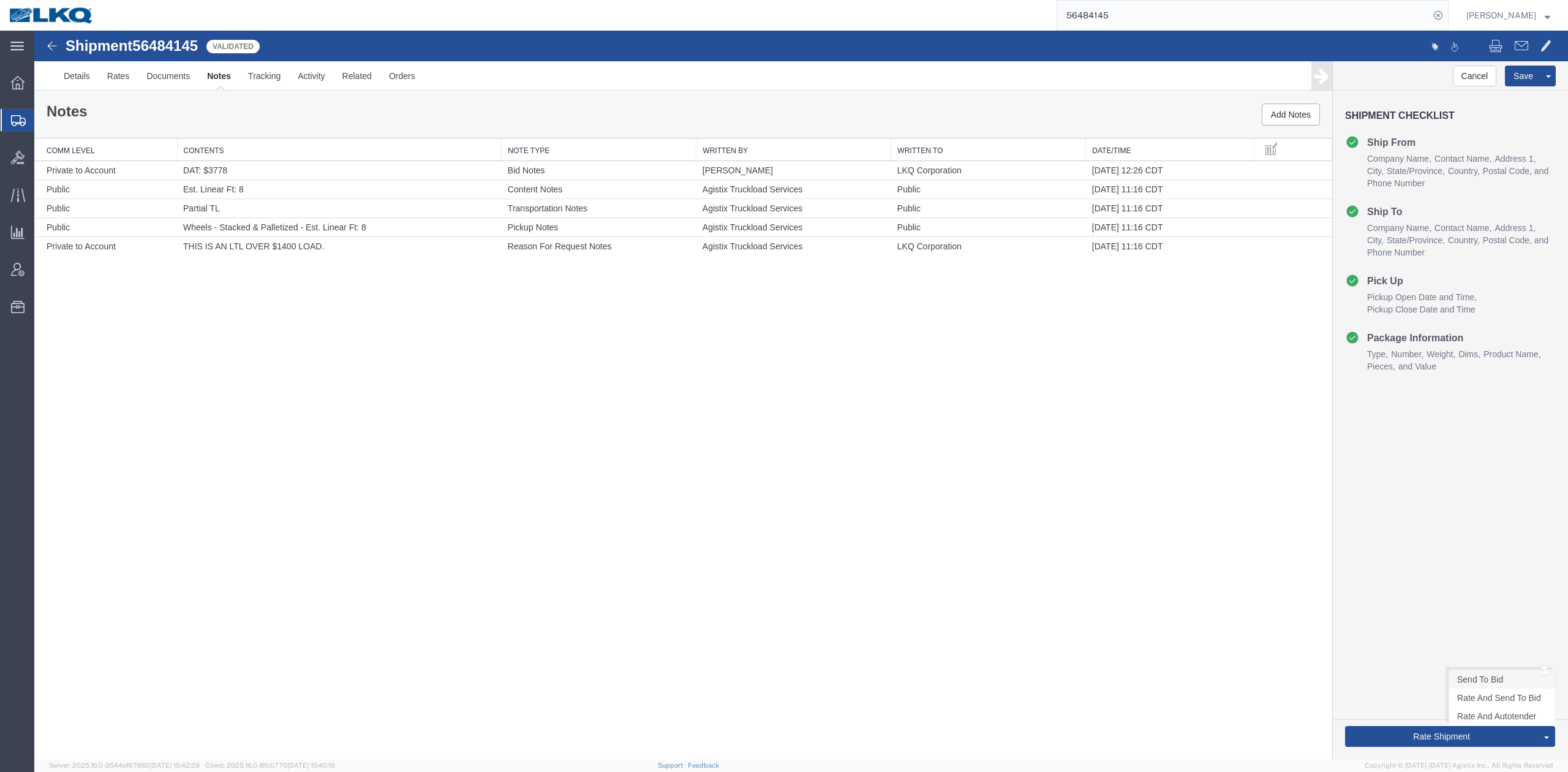
click at [1463, 674] on link "Send To Bid" at bounding box center [1501, 679] width 106 height 18
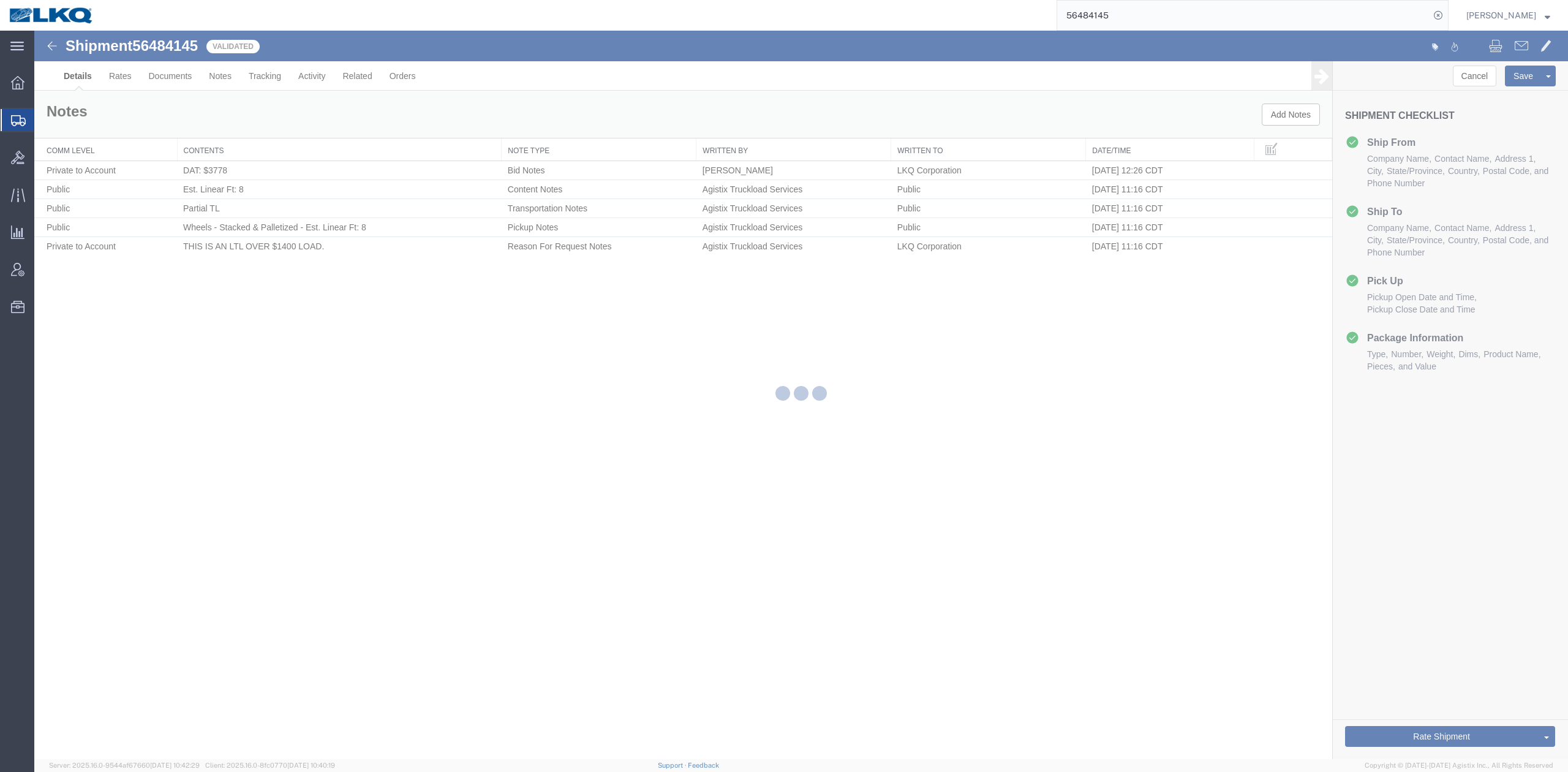
select select "27940"
select select "28720"
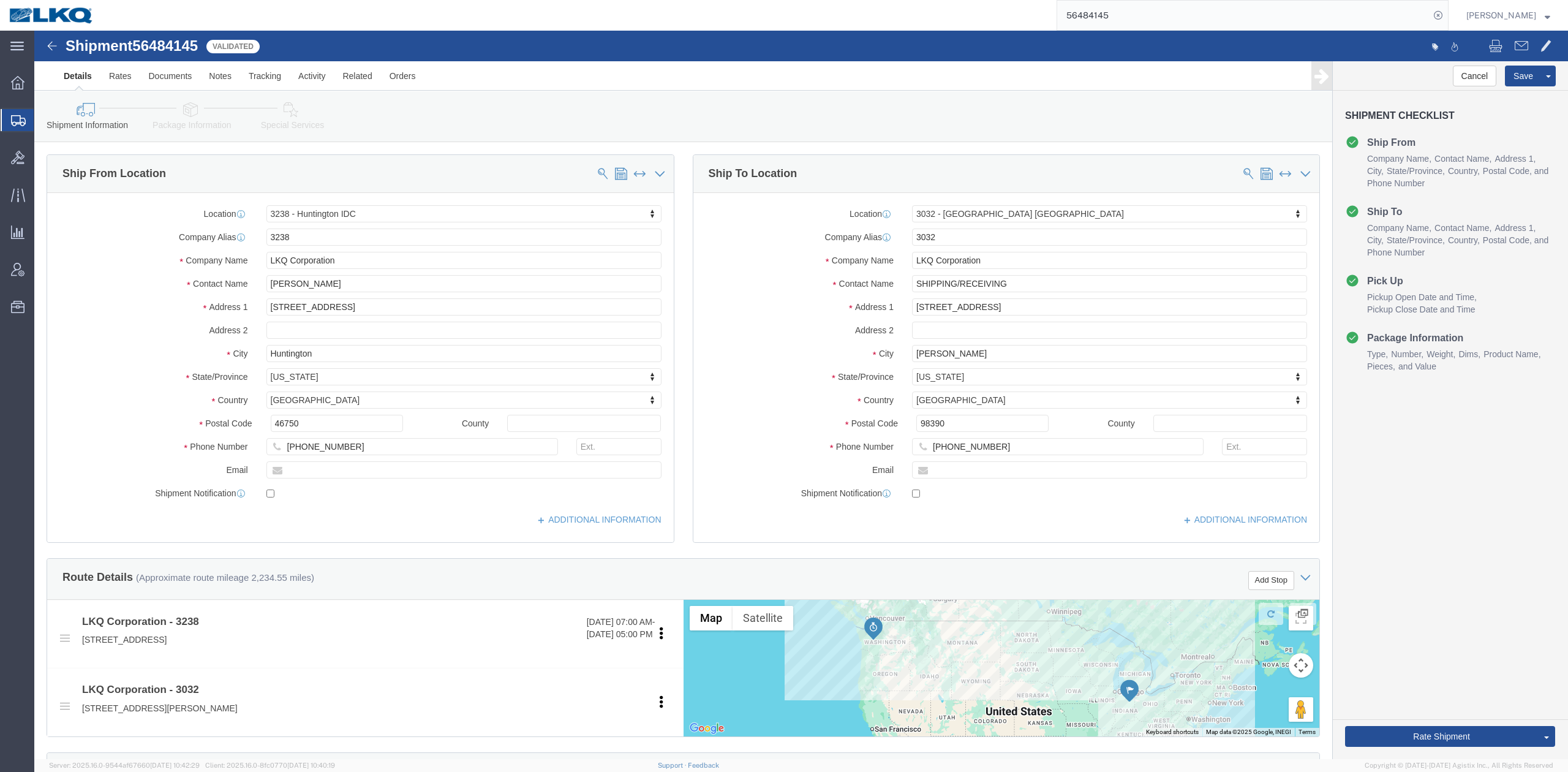
select select "TL"
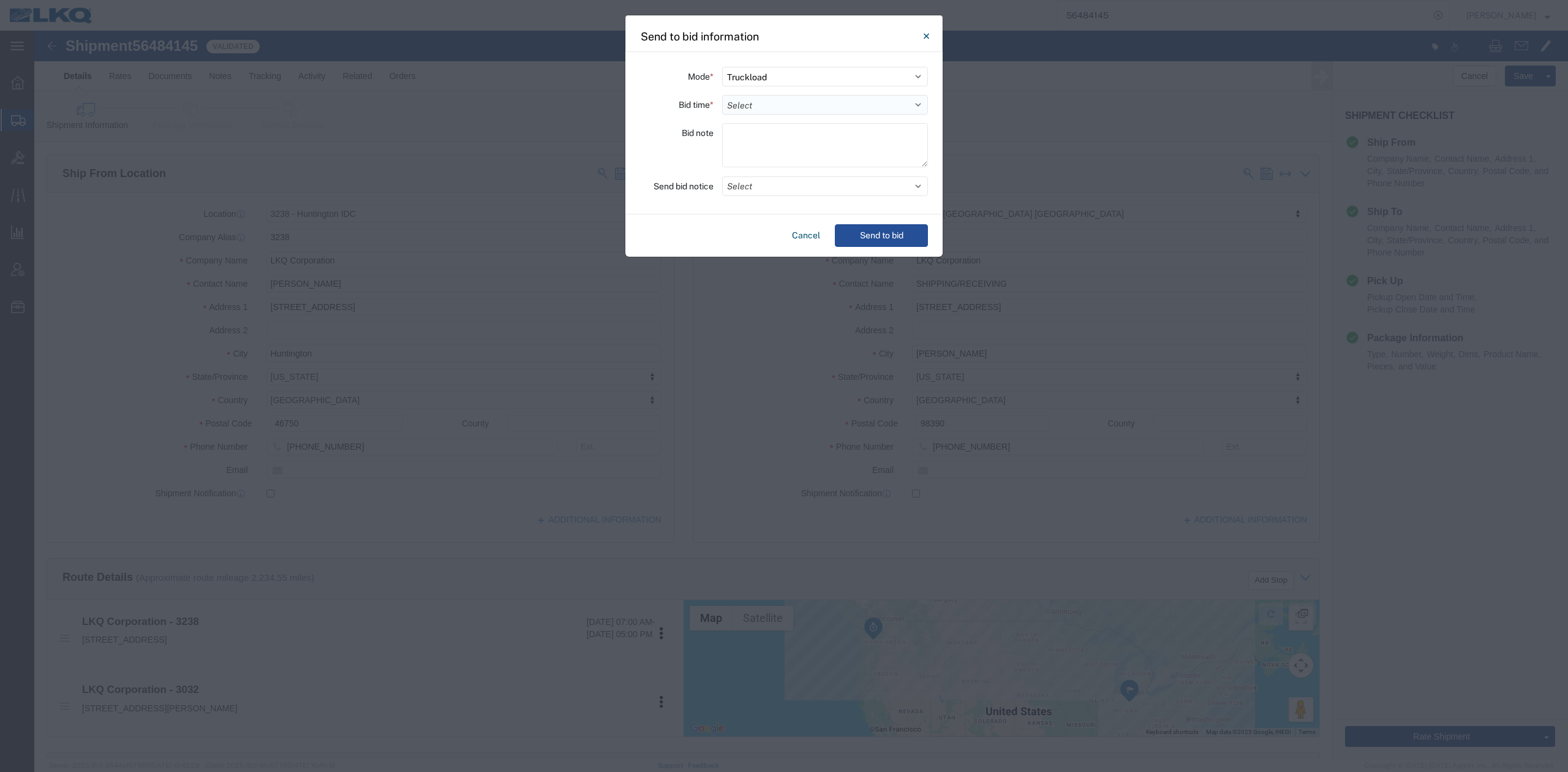
click at [784, 98] on select "Select 30 Min (Rush) 1 Hour (Rush) 2 Hours (Rush) 4 Hours (Rush) 8 Hours (Rush)…" at bounding box center [825, 105] width 206 height 20
click at [722, 95] on select "Select 30 Min (Rush) 1 Hour (Rush) 2 Hours (Rush) 4 Hours (Rush) 8 Hours (Rush)…" at bounding box center [825, 105] width 206 height 20
click at [755, 108] on select "Select 30 Min (Rush) 1 Hour (Rush) 2 Hours (Rush) 4 Hours (Rush) 8 Hours (Rush)…" at bounding box center [825, 105] width 206 height 20
select select "12"
click at [722, 95] on select "Select 30 Min (Rush) 1 Hour (Rush) 2 Hours (Rush) 4 Hours (Rush) 8 Hours (Rush)…" at bounding box center [825, 105] width 206 height 20
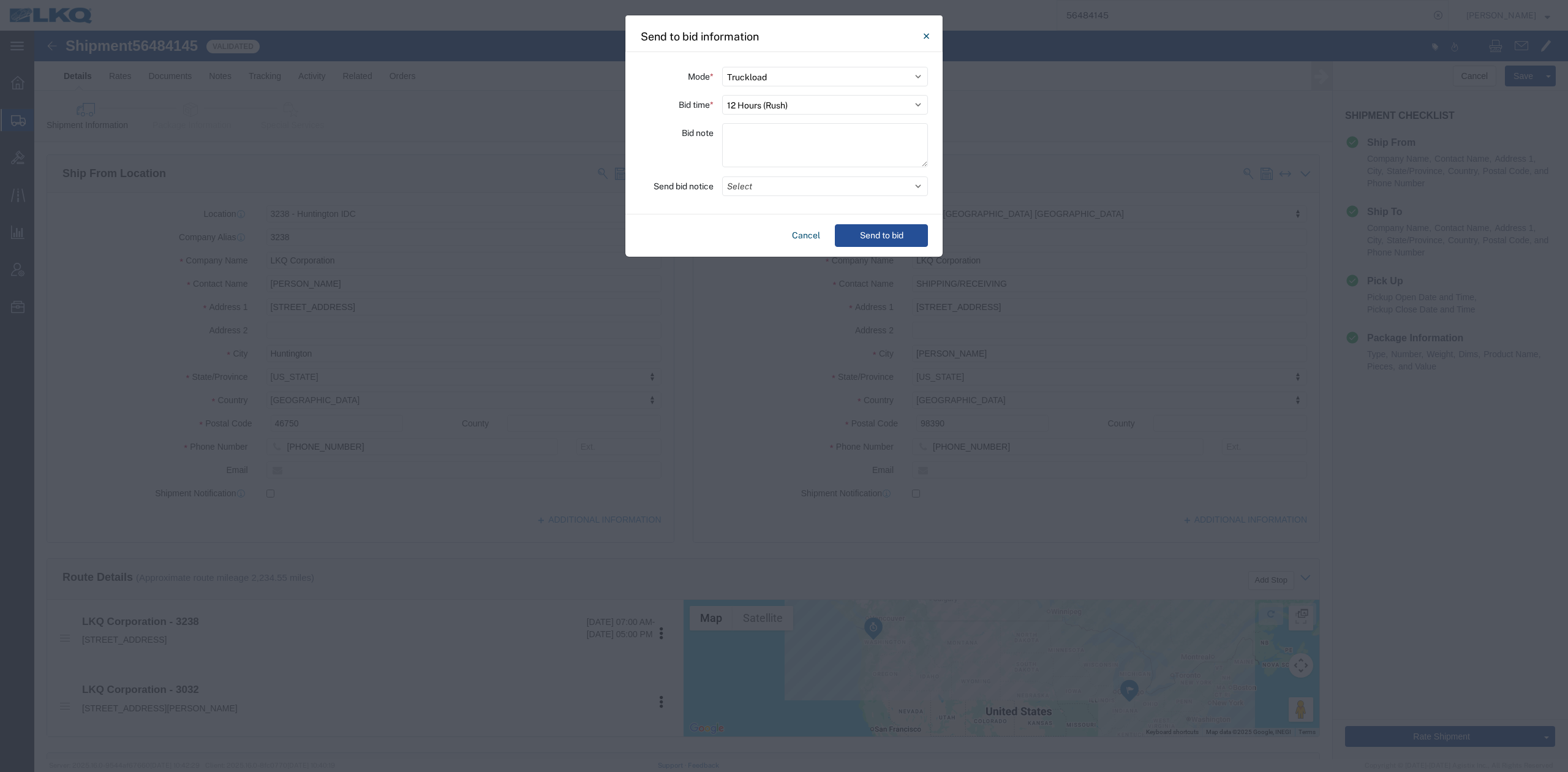
click at [763, 184] on button "Select" at bounding box center [825, 187] width 206 height 20
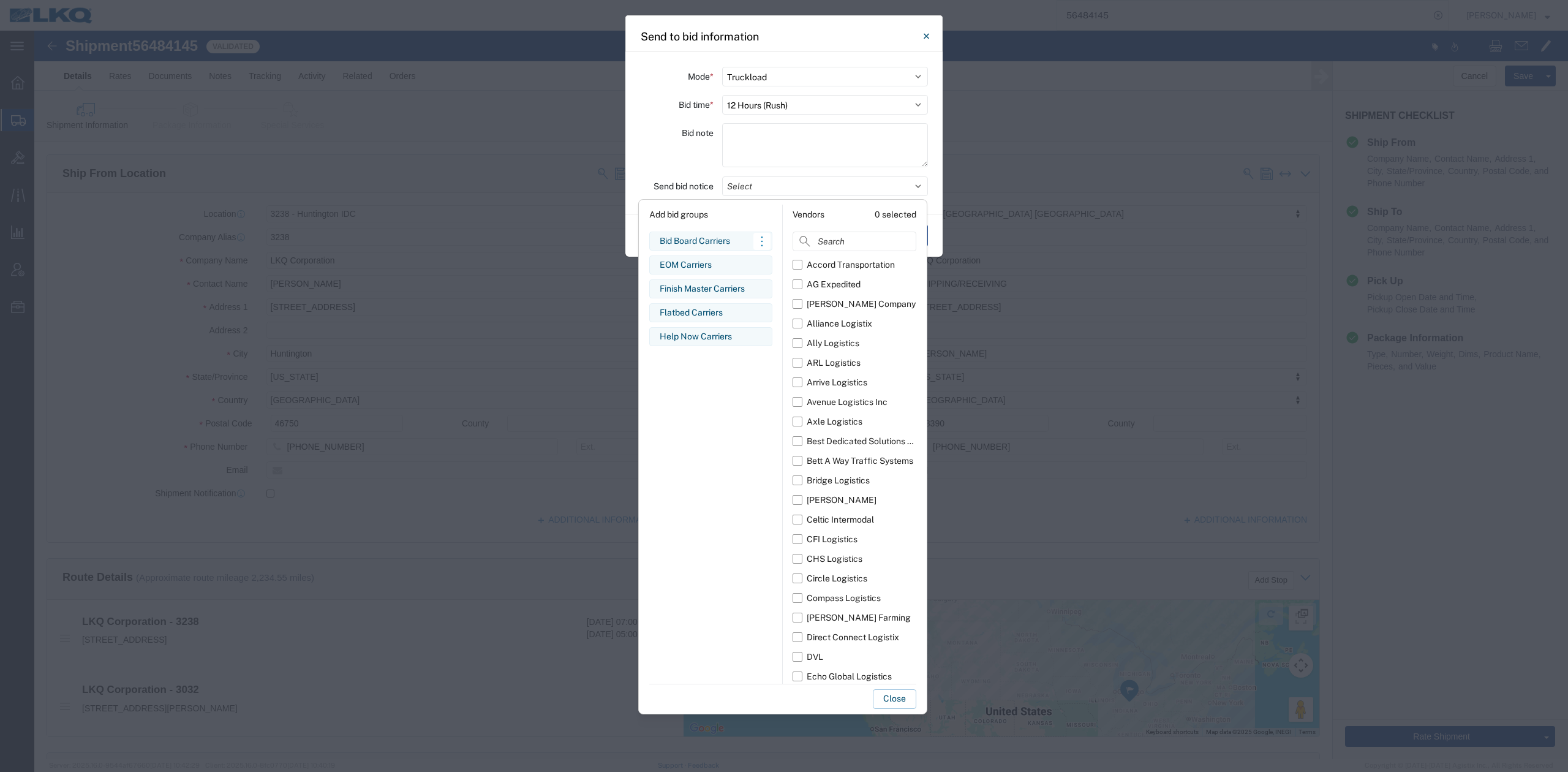
click at [677, 236] on div "Bid Board Carriers" at bounding box center [711, 241] width 102 height 13
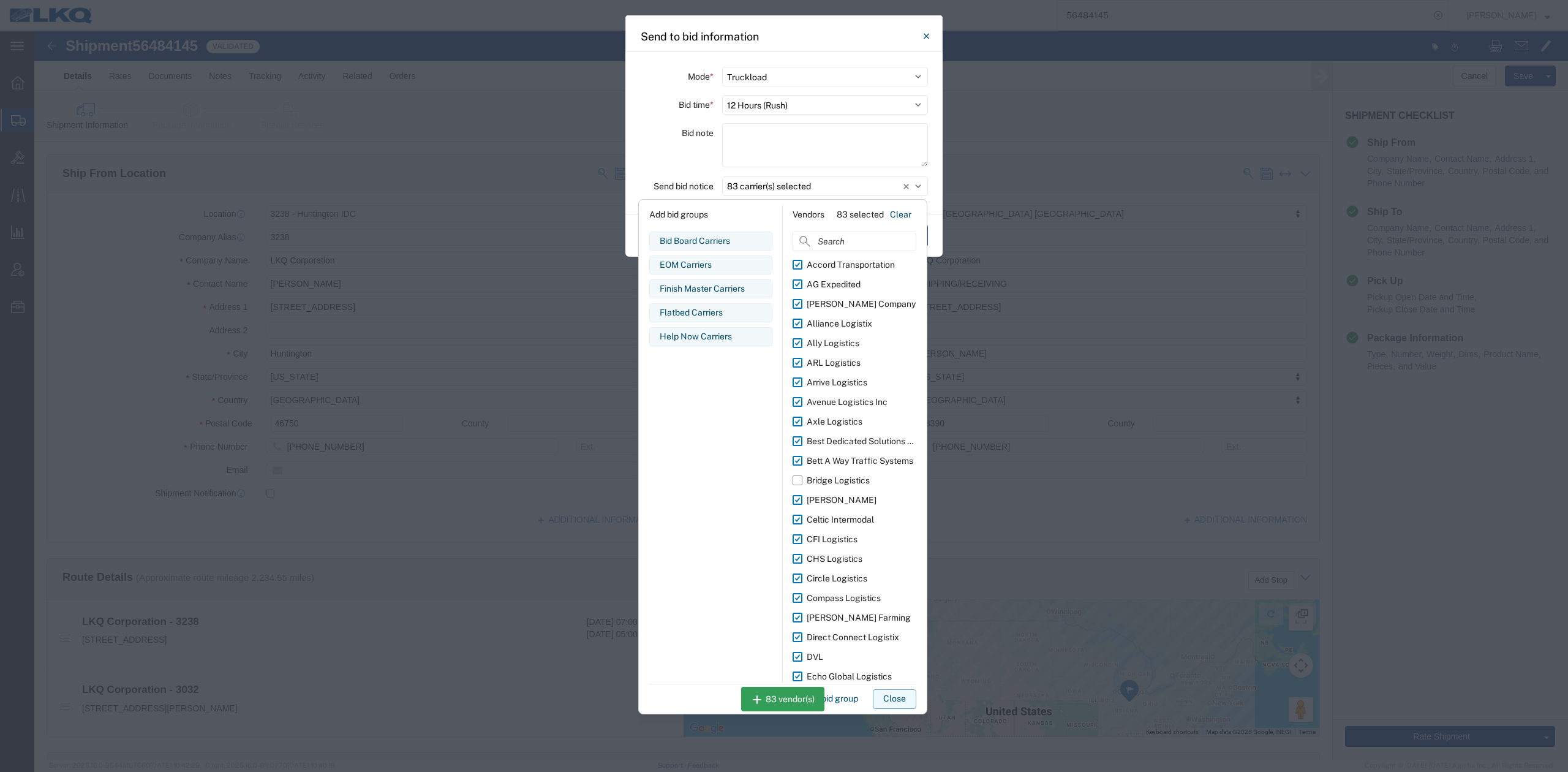
click at [903, 701] on button "Close" at bounding box center [895, 699] width 44 height 20
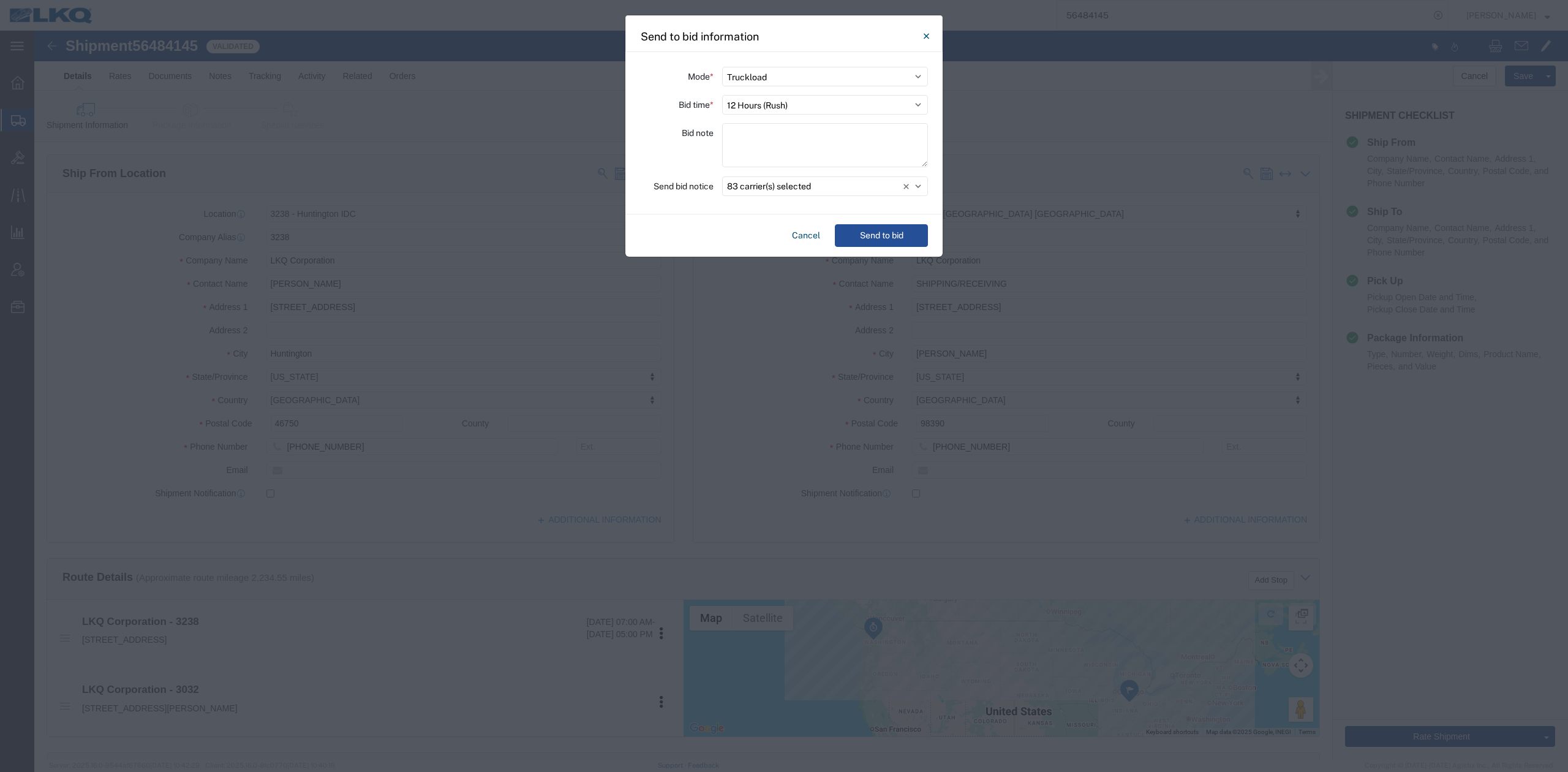
click at [886, 251] on div "Cancel Send to bid" at bounding box center [784, 235] width 317 height 42
click at [886, 250] on div "Cancel Send to bid" at bounding box center [784, 235] width 317 height 42
click at [885, 246] on button "Send to bid" at bounding box center [881, 235] width 93 height 23
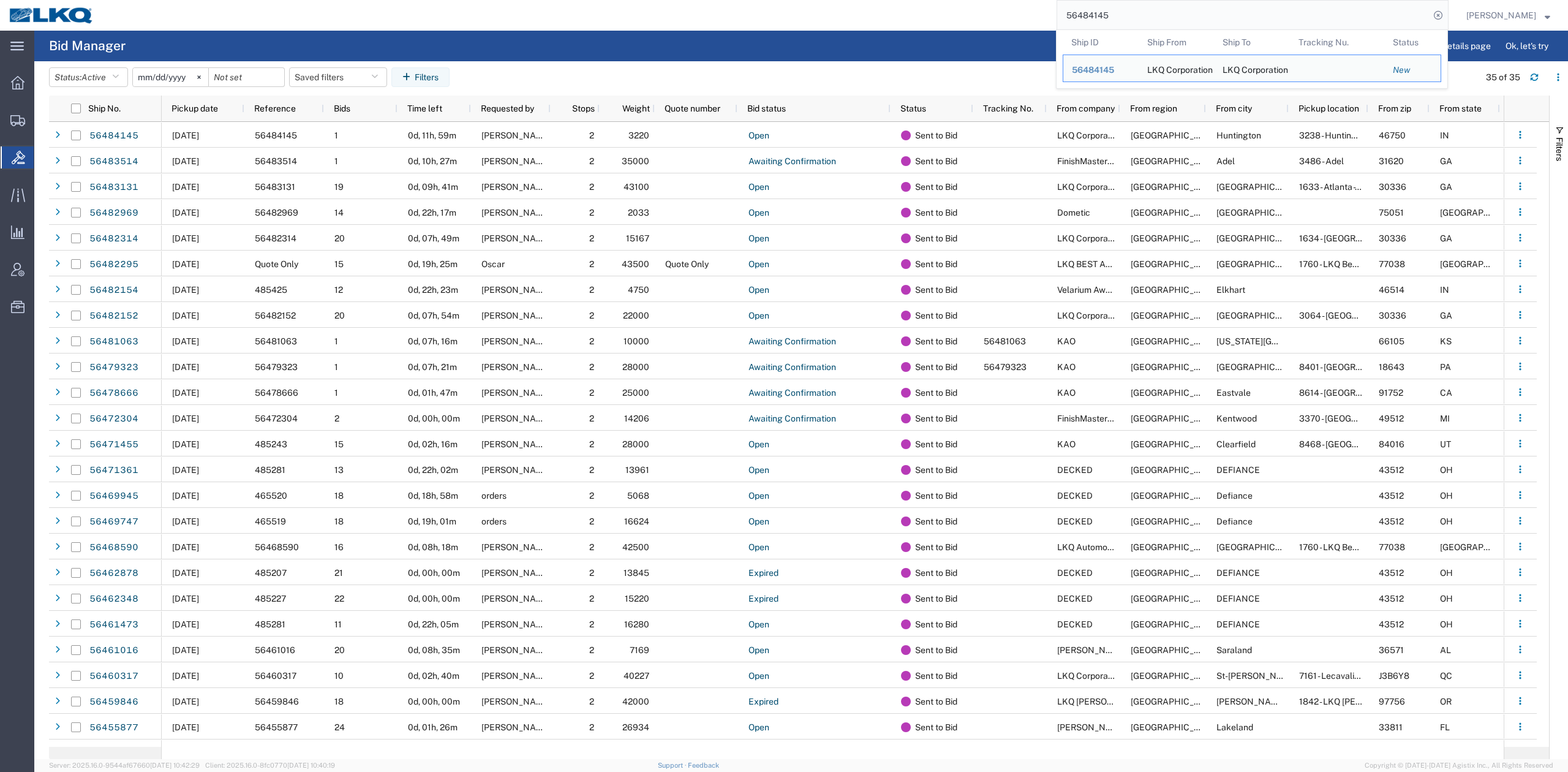
click at [1153, 17] on input "56484145" at bounding box center [1243, 15] width 373 height 29
click at [1152, 12] on input "56484145" at bounding box center [1243, 15] width 373 height 29
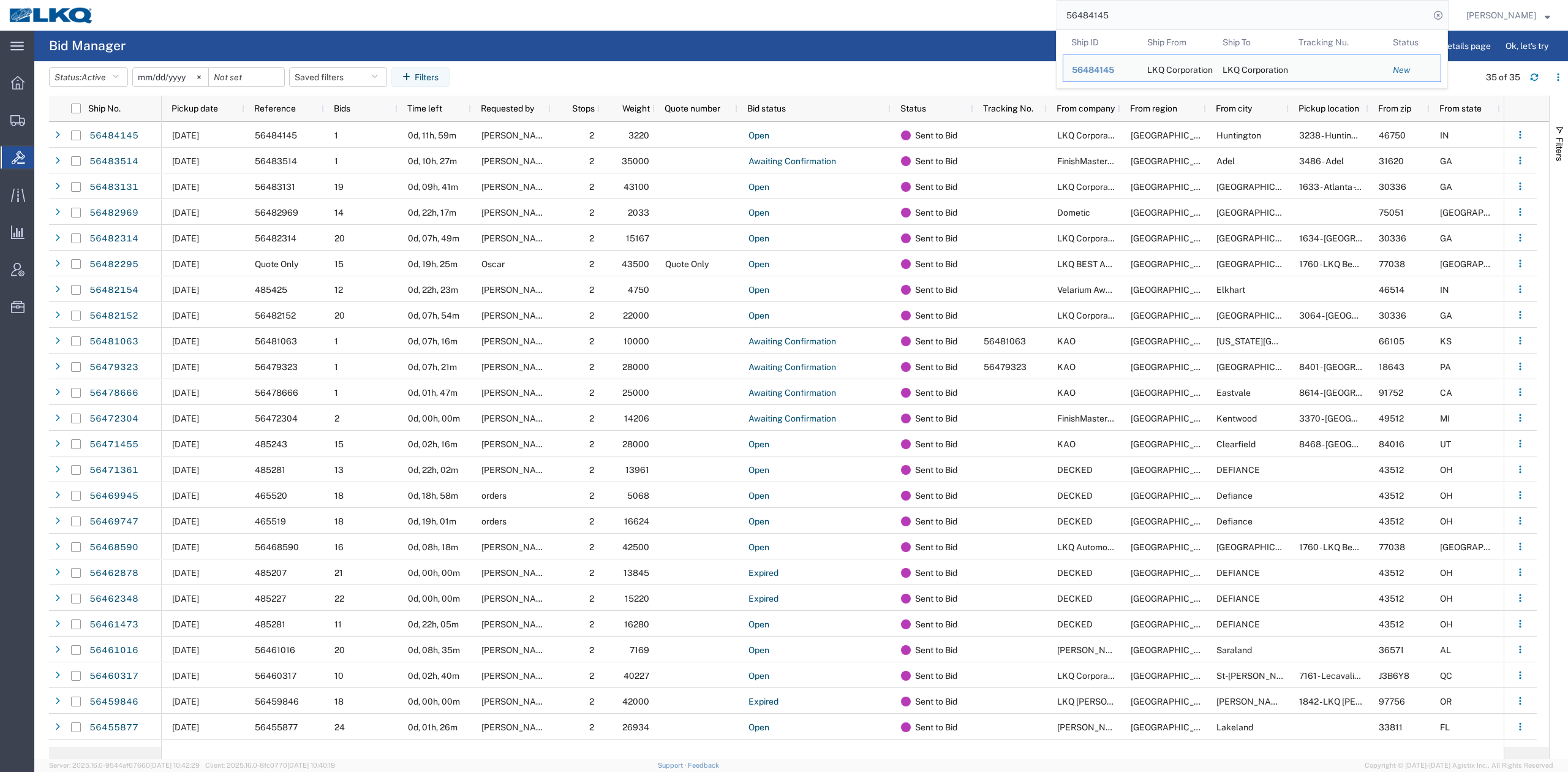
paste input "2154"
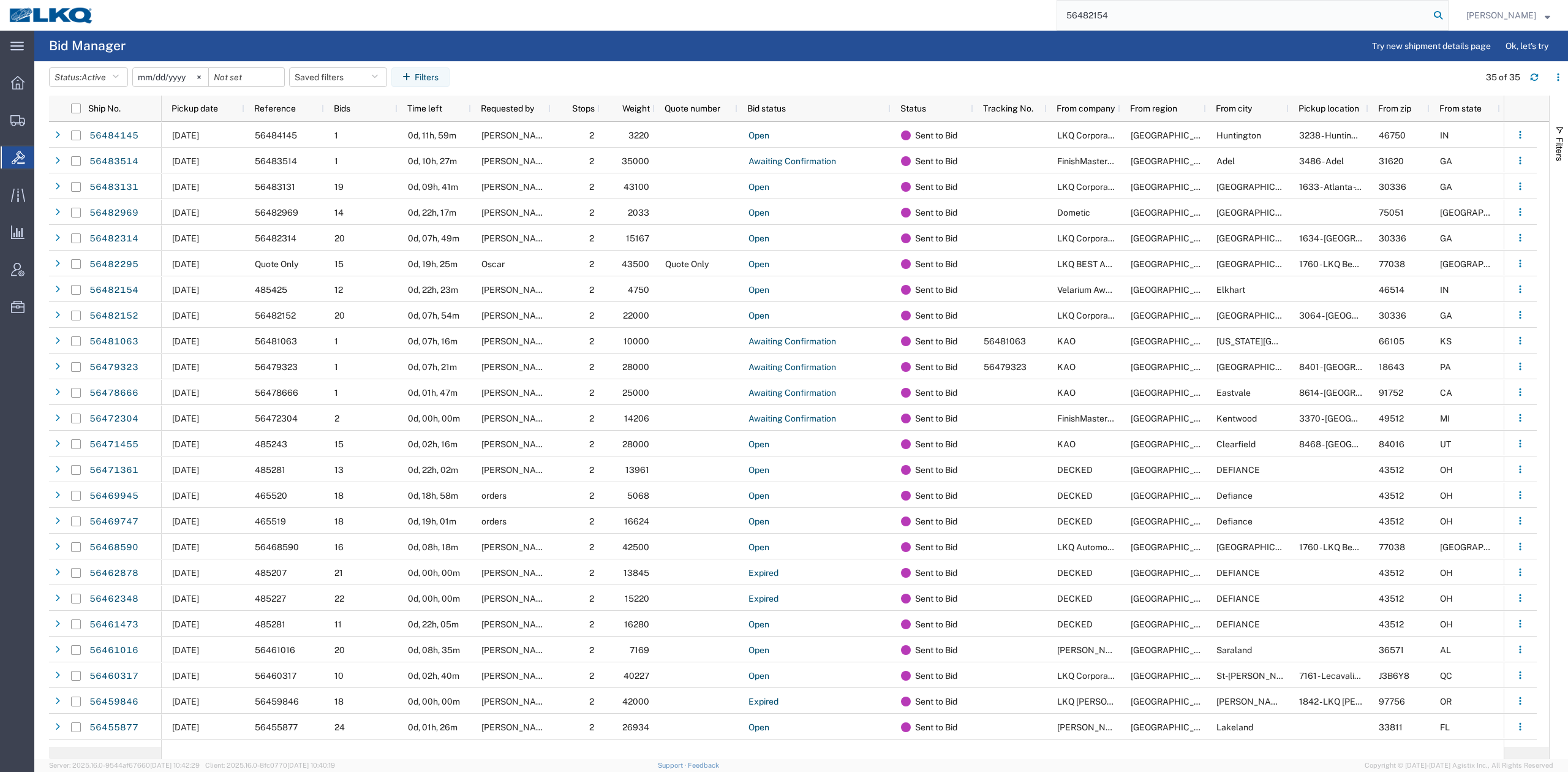
click at [1447, 17] on icon at bounding box center [1438, 15] width 17 height 17
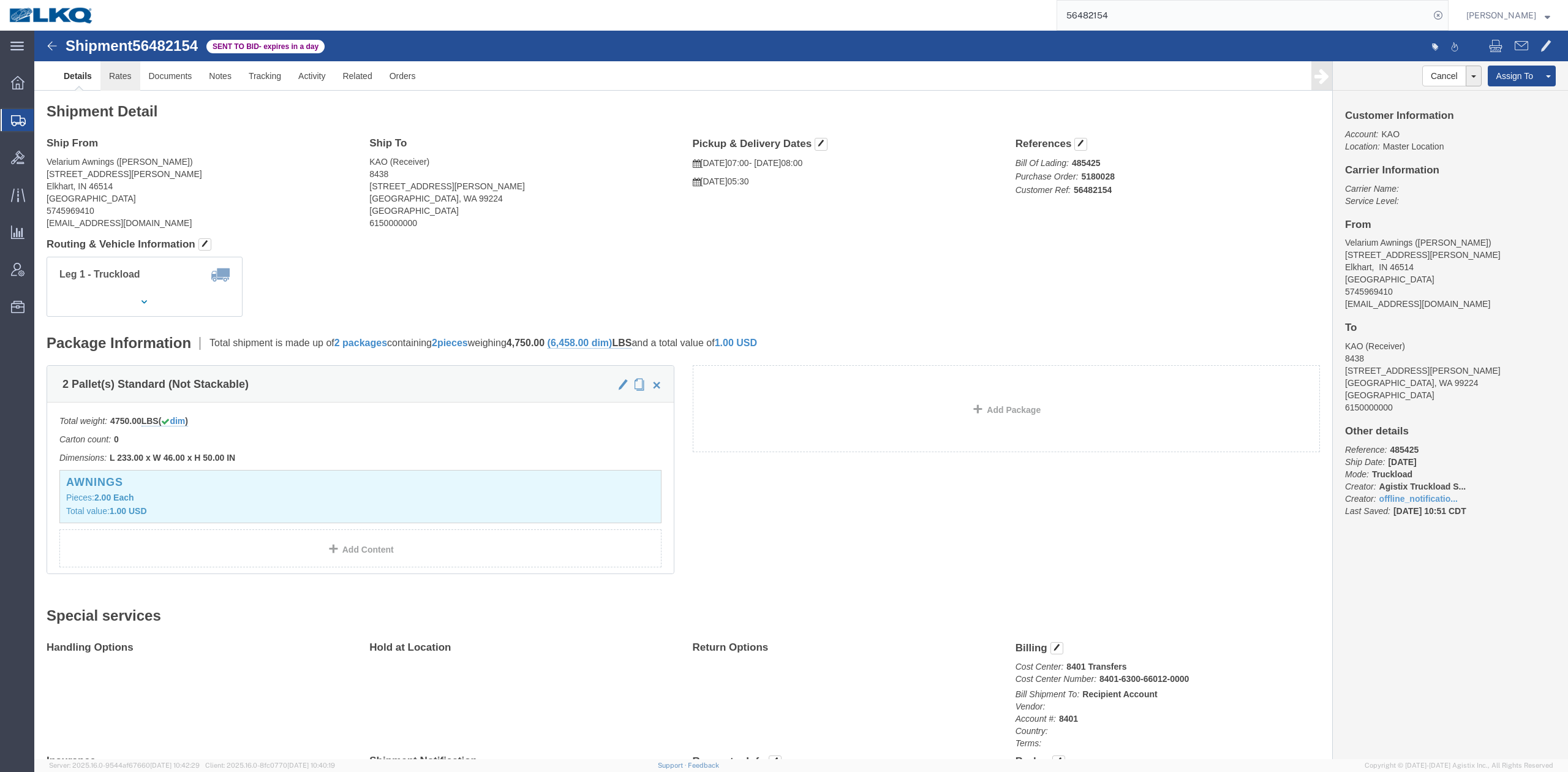
click link "Rates"
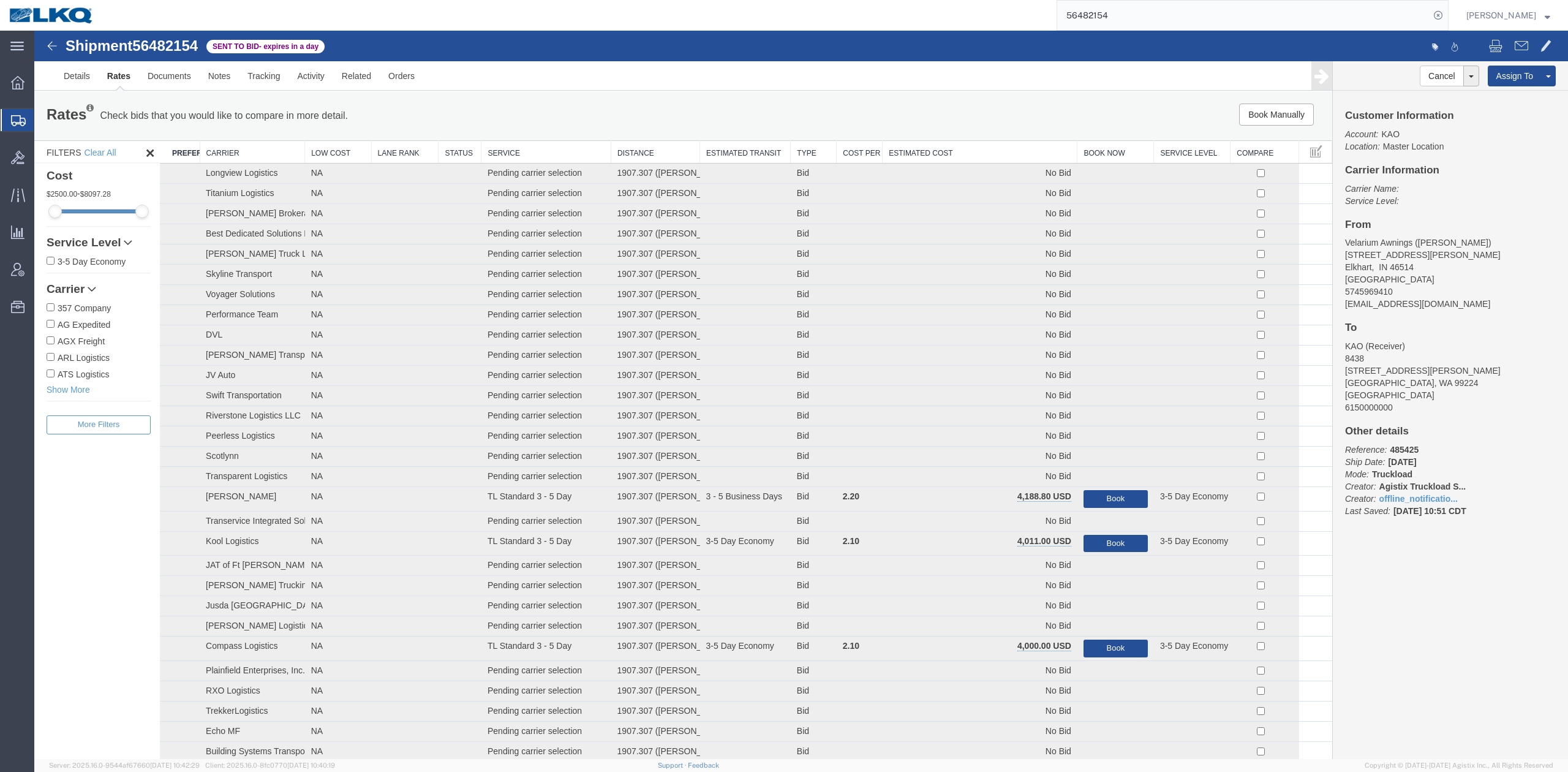
drag, startPoint x: 1028, startPoint y: 179, endPoint x: 993, endPoint y: 149, distance: 46.1
click at [993, 149] on th "Estimated Cost" at bounding box center [980, 152] width 195 height 23
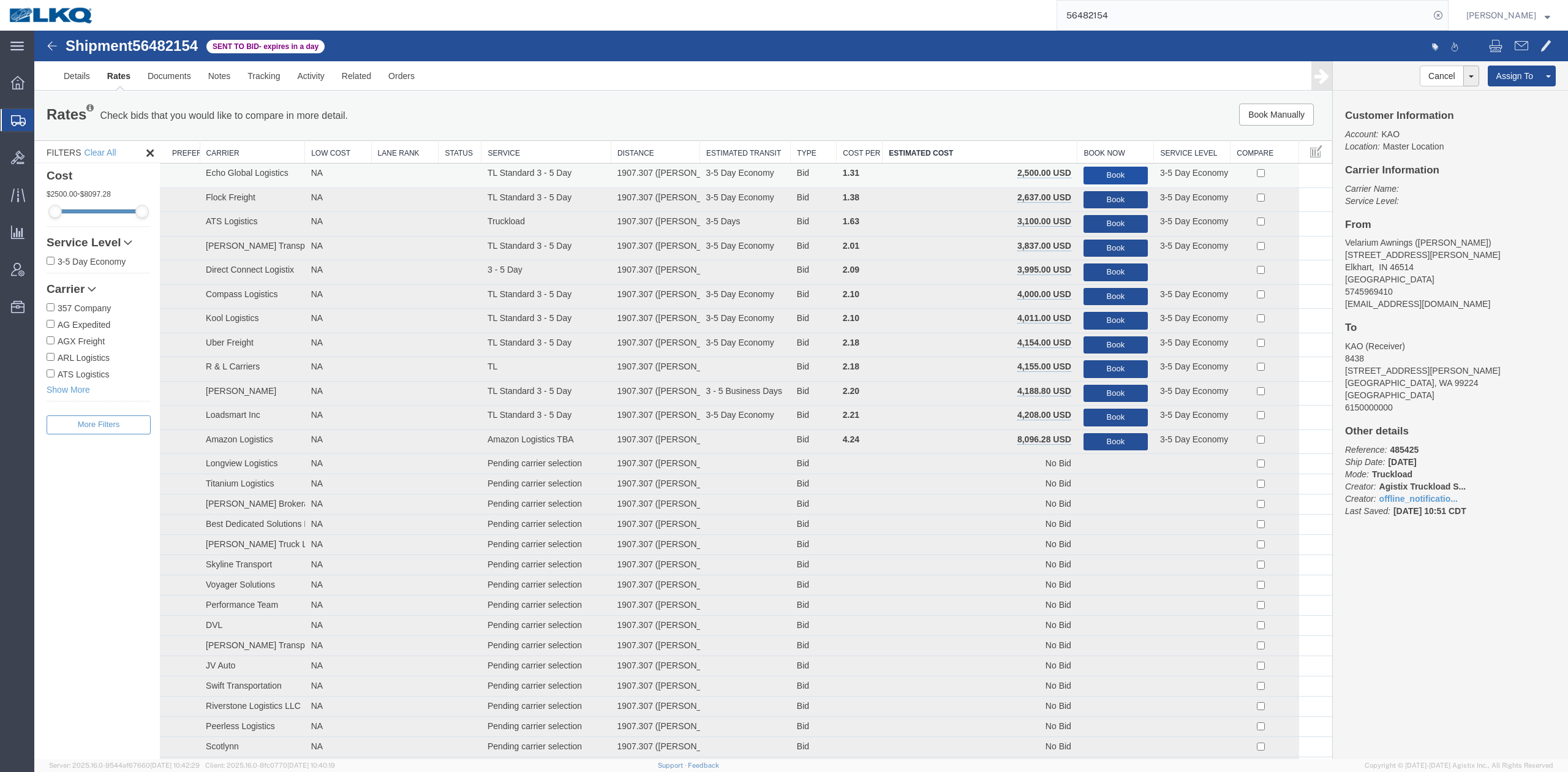
click at [1112, 170] on button "Book" at bounding box center [1115, 175] width 65 height 17
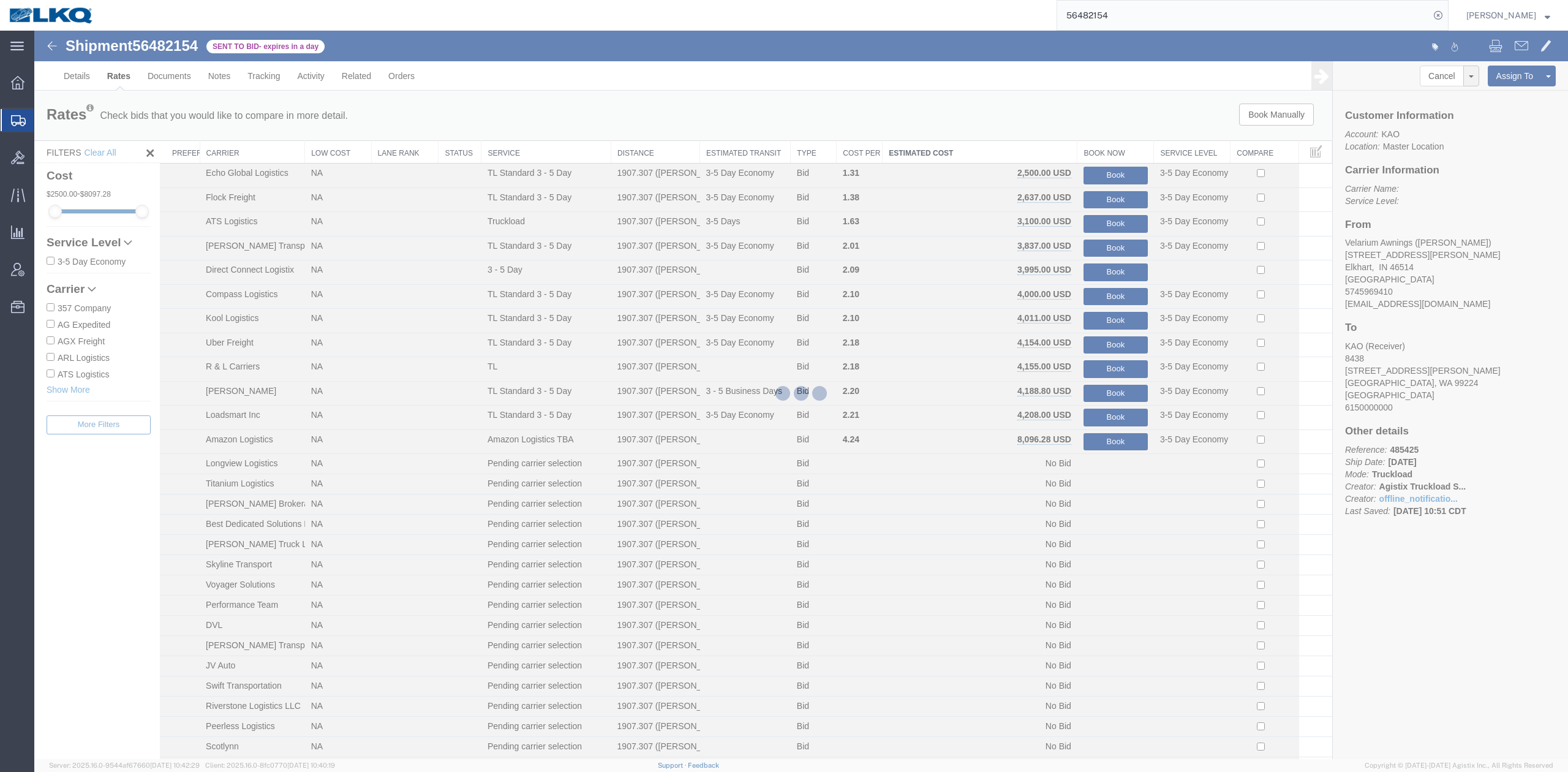
click at [1111, 15] on input "56482154" at bounding box center [1243, 15] width 373 height 29
paste input "969"
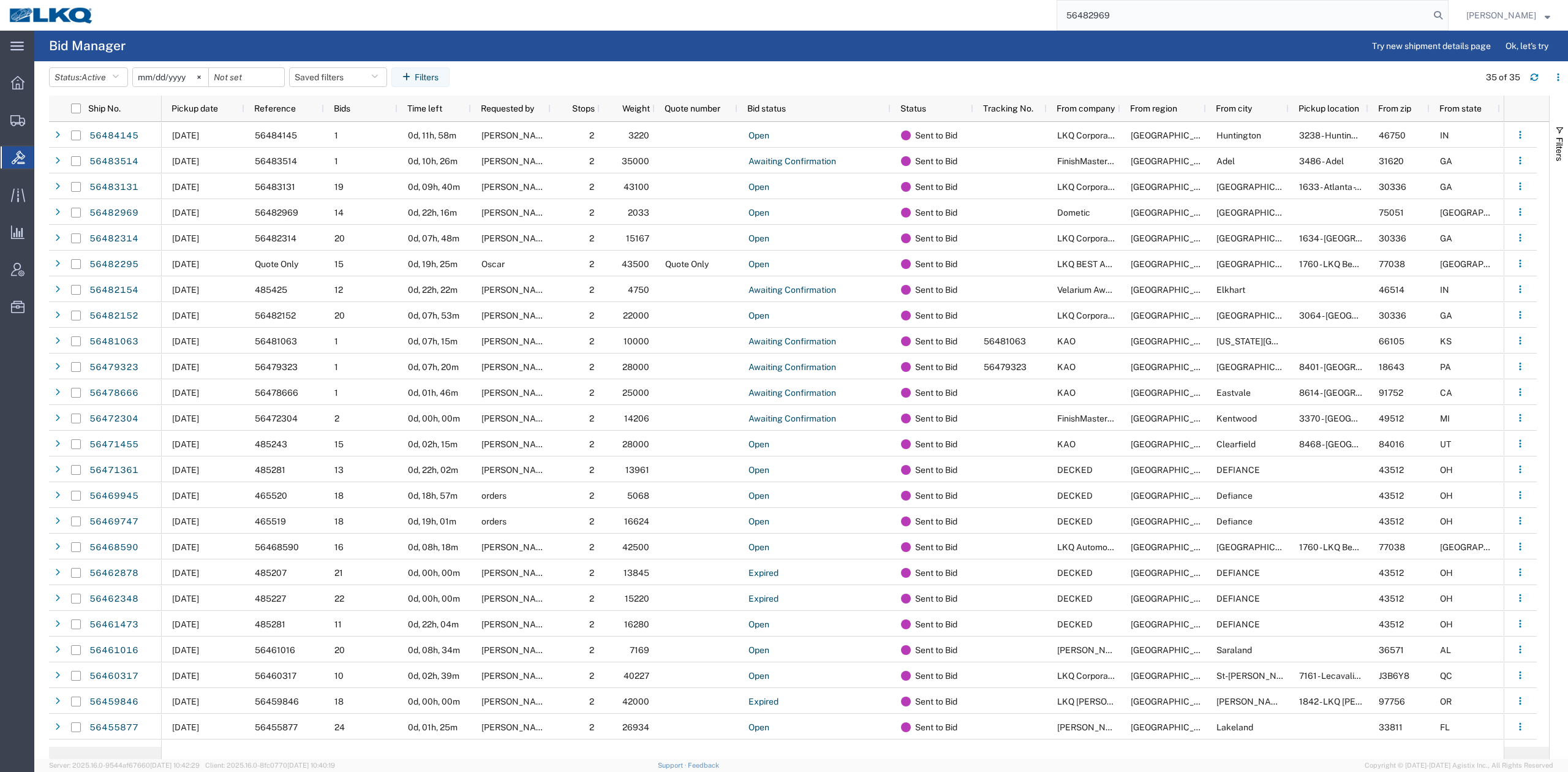
click at [1150, 25] on input "56482969" at bounding box center [1243, 15] width 373 height 29
click at [1152, 25] on input "56482969" at bounding box center [1243, 15] width 373 height 29
click at [1447, 12] on icon at bounding box center [1438, 15] width 17 height 17
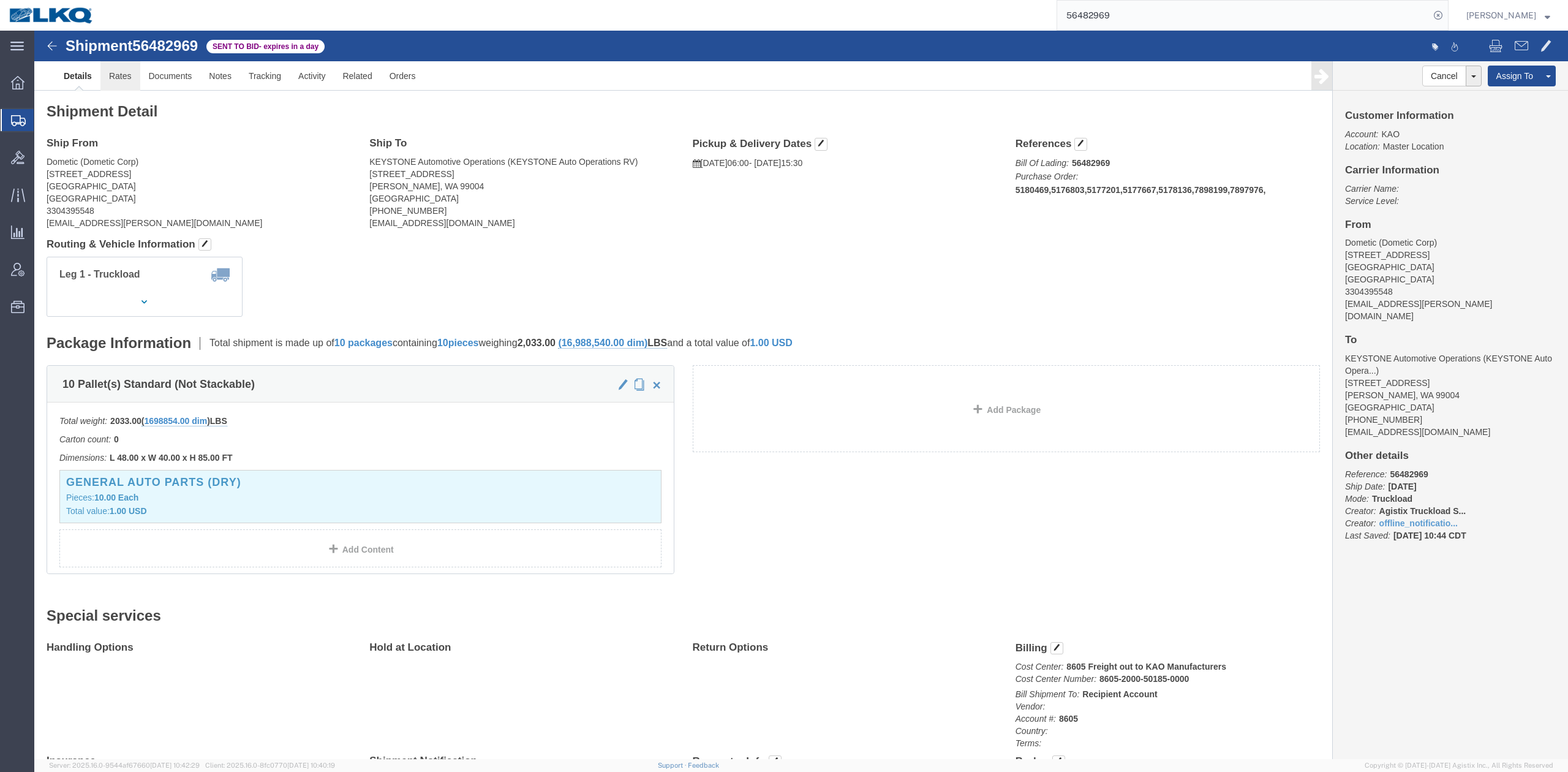
drag, startPoint x: 78, startPoint y: 50, endPoint x: 191, endPoint y: 61, distance: 113.5
click link "Rates"
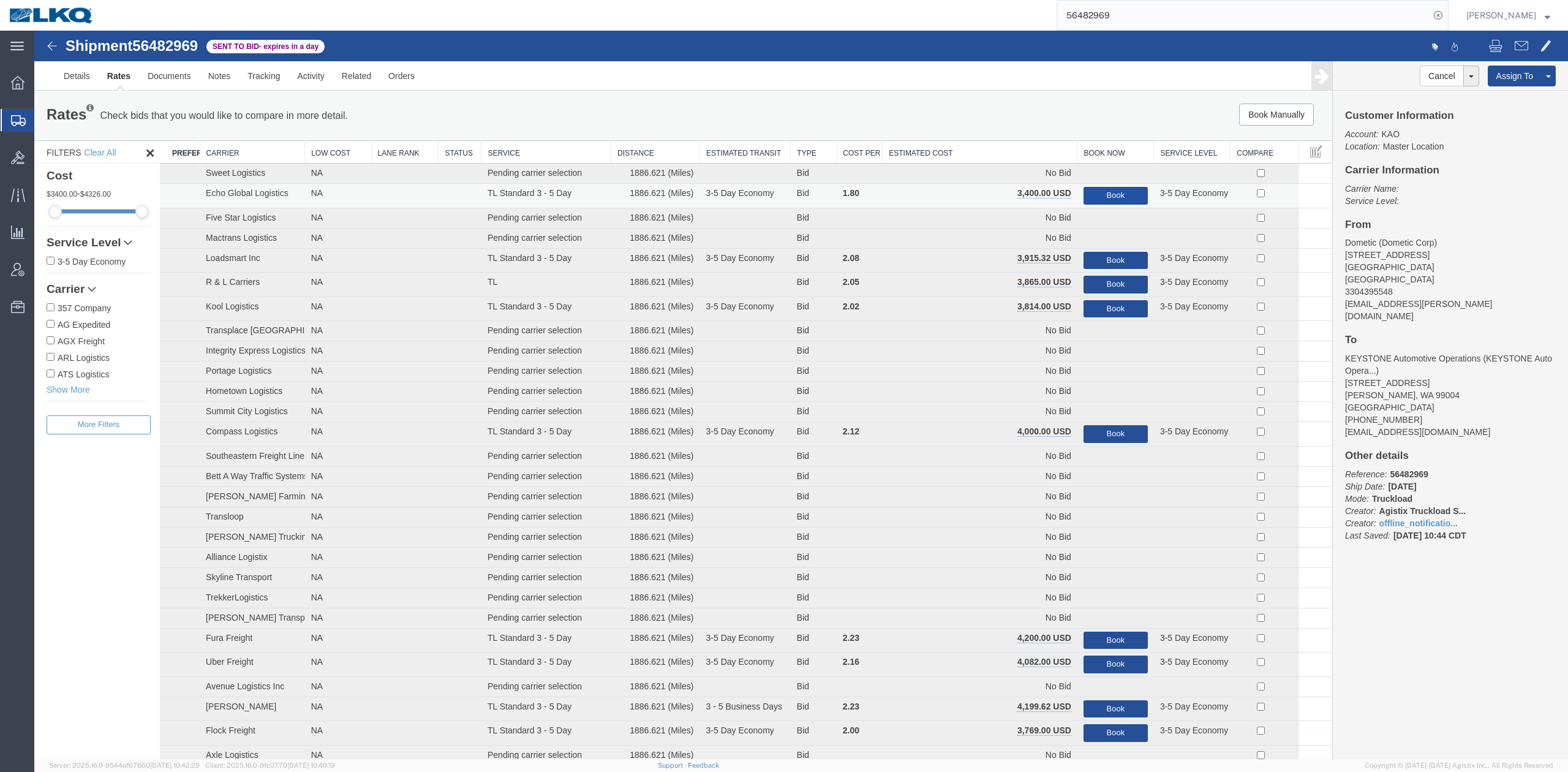
drag, startPoint x: 1021, startPoint y: 181, endPoint x: 1091, endPoint y: 173, distance: 70.5
click at [988, 152] on th "Estimated Cost" at bounding box center [980, 152] width 195 height 23
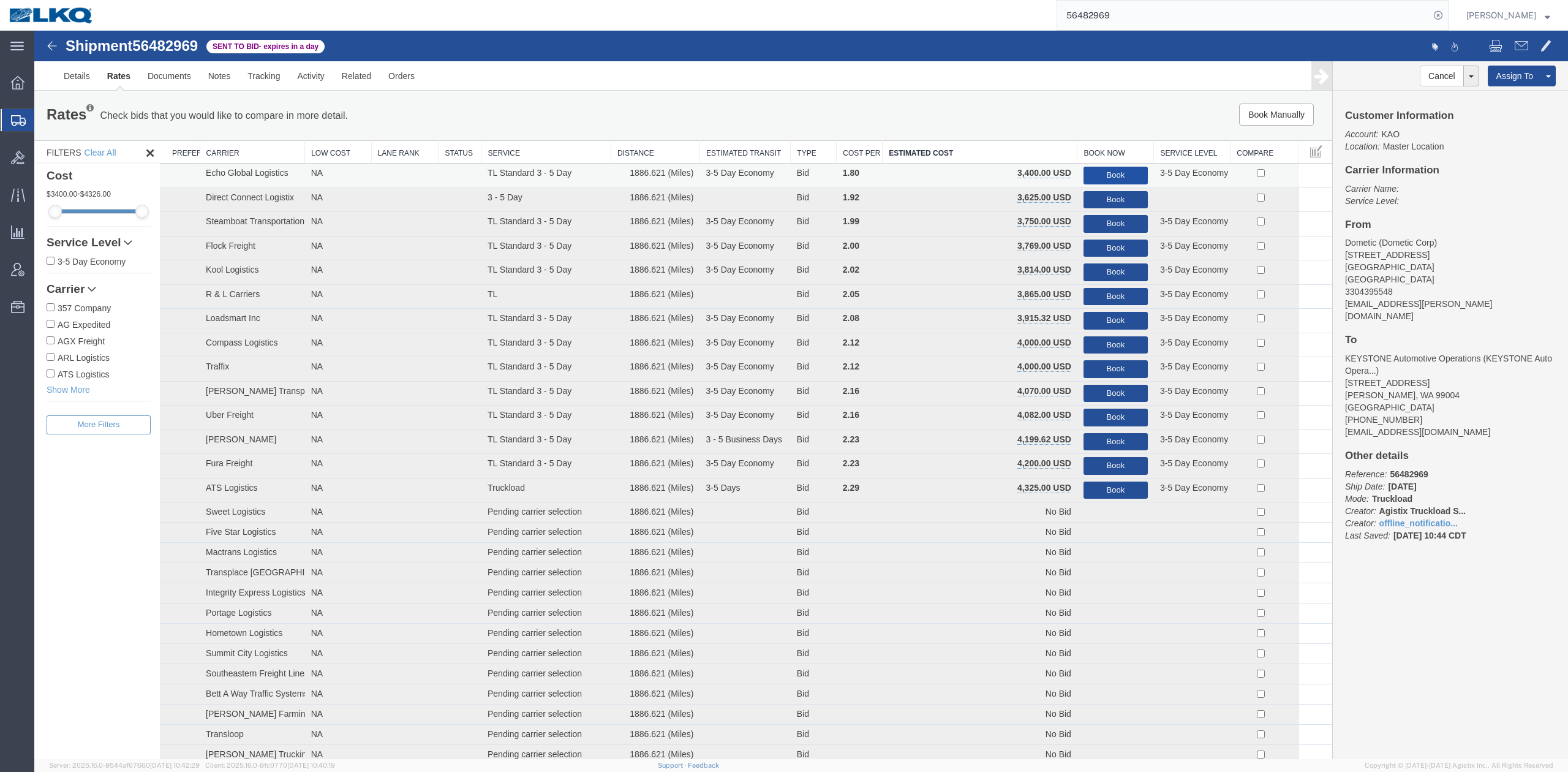
click at [1097, 172] on button "Book" at bounding box center [1115, 175] width 65 height 17
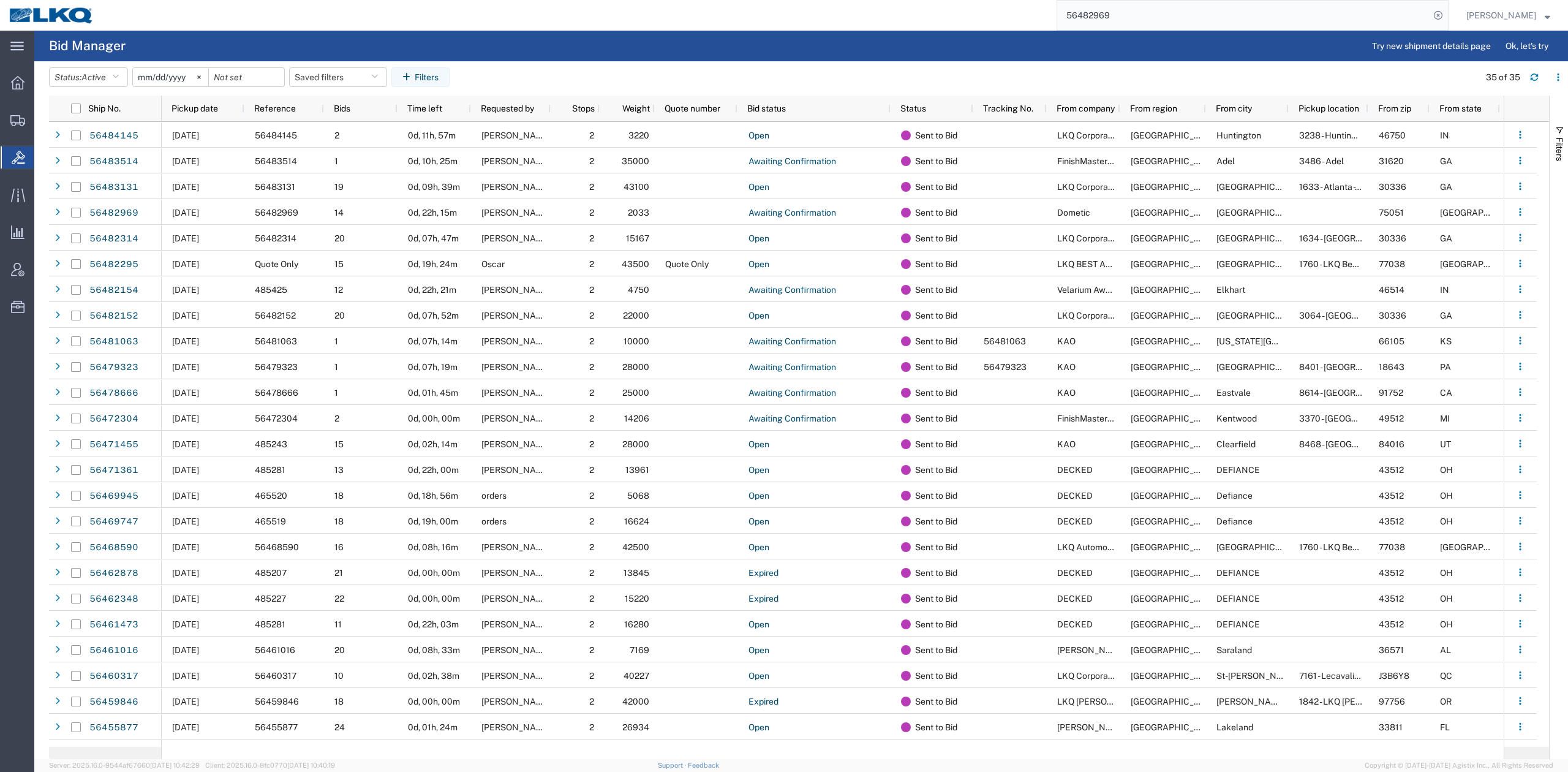
click at [1146, 5] on input "56482969" at bounding box center [1243, 15] width 373 height 29
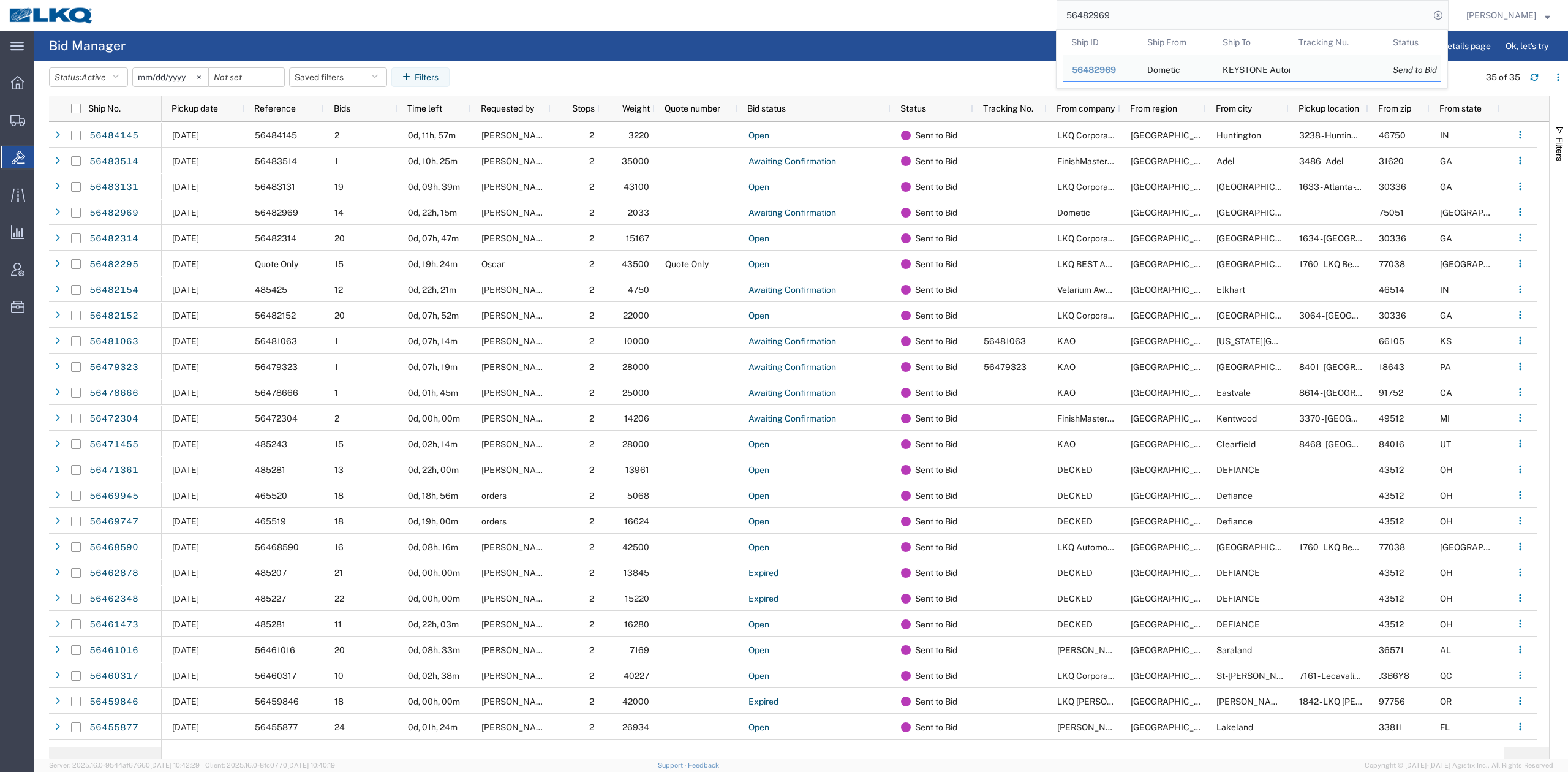
paste input "59160"
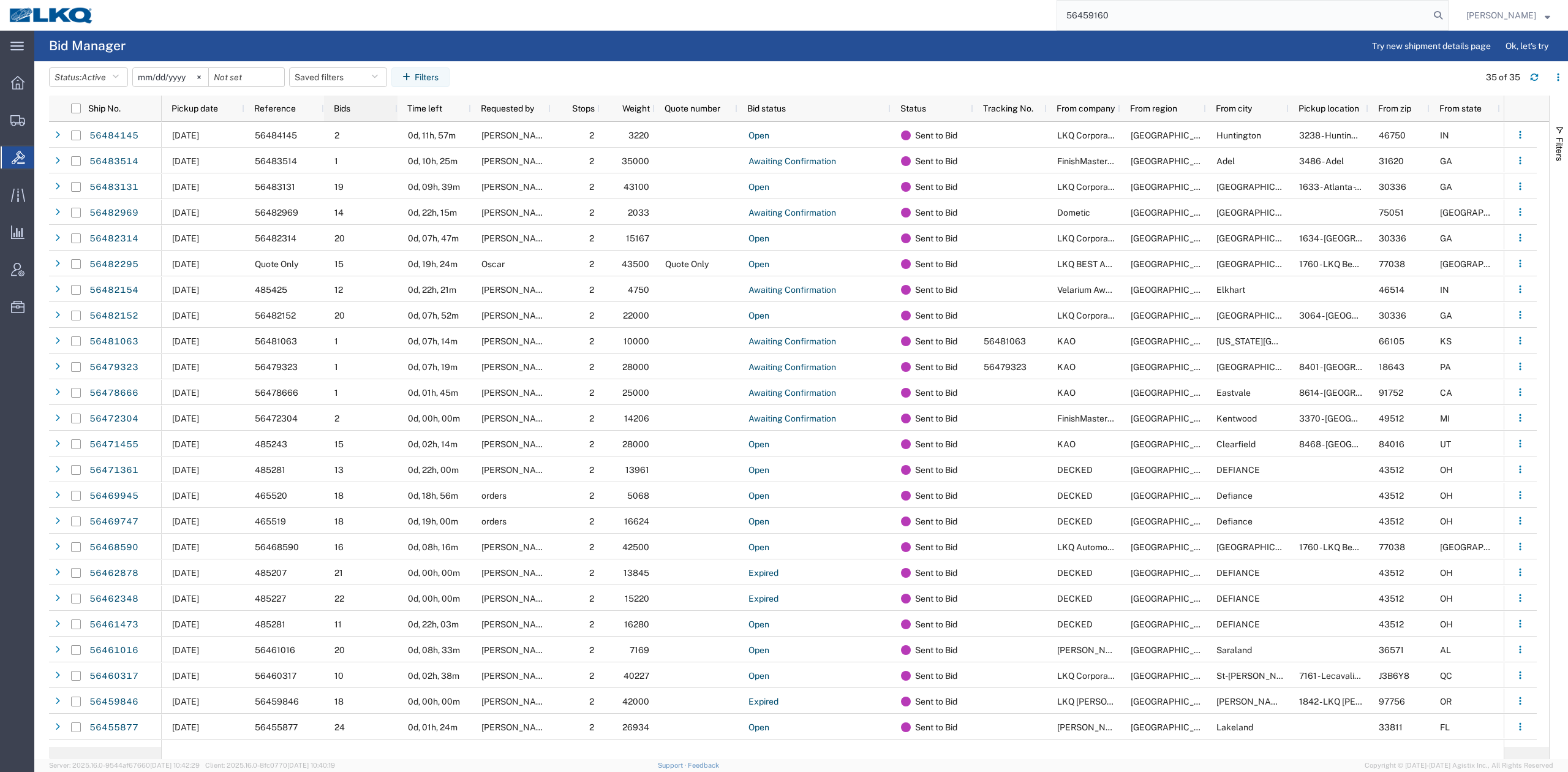
drag, startPoint x: 1458, startPoint y: 20, endPoint x: 395, endPoint y: 96, distance: 1065.7
click at [1447, 20] on icon at bounding box center [1438, 15] width 17 height 17
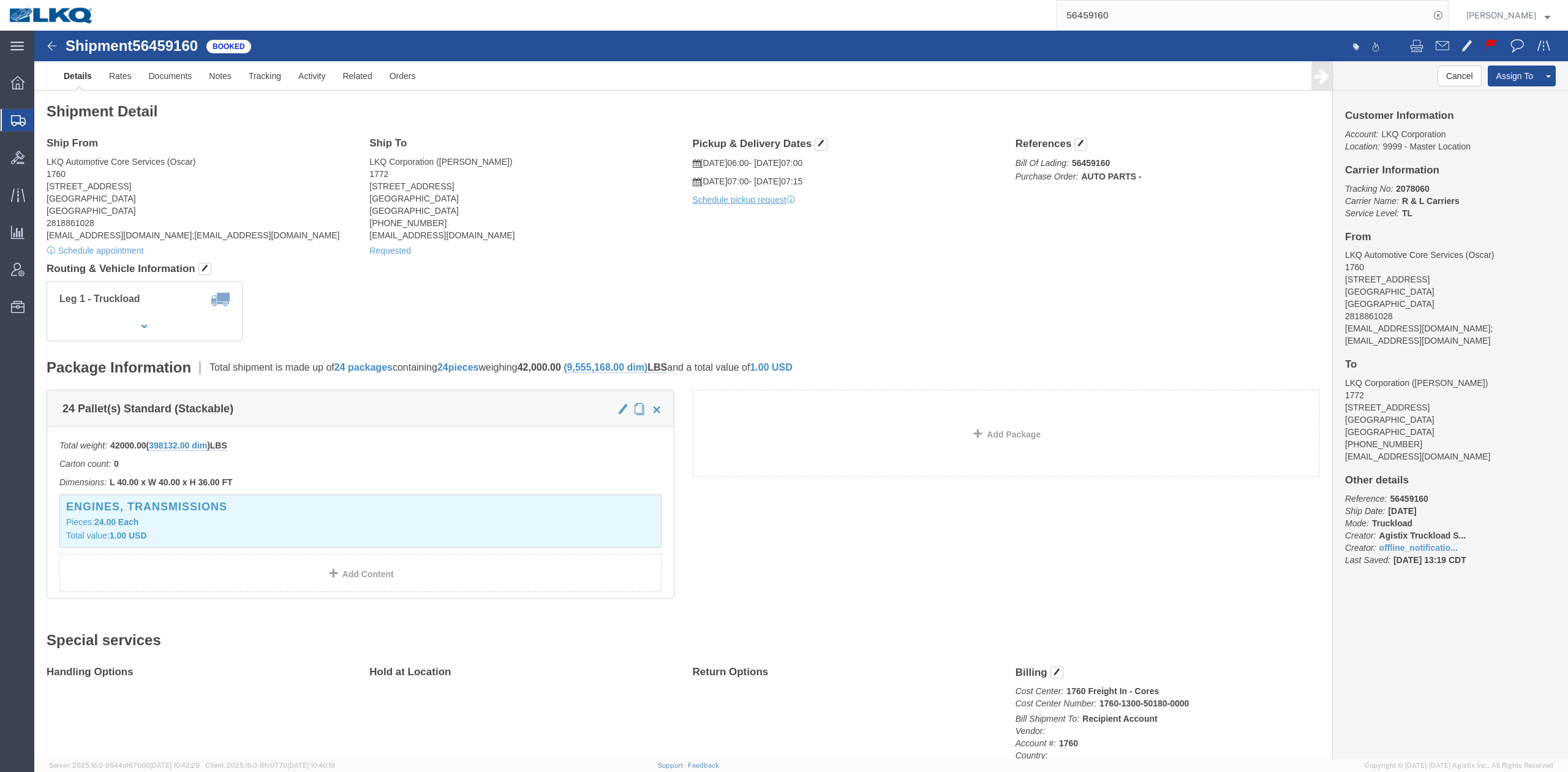
click at [1113, 22] on input "56459160" at bounding box center [1243, 15] width 373 height 29
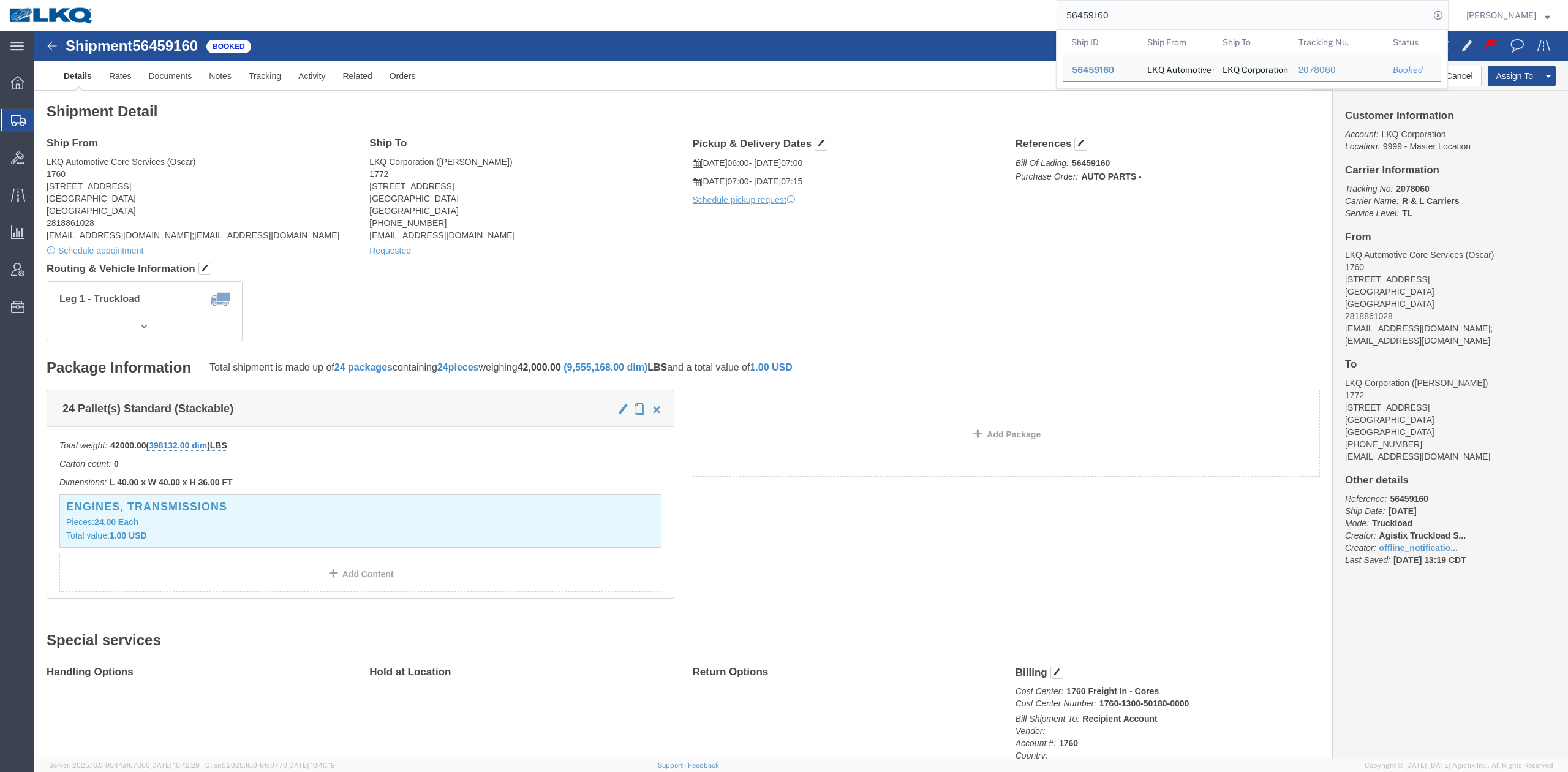
paste input "4466"
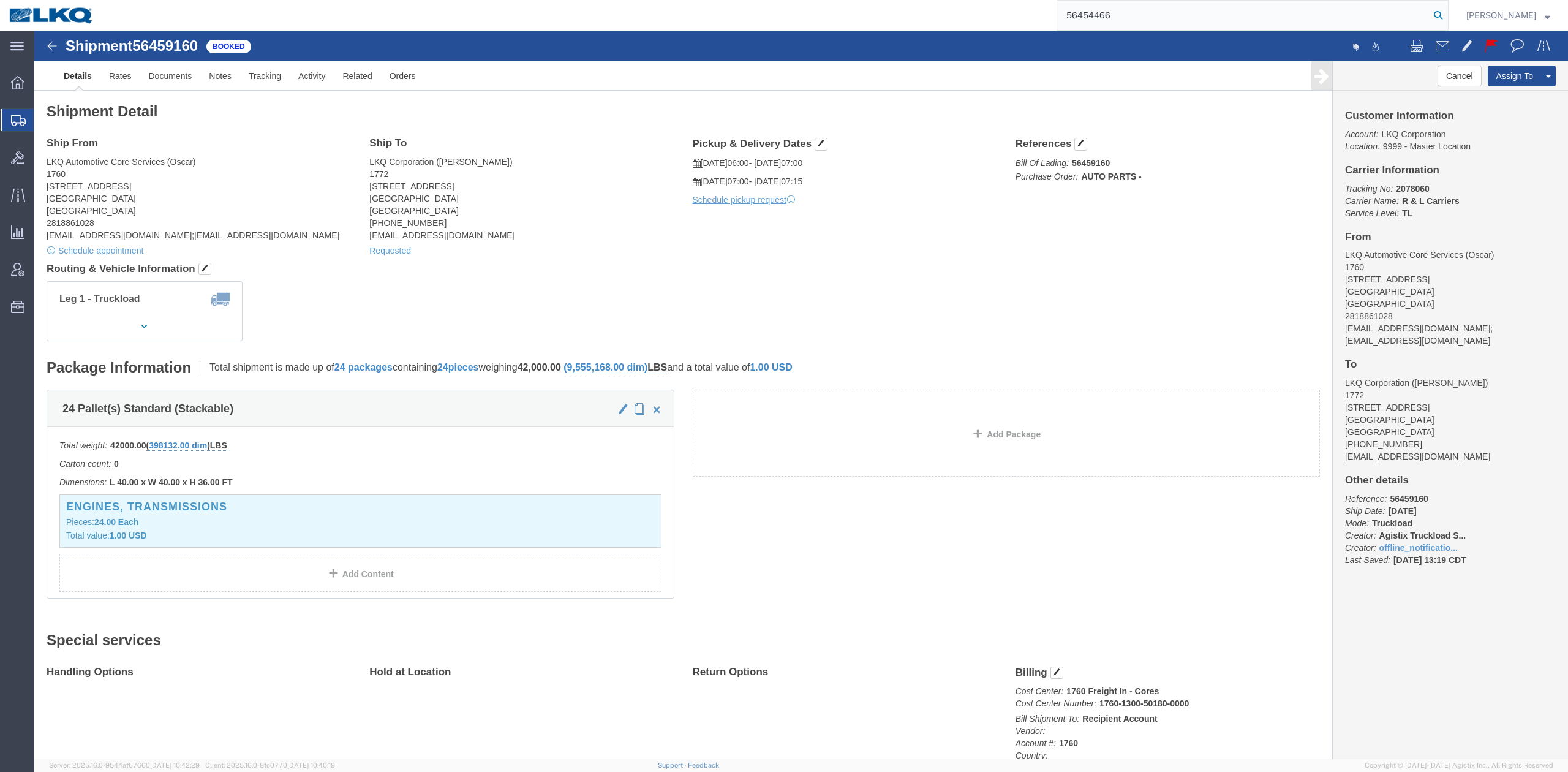
click at [1447, 12] on icon at bounding box center [1438, 15] width 17 height 17
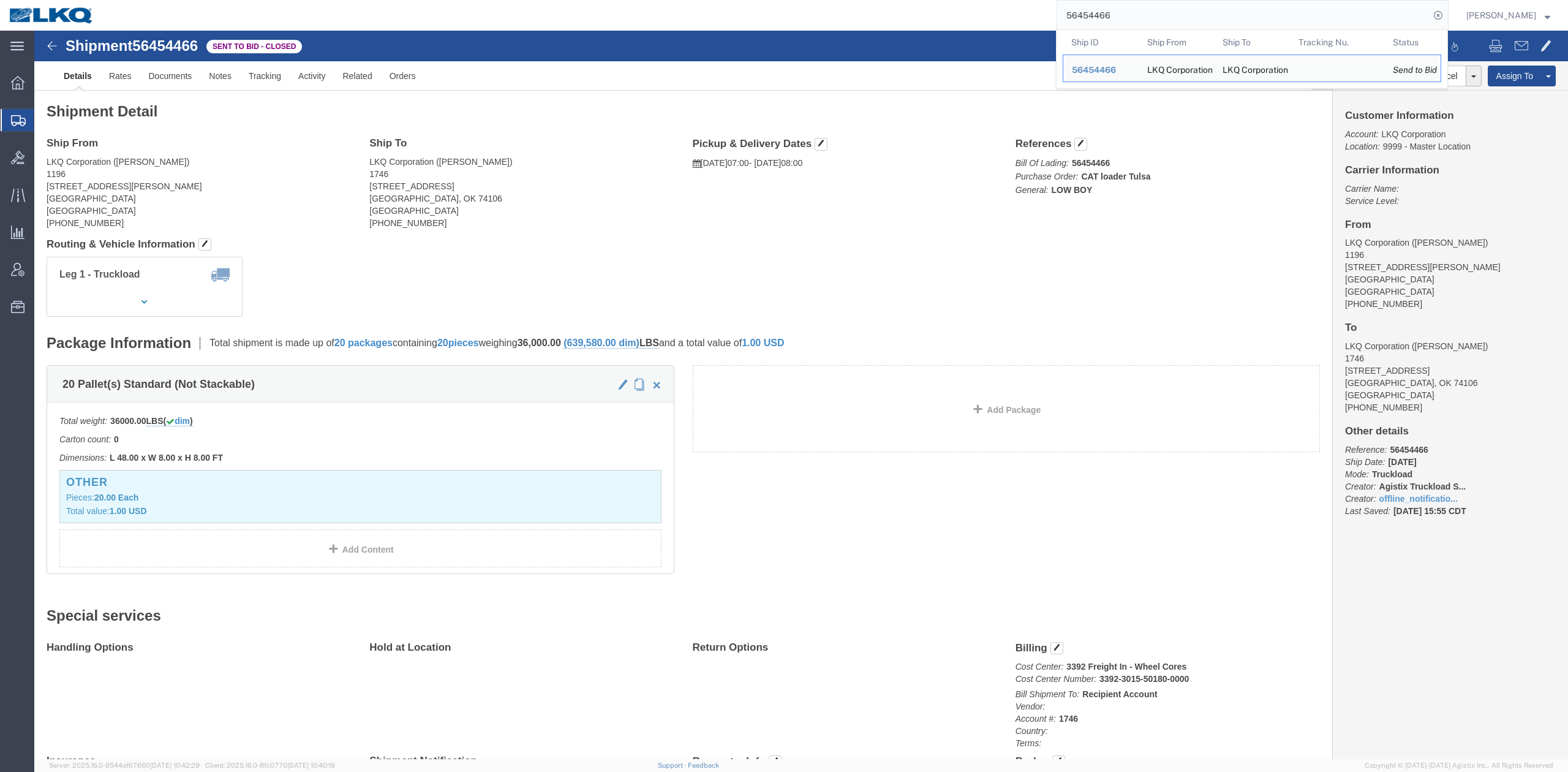
drag, startPoint x: 566, startPoint y: 154, endPoint x: 88, endPoint y: 213, distance: 481.6
click address "LKQ Corporation ([PERSON_NAME]) 1746 [STREET_ADDRESS] [PHONE_NUMBER]"
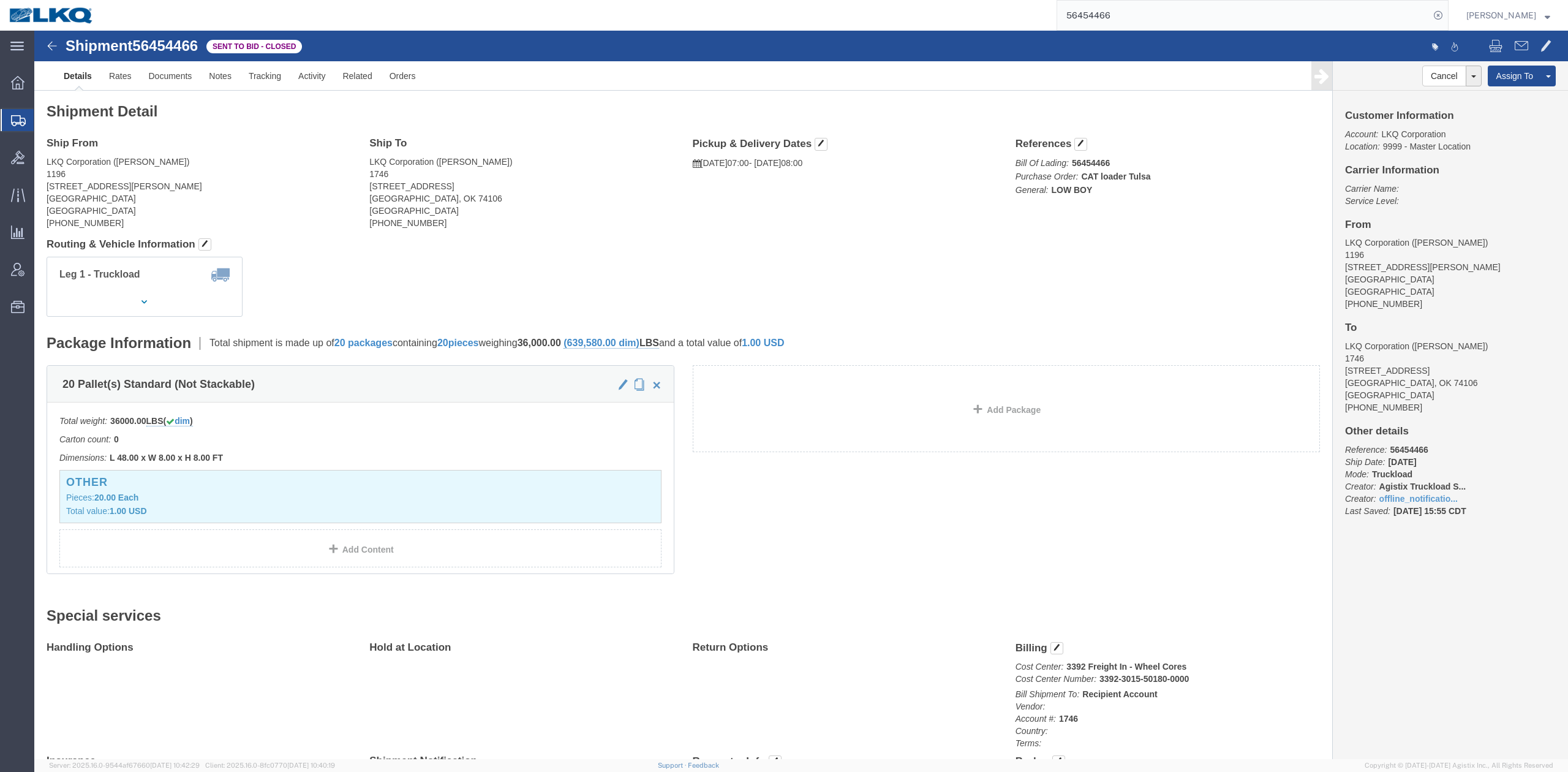
click at [1160, 8] on input "56454466" at bounding box center [1243, 15] width 373 height 29
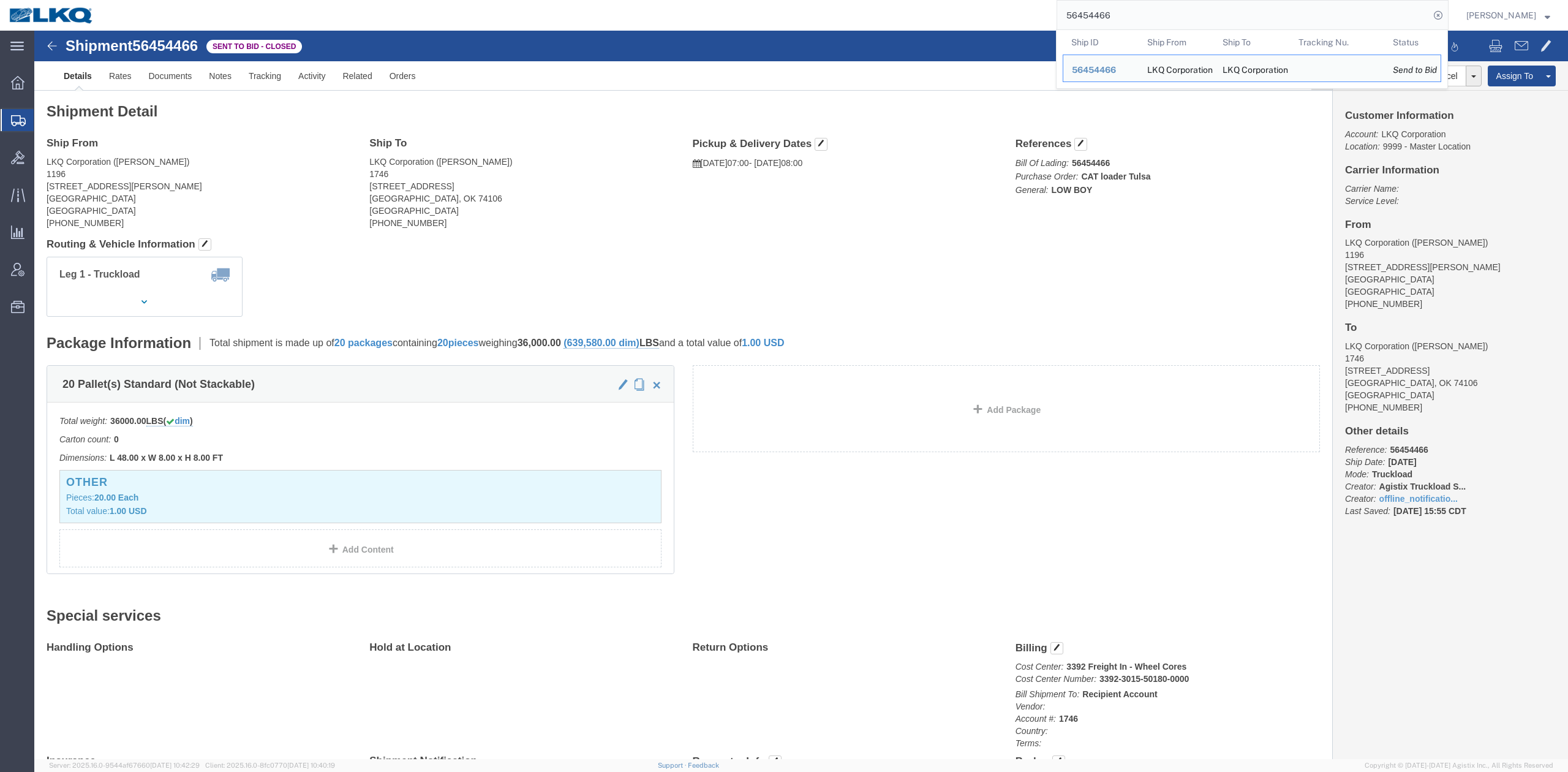
paste input "62432"
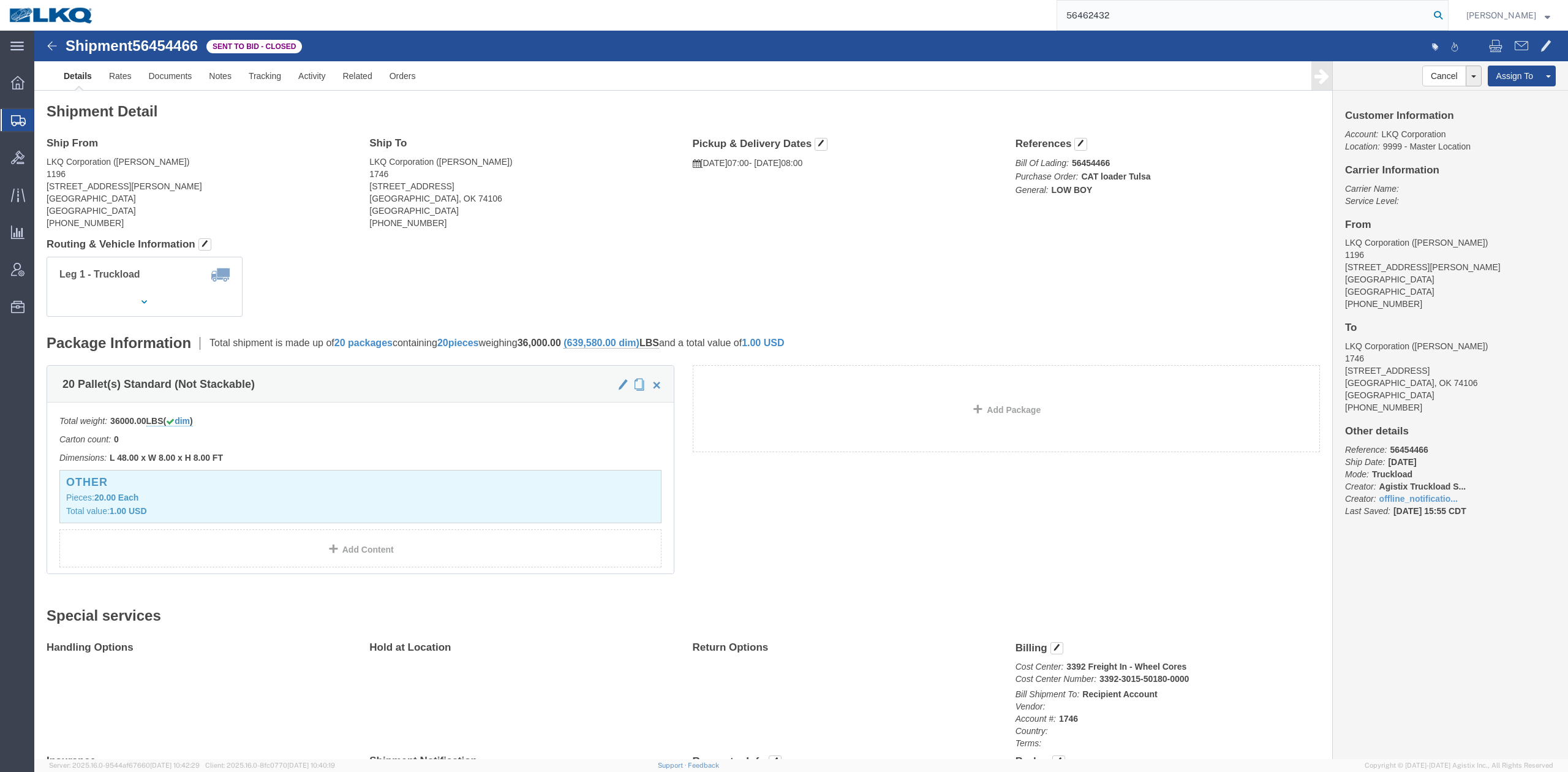
type input "56462432"
click at [1447, 10] on icon at bounding box center [1438, 15] width 17 height 17
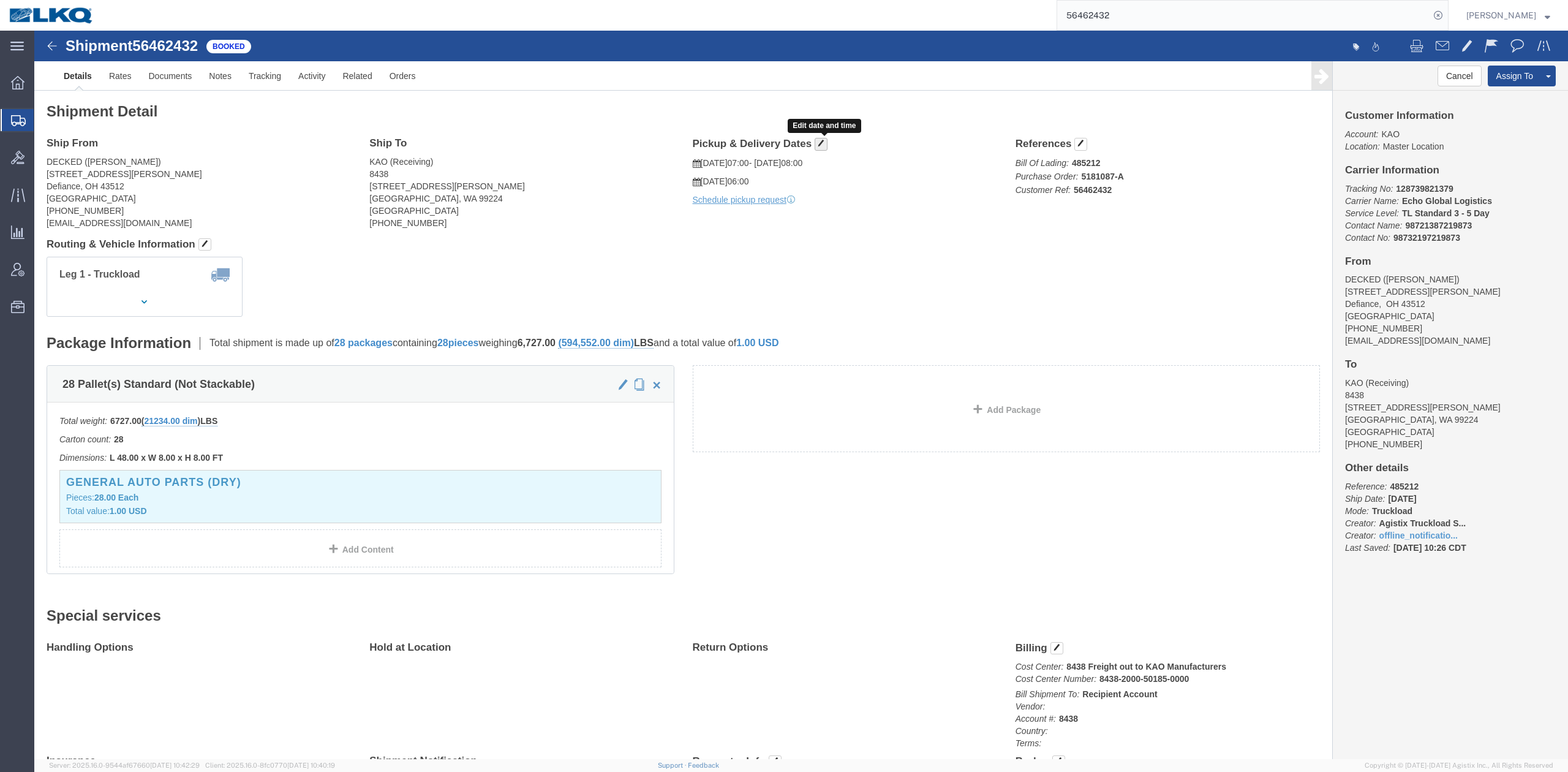
click button "button"
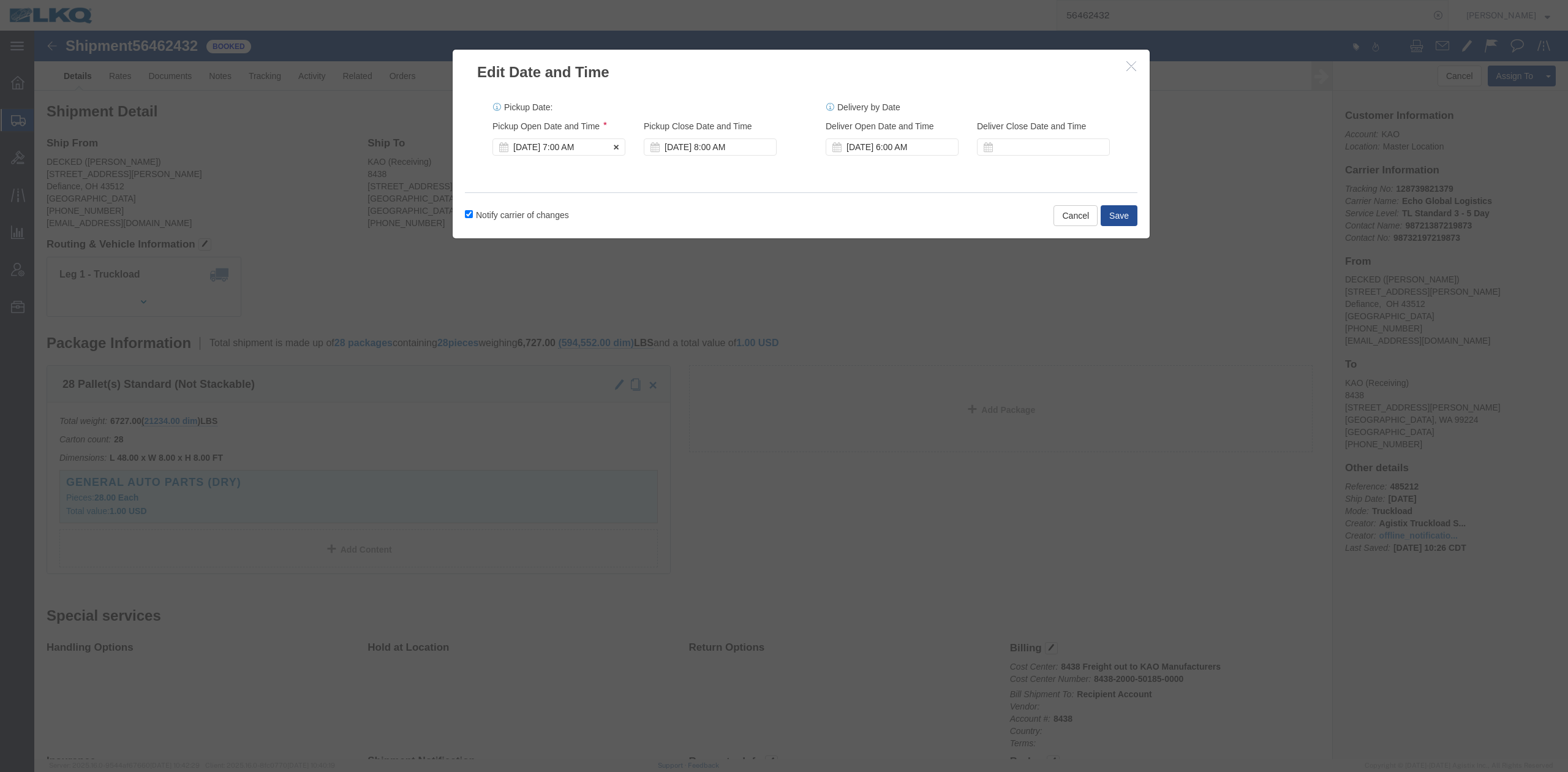
click div "[DATE] 7:00 AM"
drag, startPoint x: 698, startPoint y: 197, endPoint x: 706, endPoint y: 149, distance: 48.7
click div "Notify carrier of changes Cancel Save"
click div "[DATE] 8:00 AM"
click div "Notify carrier of changes Cancel Save"
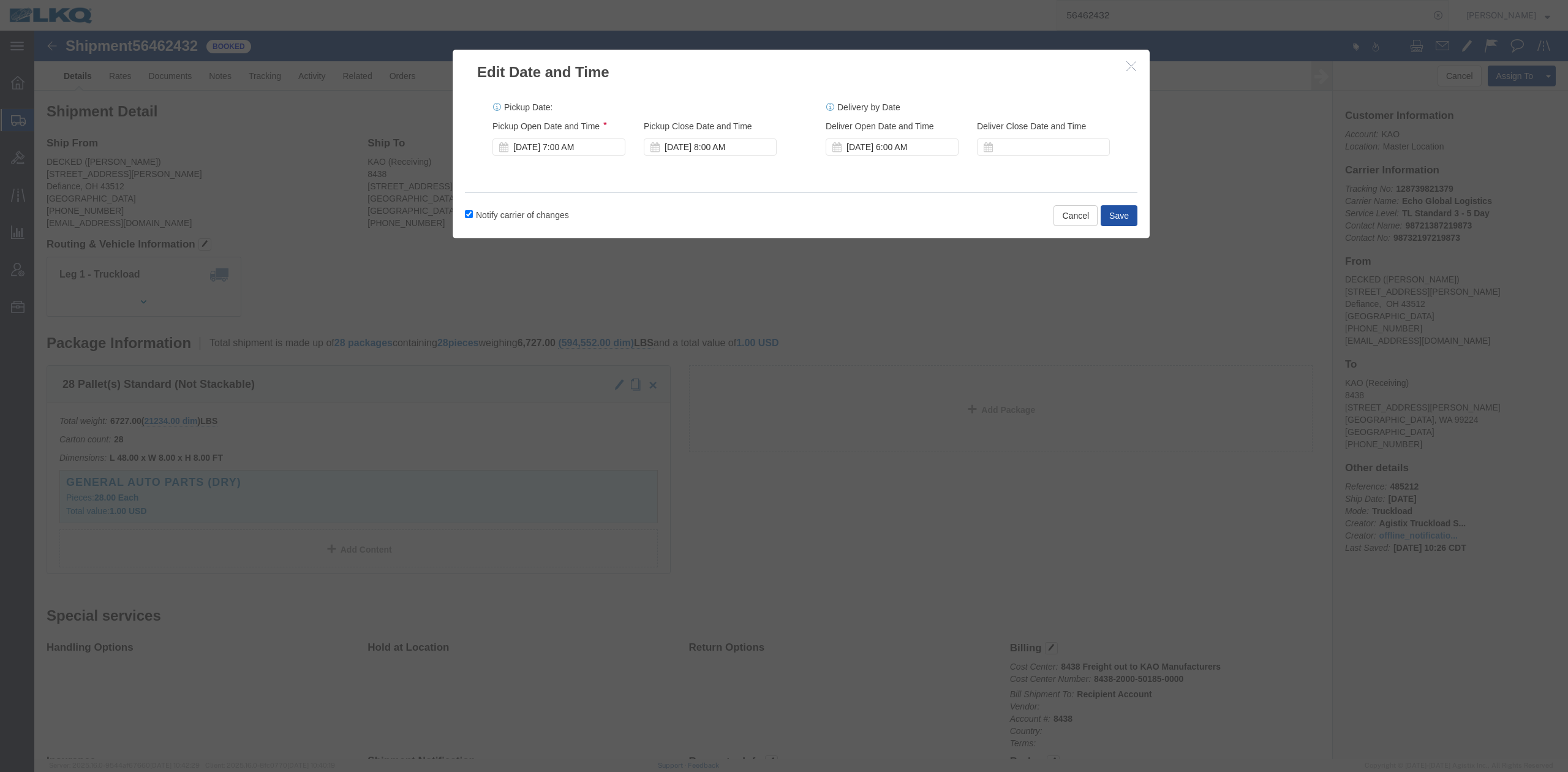
click button "Save"
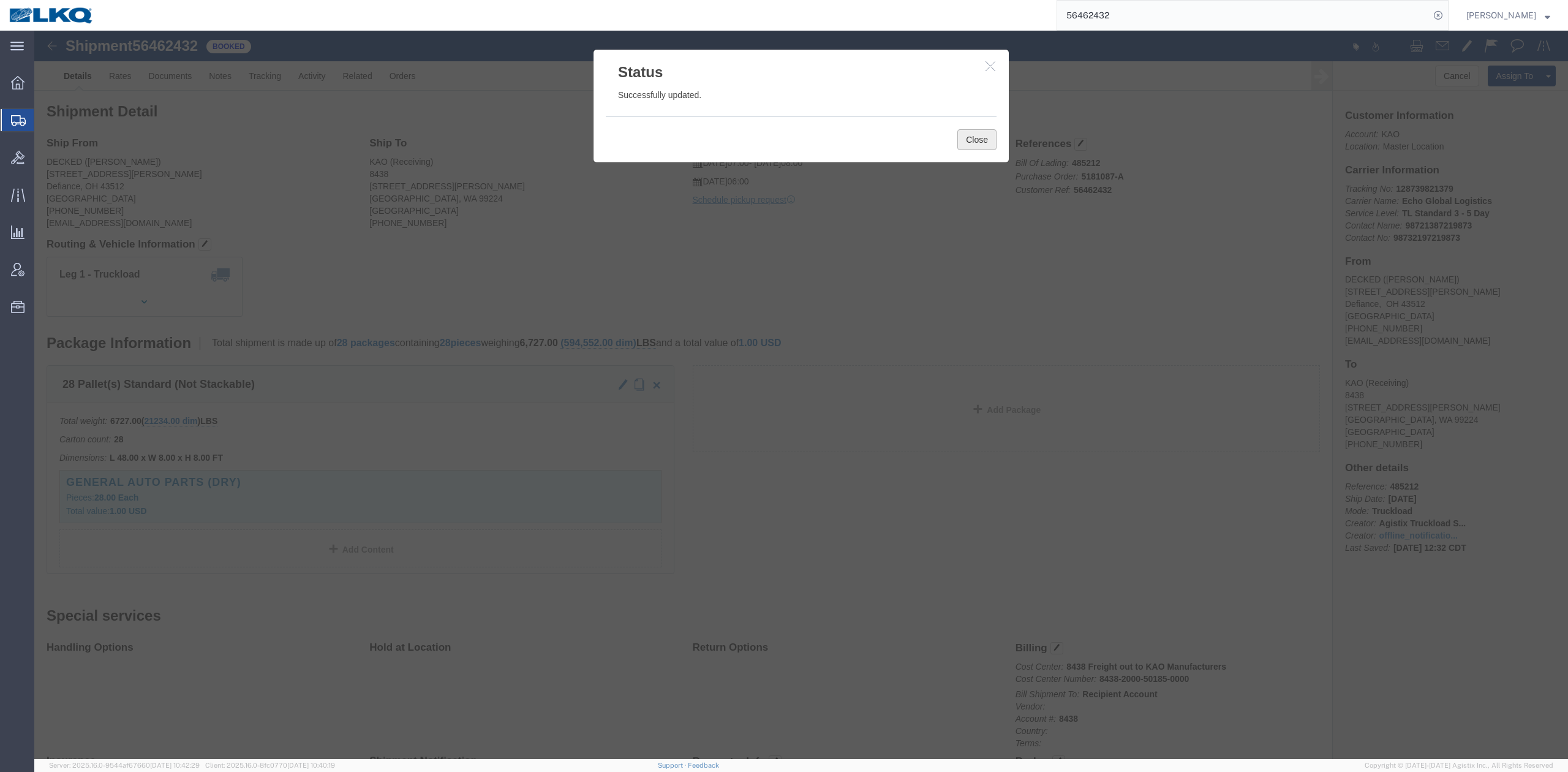
click button "Close"
